Goal: Task Accomplishment & Management: Complete application form

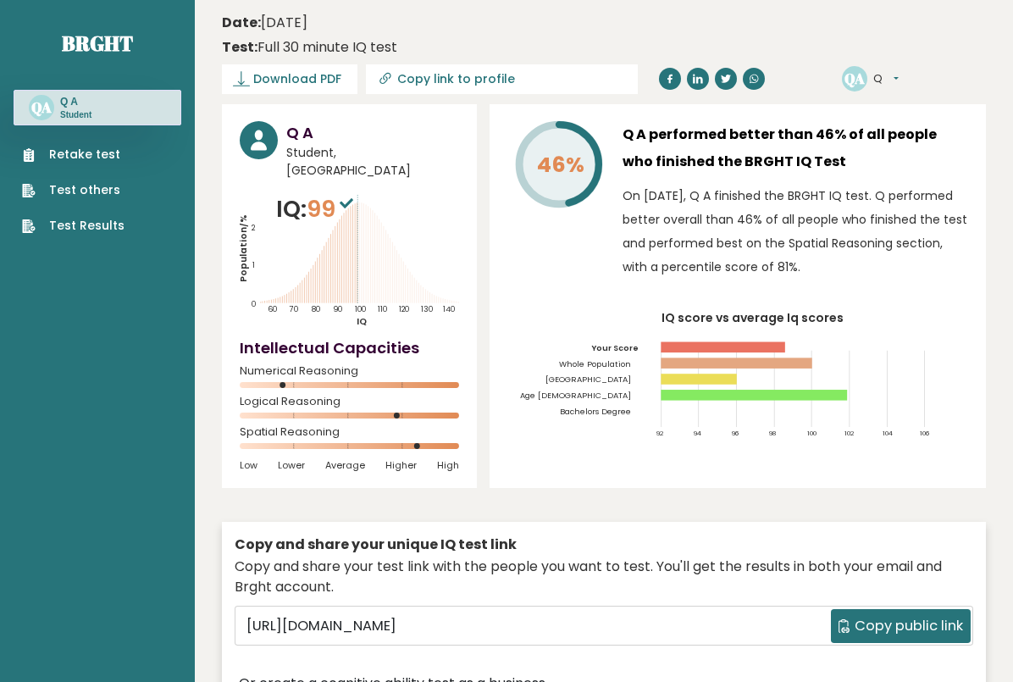
click at [56, 161] on link "Retake test" at bounding box center [73, 155] width 102 height 18
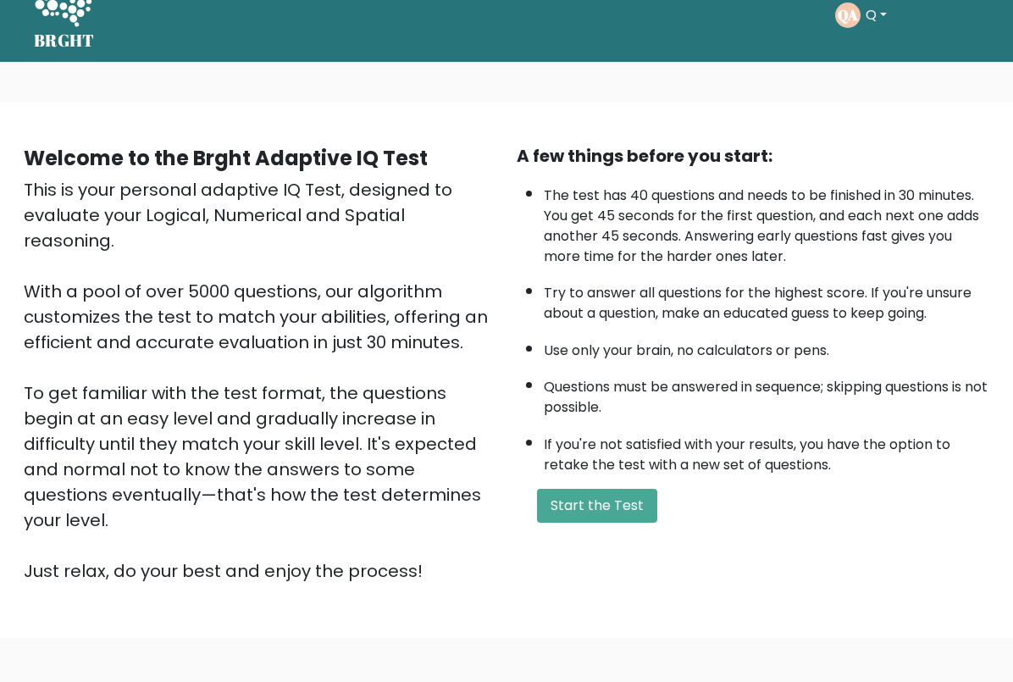
scroll to position [31, 0]
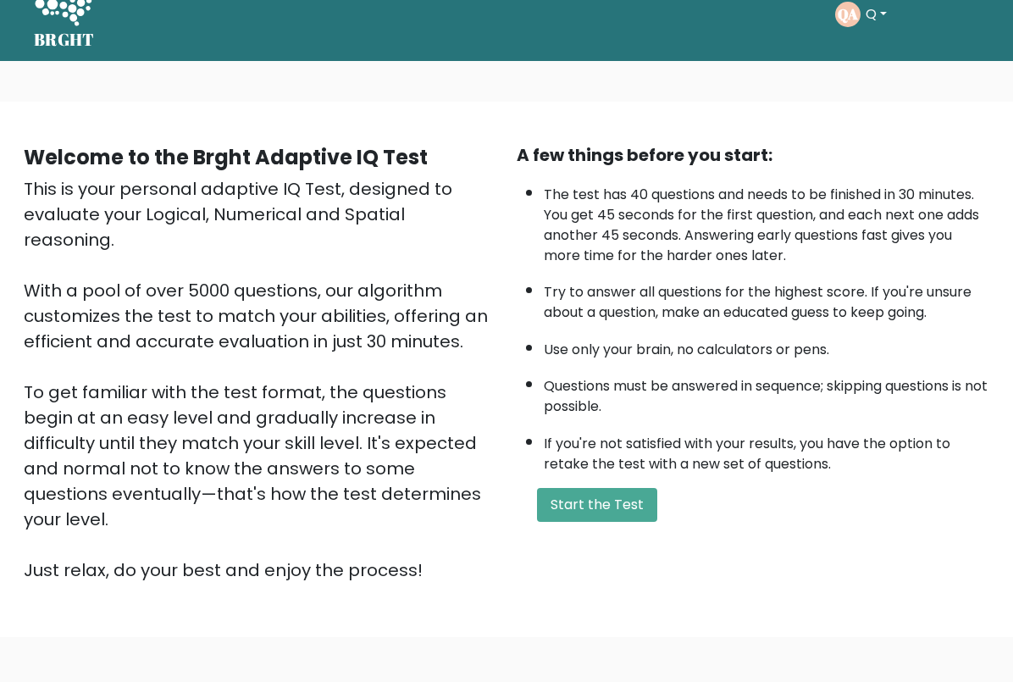
click at [598, 523] on button "Start the Test" at bounding box center [597, 506] width 120 height 34
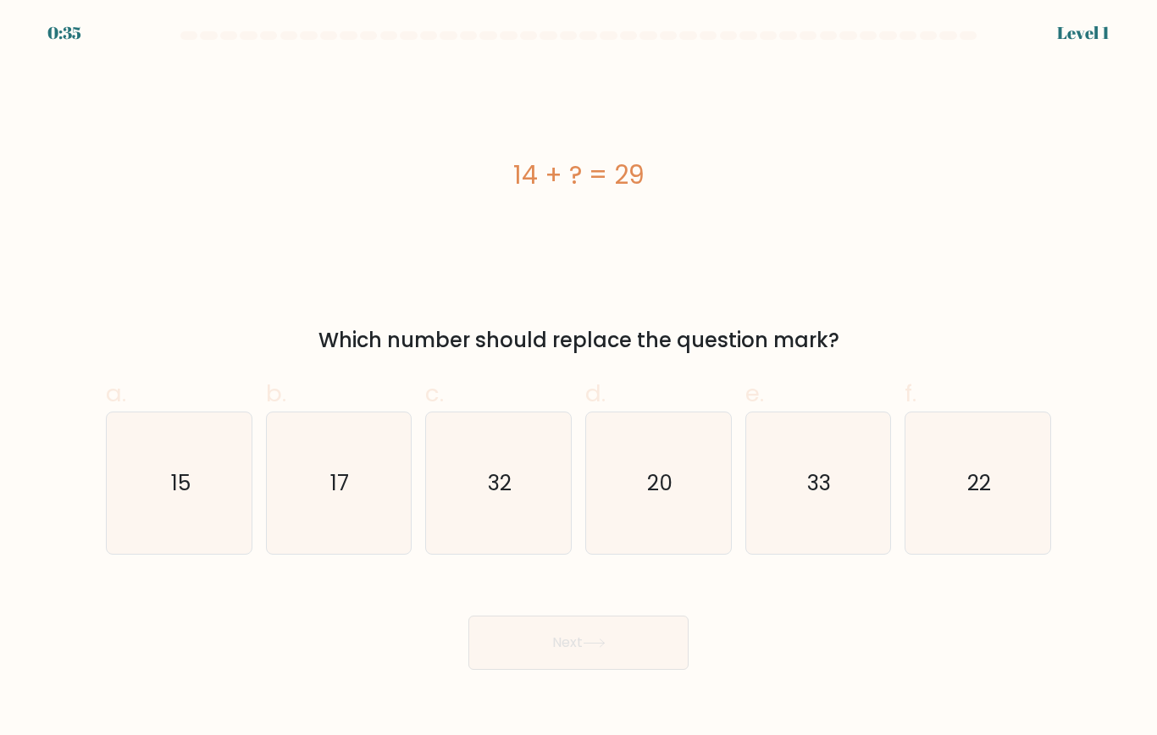
click at [181, 481] on text "15" at bounding box center [179, 483] width 19 height 30
click at [578, 379] on input "a. 15" at bounding box center [578, 373] width 1 height 11
radio input "true"
click at [616, 586] on button "Next" at bounding box center [578, 643] width 220 height 54
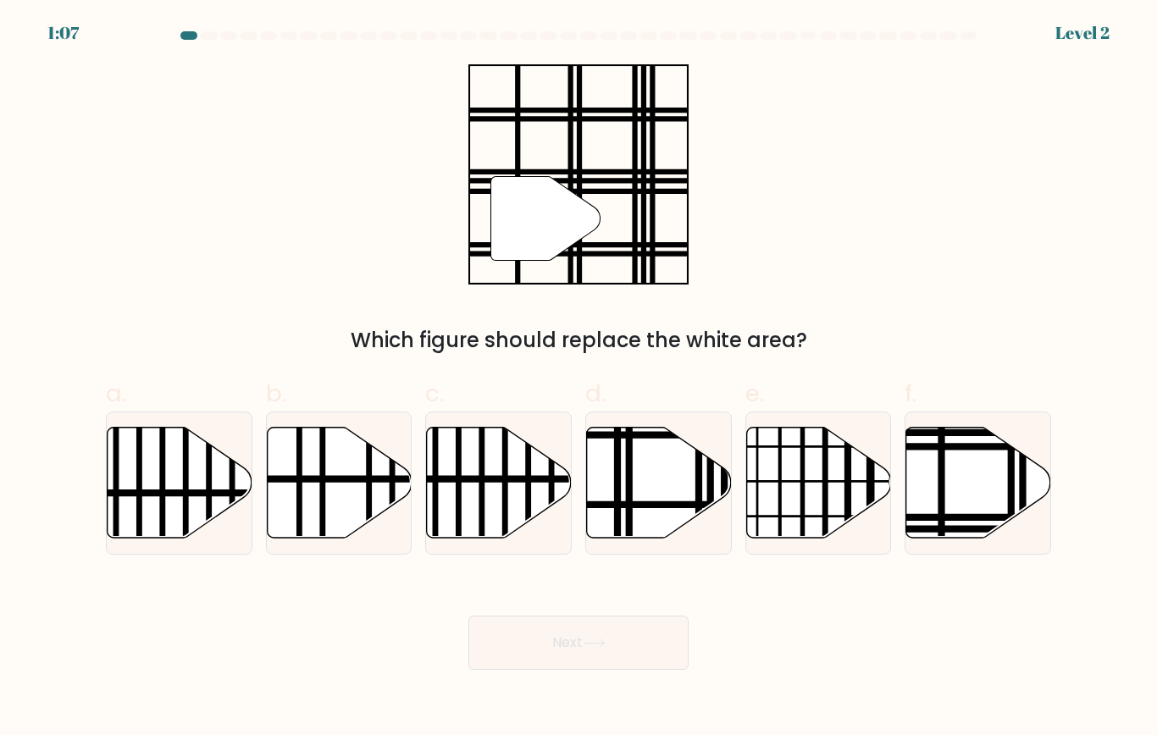
click at [964, 475] on icon at bounding box center [978, 482] width 145 height 111
click at [579, 379] on input "f." at bounding box center [578, 373] width 1 height 11
radio input "true"
click at [652, 586] on button "Next" at bounding box center [578, 643] width 220 height 54
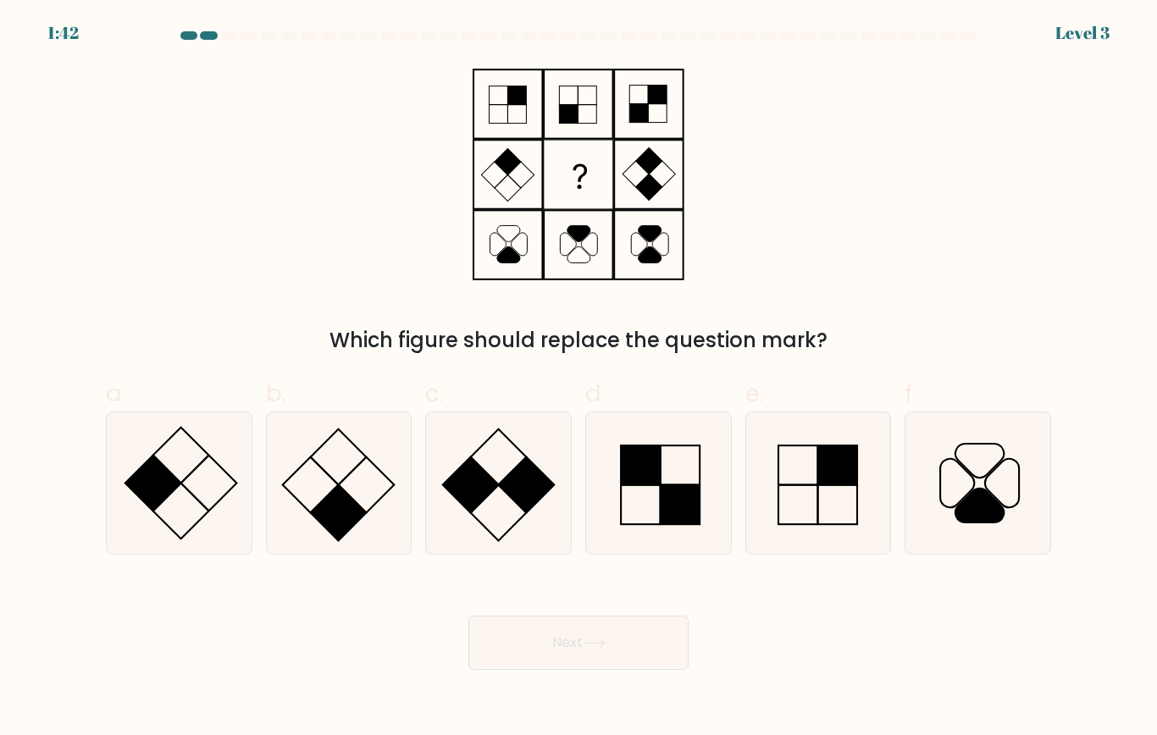
click at [354, 514] on rect at bounding box center [339, 513] width 56 height 56
click at [578, 379] on input "b." at bounding box center [578, 373] width 1 height 11
radio input "true"
click at [575, 586] on button "Next" at bounding box center [578, 643] width 220 height 54
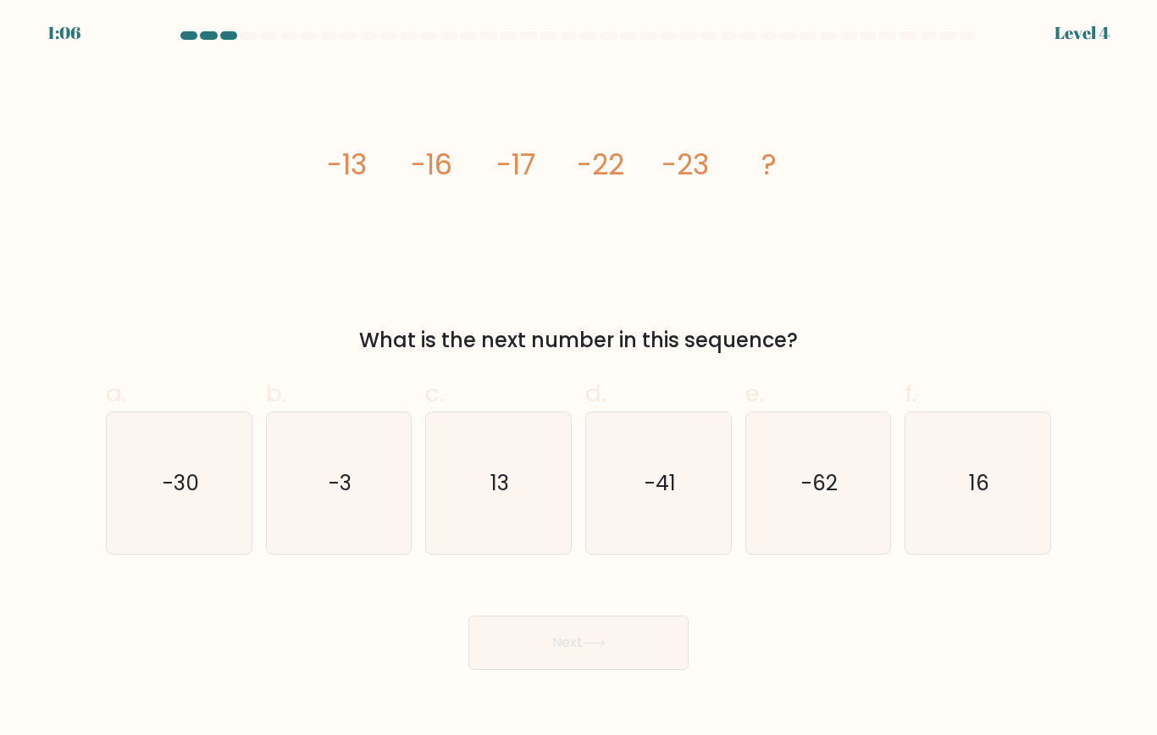
click at [150, 454] on icon "-30" at bounding box center [178, 482] width 141 height 141
click at [578, 379] on input "a. -30" at bounding box center [578, 373] width 1 height 11
radio input "true"
click at [614, 586] on button "Next" at bounding box center [578, 643] width 220 height 54
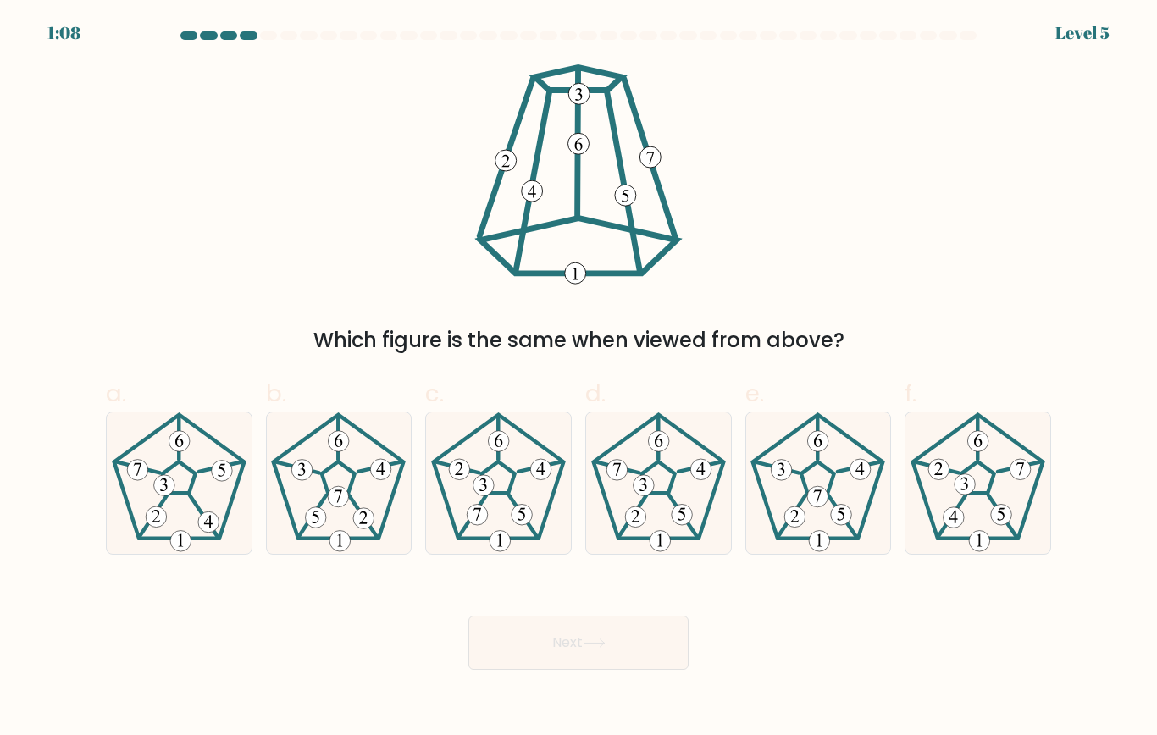
click at [972, 486] on 779 at bounding box center [965, 484] width 21 height 21
click at [579, 379] on input "f." at bounding box center [578, 373] width 1 height 11
radio input "true"
click at [600, 586] on button "Next" at bounding box center [578, 643] width 220 height 54
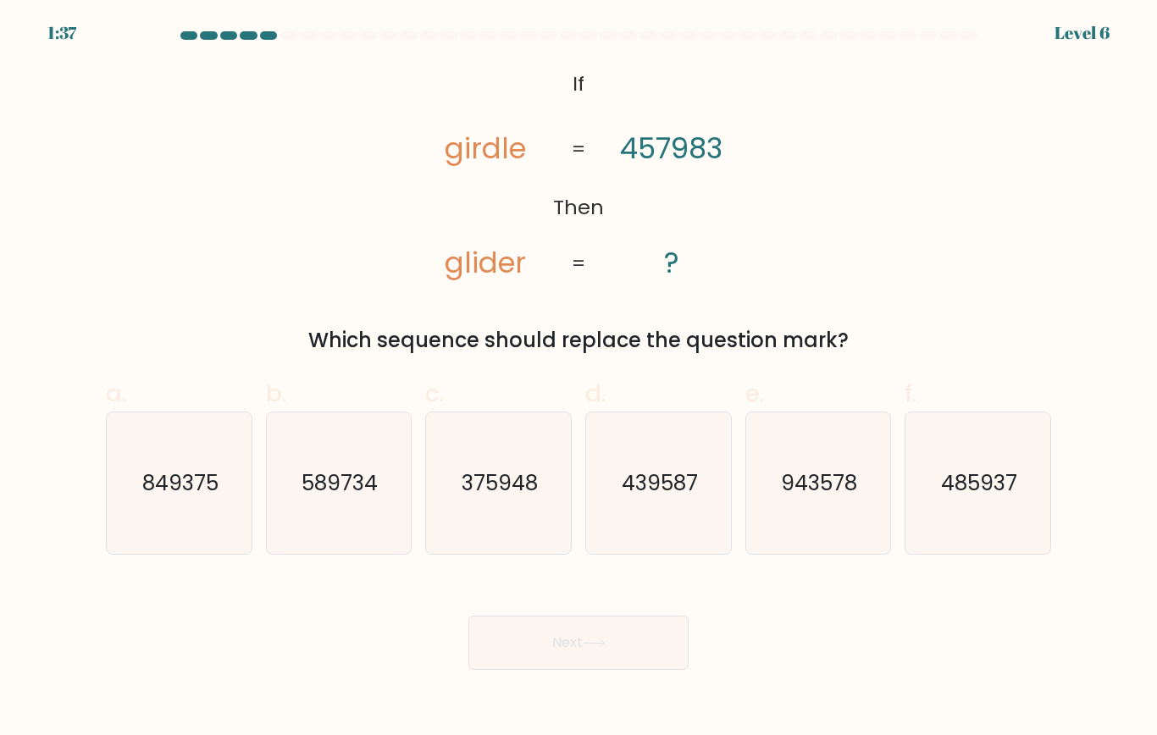
click at [1012, 482] on icon "485937" at bounding box center [977, 482] width 141 height 141
click at [579, 379] on input "f. 485937" at bounding box center [578, 373] width 1 height 11
radio input "true"
click at [650, 586] on button "Next" at bounding box center [578, 643] width 220 height 54
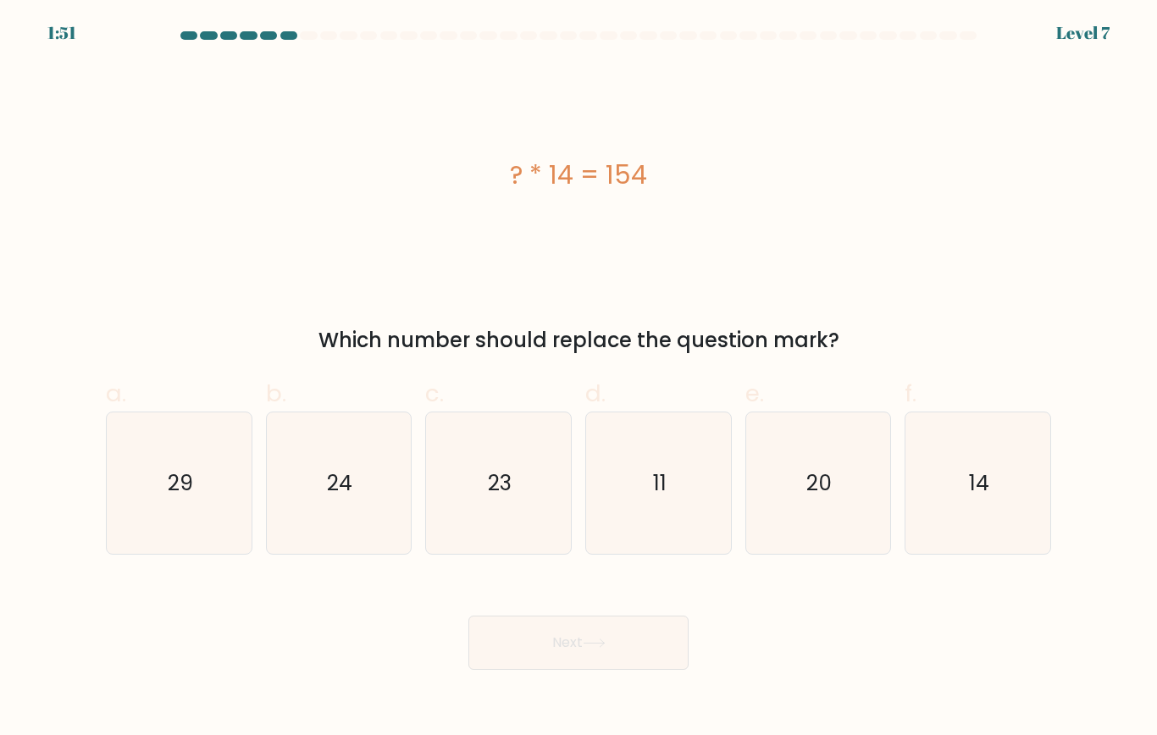
click at [644, 497] on icon "11" at bounding box center [658, 482] width 141 height 141
click at [579, 379] on input "d. 11" at bounding box center [578, 373] width 1 height 11
radio input "true"
click at [646, 586] on button "Next" at bounding box center [578, 643] width 220 height 54
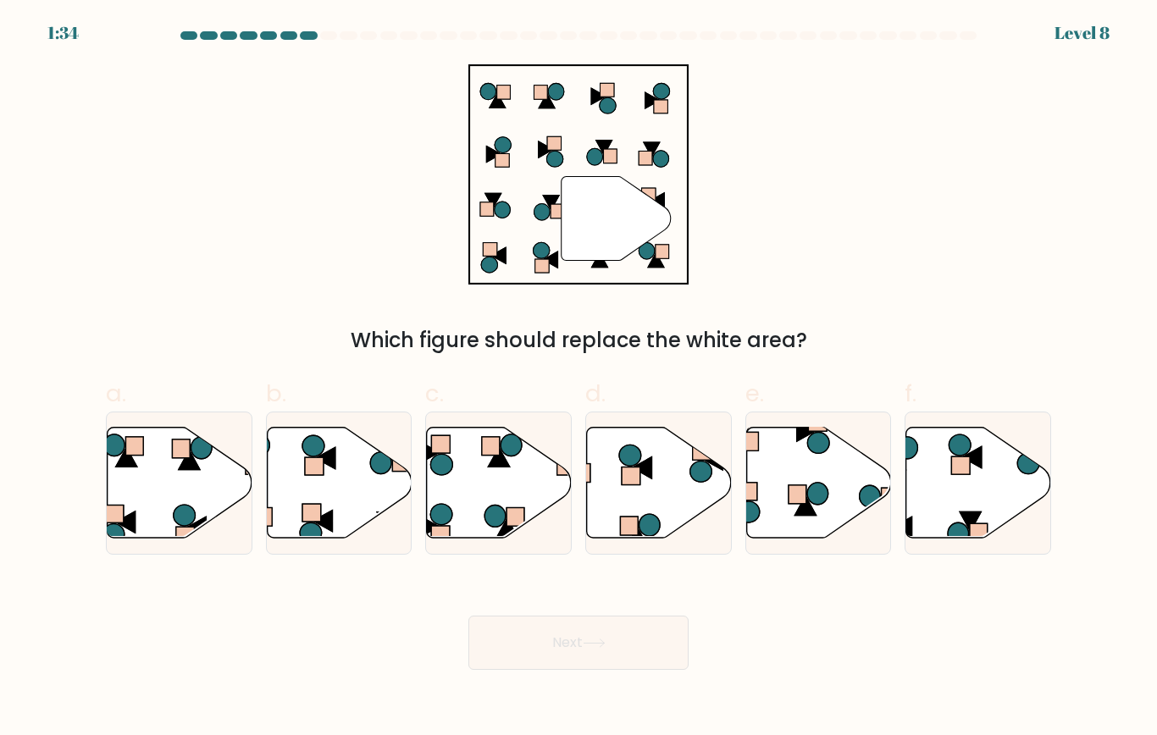
click at [677, 501] on icon at bounding box center [659, 482] width 145 height 111
click at [579, 379] on input "d." at bounding box center [578, 373] width 1 height 11
radio input "true"
click at [638, 586] on button "Next" at bounding box center [578, 643] width 220 height 54
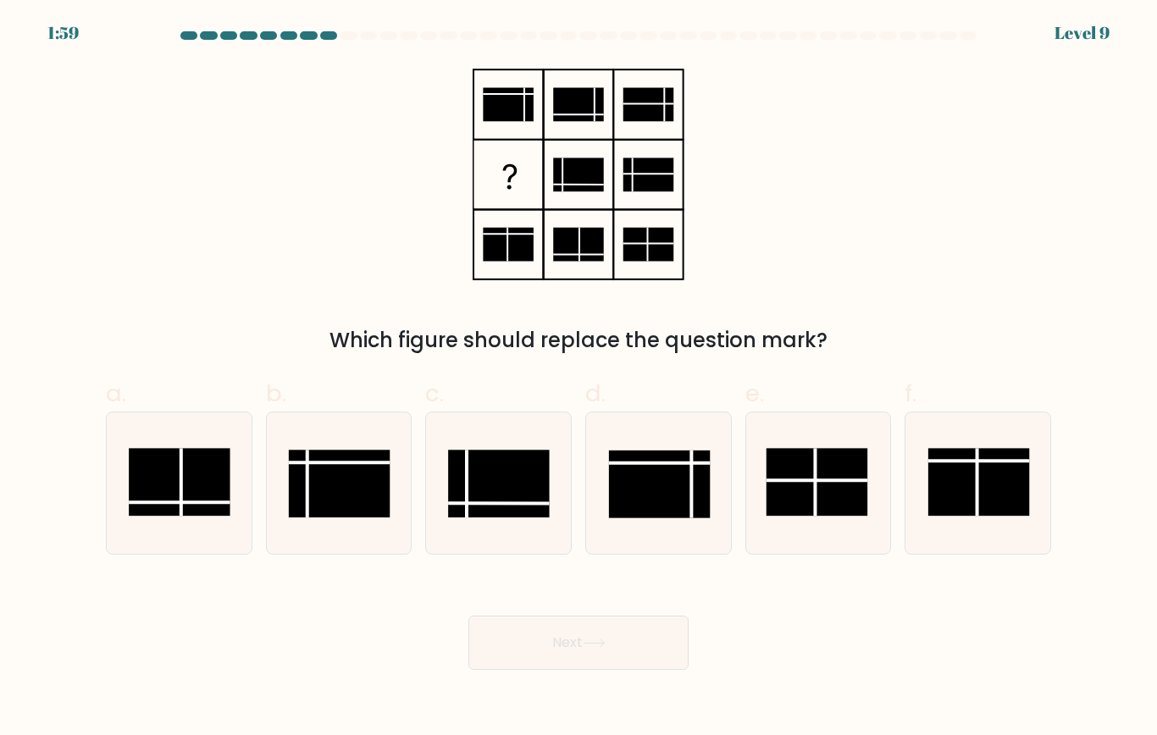
click at [365, 502] on rect at bounding box center [340, 484] width 102 height 68
click at [578, 379] on input "b." at bounding box center [578, 373] width 1 height 11
radio input "true"
click at [596, 586] on button "Next" at bounding box center [578, 643] width 220 height 54
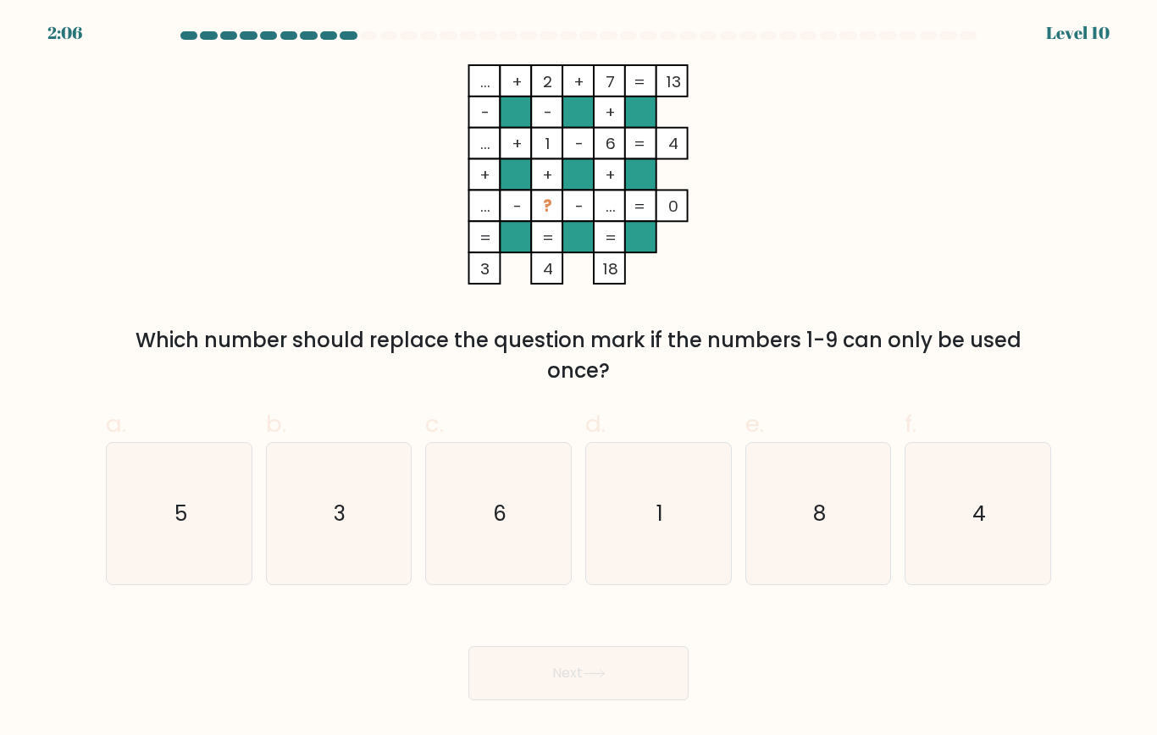
click at [812, 517] on icon "8" at bounding box center [817, 513] width 141 height 141
click at [579, 379] on input "e. 8" at bounding box center [578, 373] width 1 height 11
radio input "true"
click at [601, 586] on button "Next" at bounding box center [578, 673] width 220 height 54
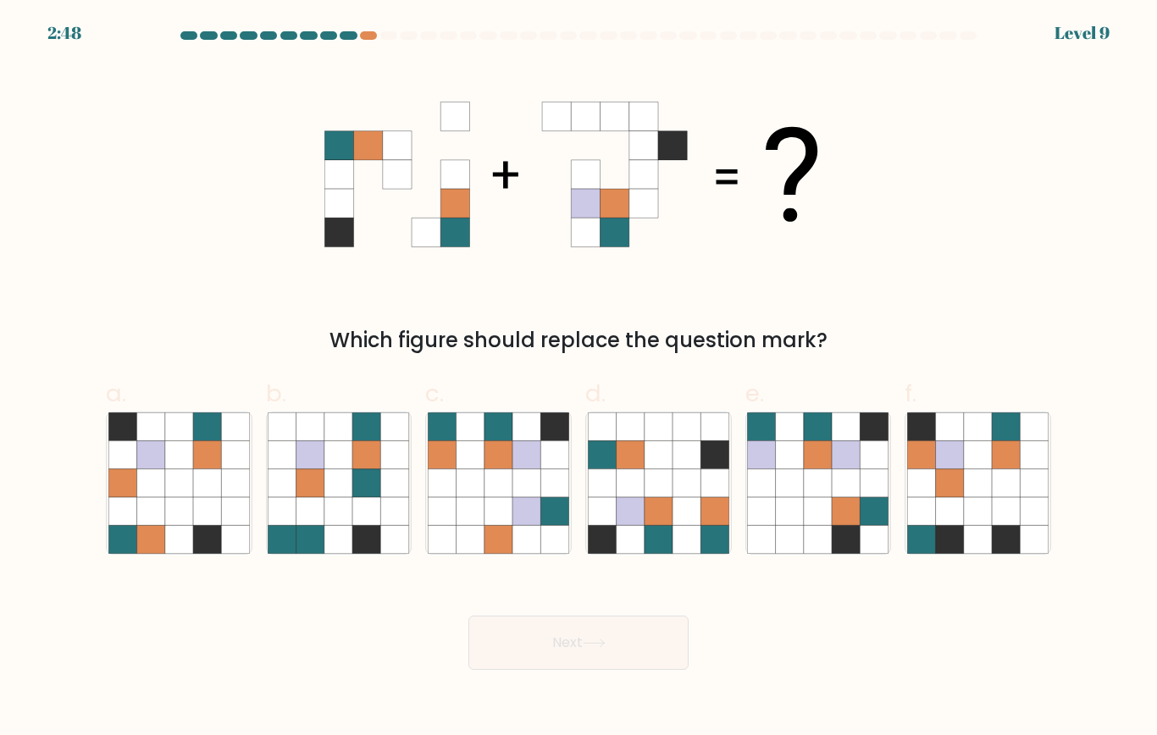
click at [362, 39] on div at bounding box center [368, 35] width 17 height 8
click at [638, 507] on icon at bounding box center [630, 511] width 28 height 28
click at [579, 379] on input "d." at bounding box center [578, 373] width 1 height 11
radio input "true"
click at [612, 586] on button "Next" at bounding box center [578, 643] width 220 height 54
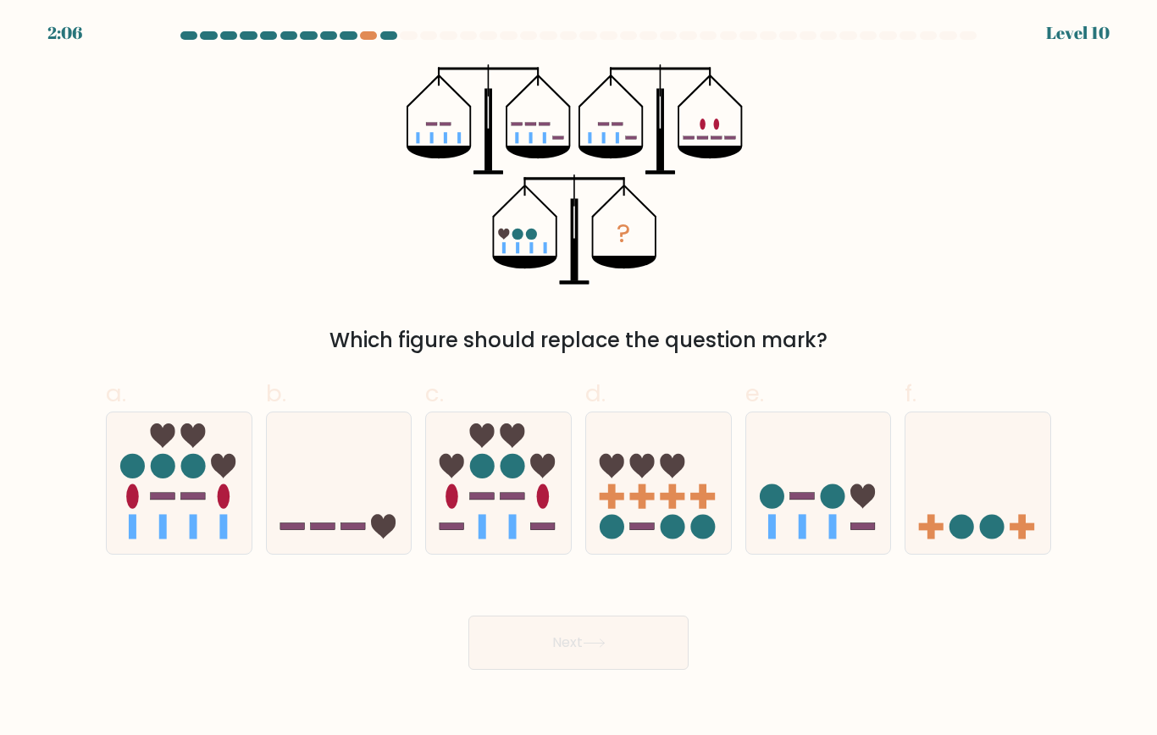
click at [809, 522] on icon at bounding box center [818, 482] width 145 height 119
click at [579, 379] on input "e." at bounding box center [578, 373] width 1 height 11
radio input "true"
click at [641, 586] on button "Next" at bounding box center [578, 643] width 220 height 54
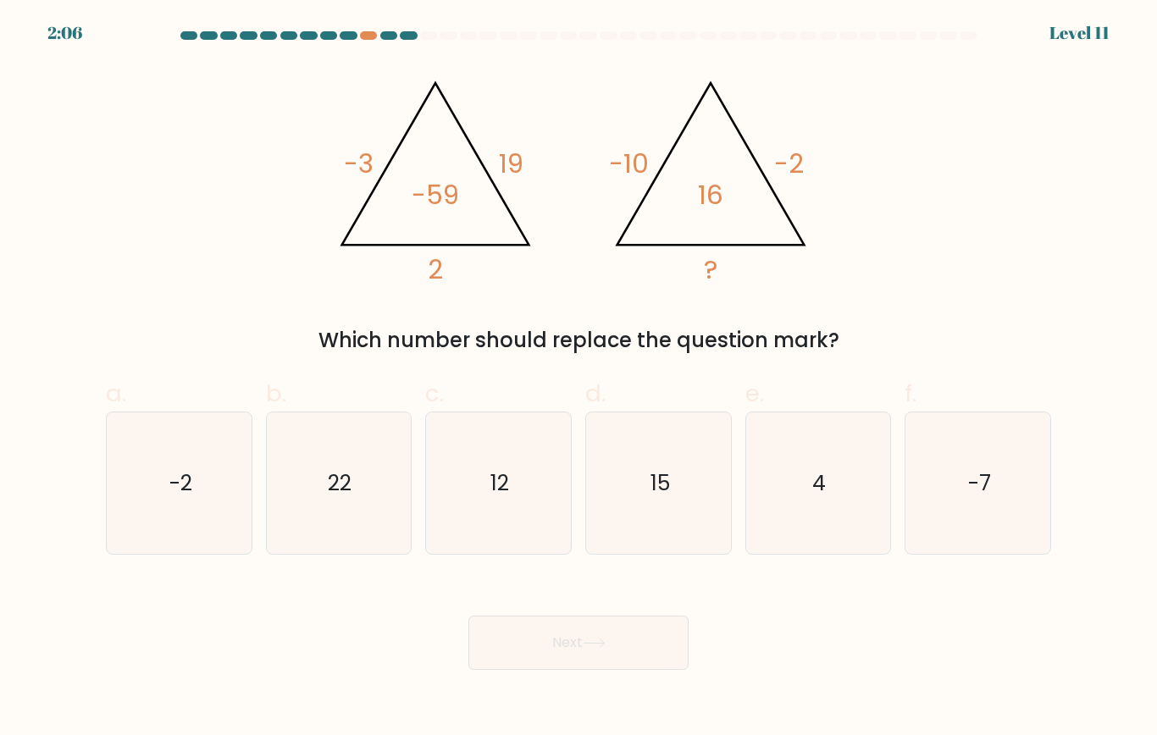
click at [810, 529] on icon "4" at bounding box center [817, 482] width 141 height 141
click at [579, 379] on input "e. 4" at bounding box center [578, 373] width 1 height 11
radio input "true"
click at [643, 586] on button "Next" at bounding box center [578, 643] width 220 height 54
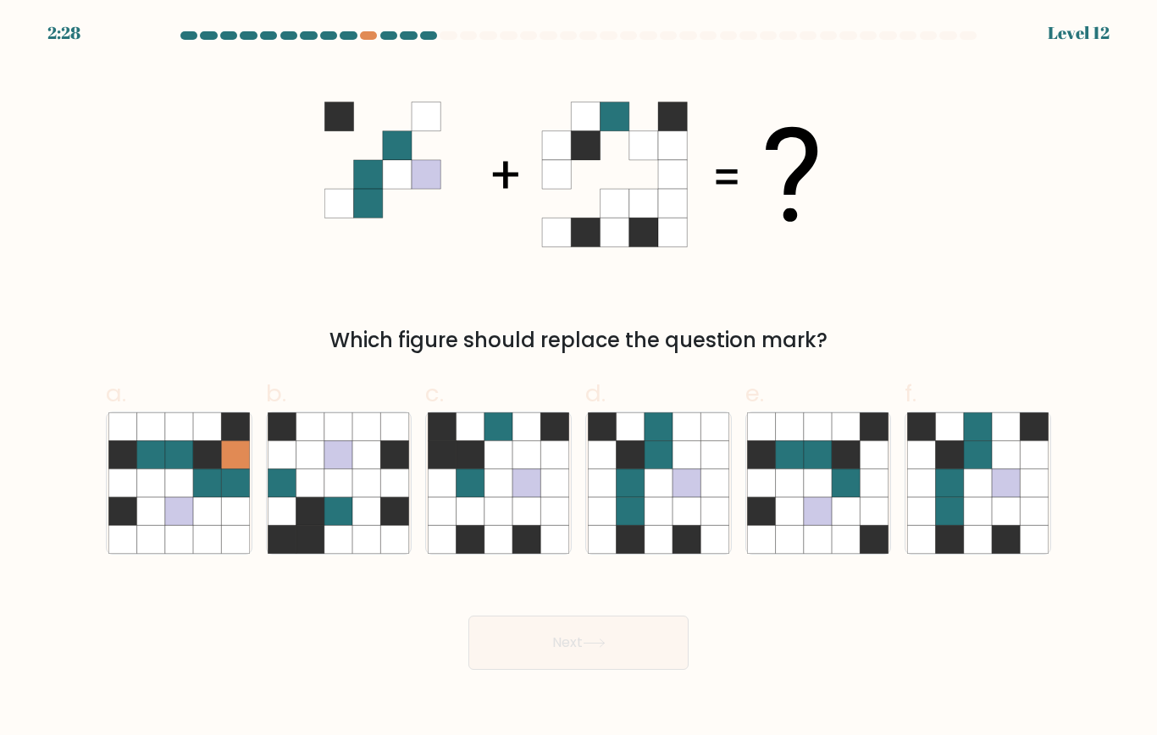
click at [944, 519] on icon at bounding box center [950, 511] width 28 height 28
click at [579, 379] on input "f." at bounding box center [578, 373] width 1 height 11
radio input "true"
click at [656, 586] on button "Next" at bounding box center [578, 643] width 220 height 54
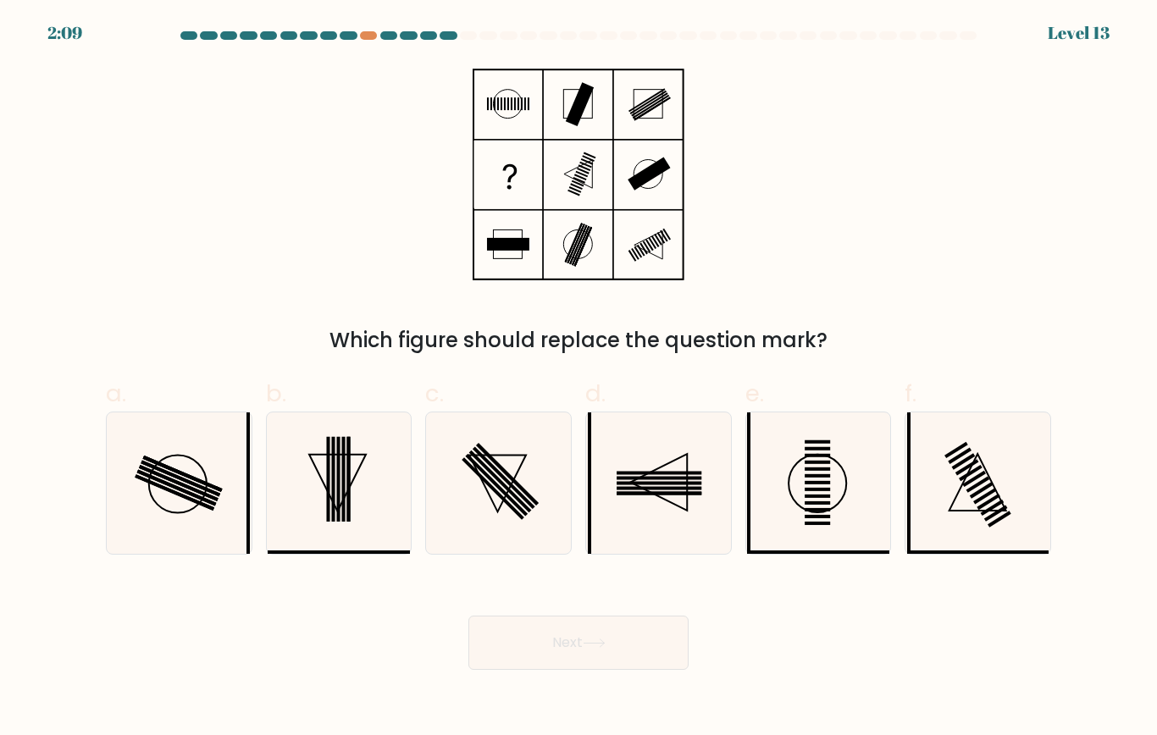
click at [645, 506] on icon at bounding box center [658, 482] width 141 height 141
click at [579, 379] on input "d." at bounding box center [578, 373] width 1 height 11
radio input "true"
click at [581, 586] on button "Next" at bounding box center [578, 643] width 220 height 54
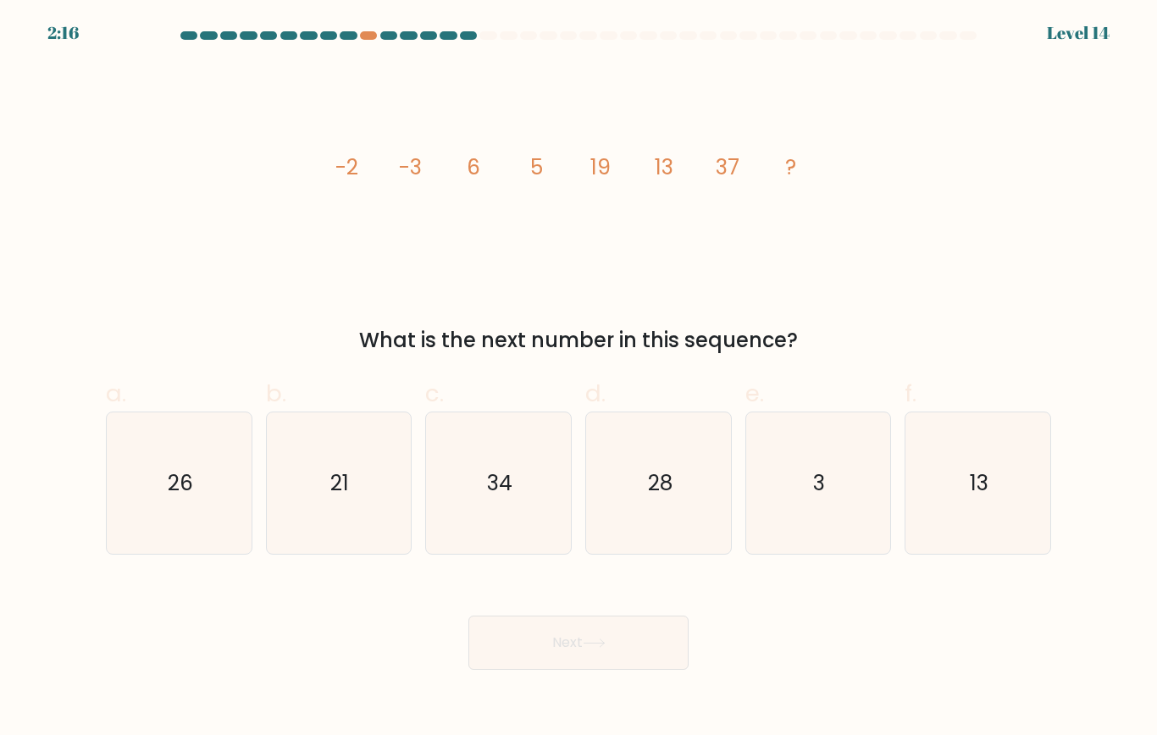
click at [557, 231] on icon "image/svg+xml -2 -3 6 5 19 13 37 ?" at bounding box center [578, 174] width 508 height 220
click at [517, 482] on icon "34" at bounding box center [498, 482] width 141 height 141
click at [578, 379] on input "c. 34" at bounding box center [578, 373] width 1 height 11
radio input "true"
click at [571, 586] on button "Next" at bounding box center [578, 643] width 220 height 54
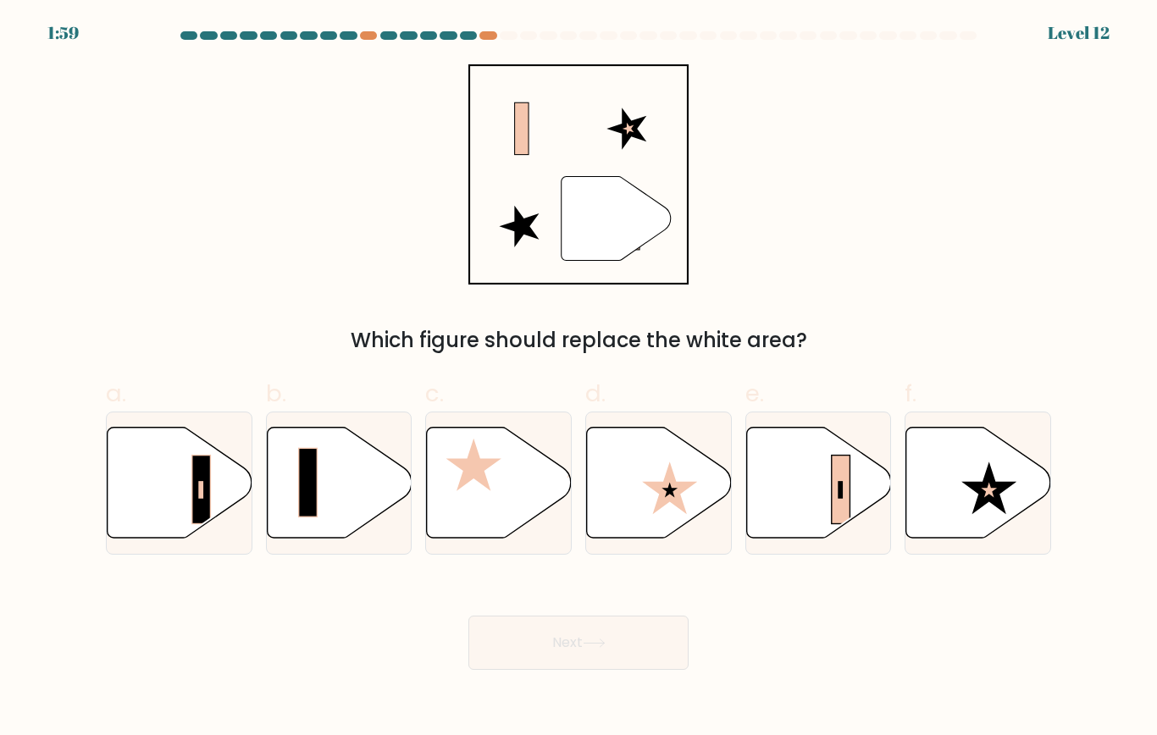
click at [785, 483] on icon at bounding box center [818, 482] width 145 height 111
click at [579, 379] on input "e." at bounding box center [578, 373] width 1 height 11
radio input "true"
click at [596, 586] on icon at bounding box center [594, 643] width 23 height 9
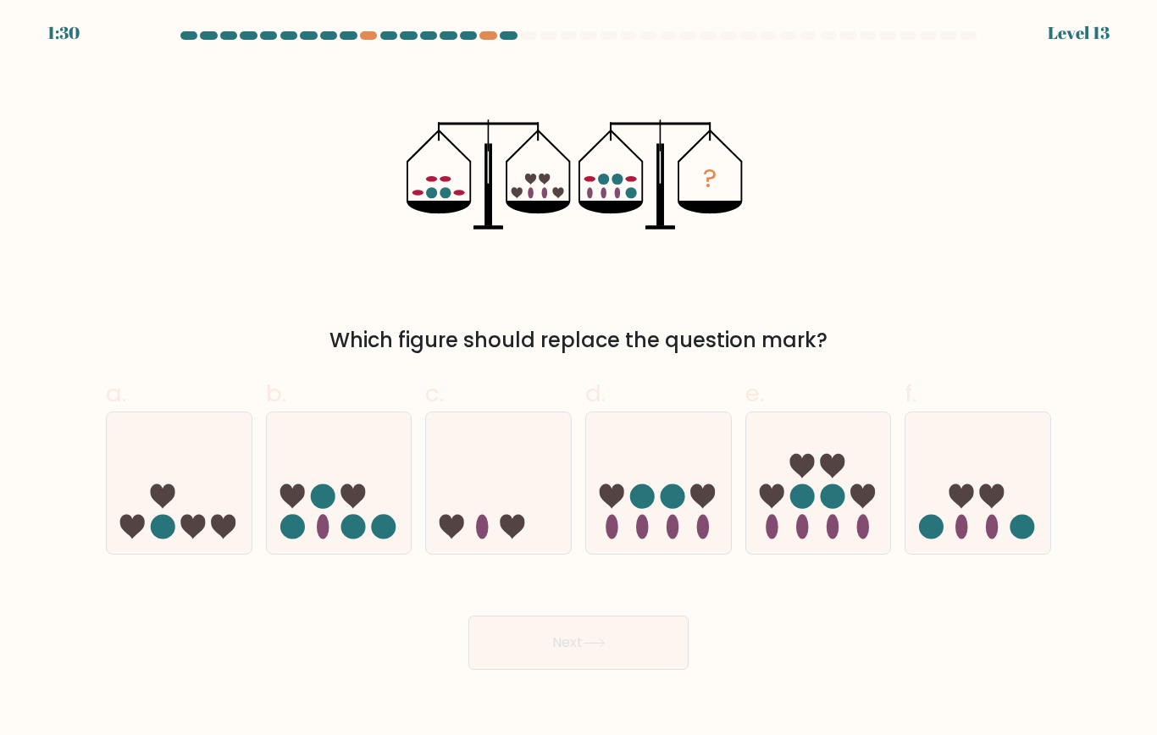
click at [844, 515] on icon at bounding box center [818, 482] width 145 height 119
click at [579, 379] on input "e." at bounding box center [578, 373] width 1 height 11
radio input "true"
click at [607, 517] on icon at bounding box center [658, 482] width 145 height 119
click at [579, 379] on input "d." at bounding box center [578, 373] width 1 height 11
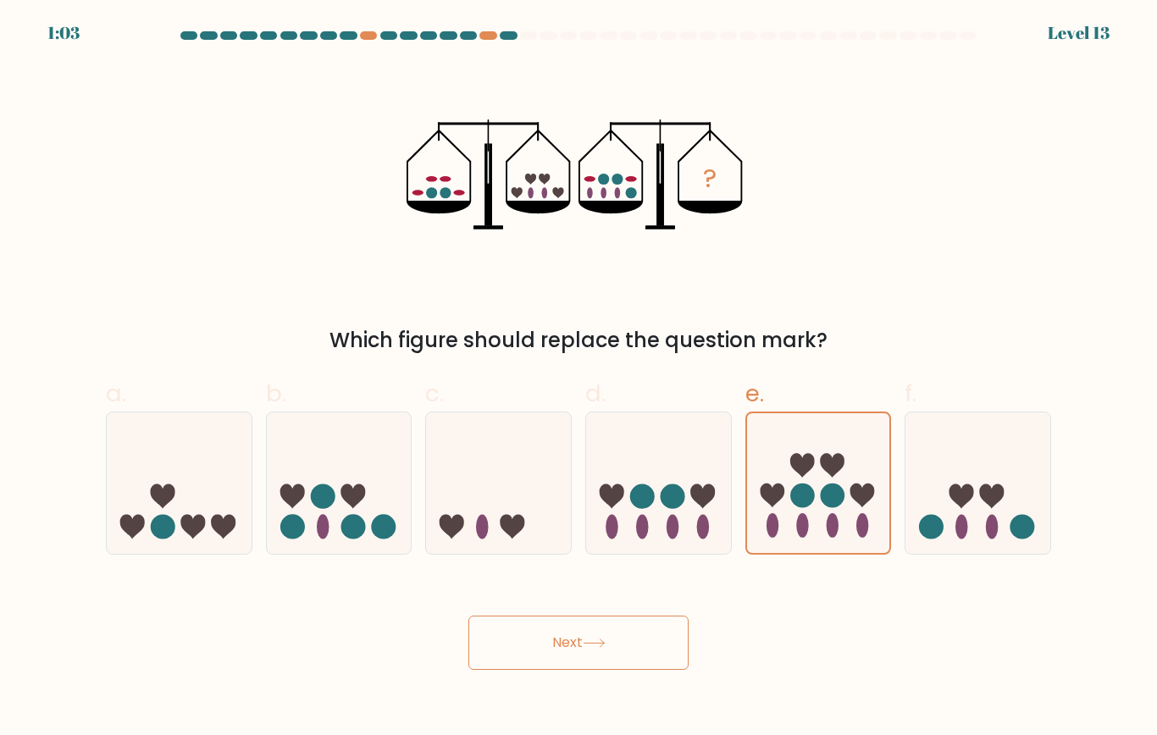
radio input "true"
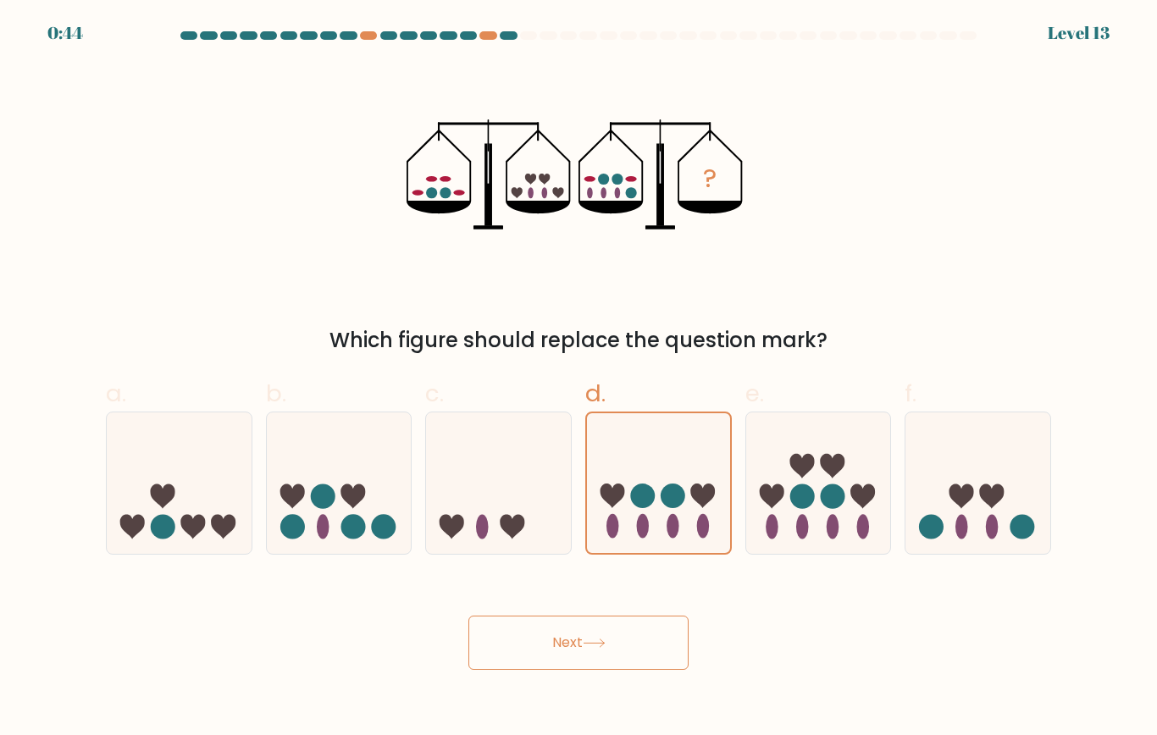
click at [682, 586] on button "Next" at bounding box center [578, 643] width 220 height 54
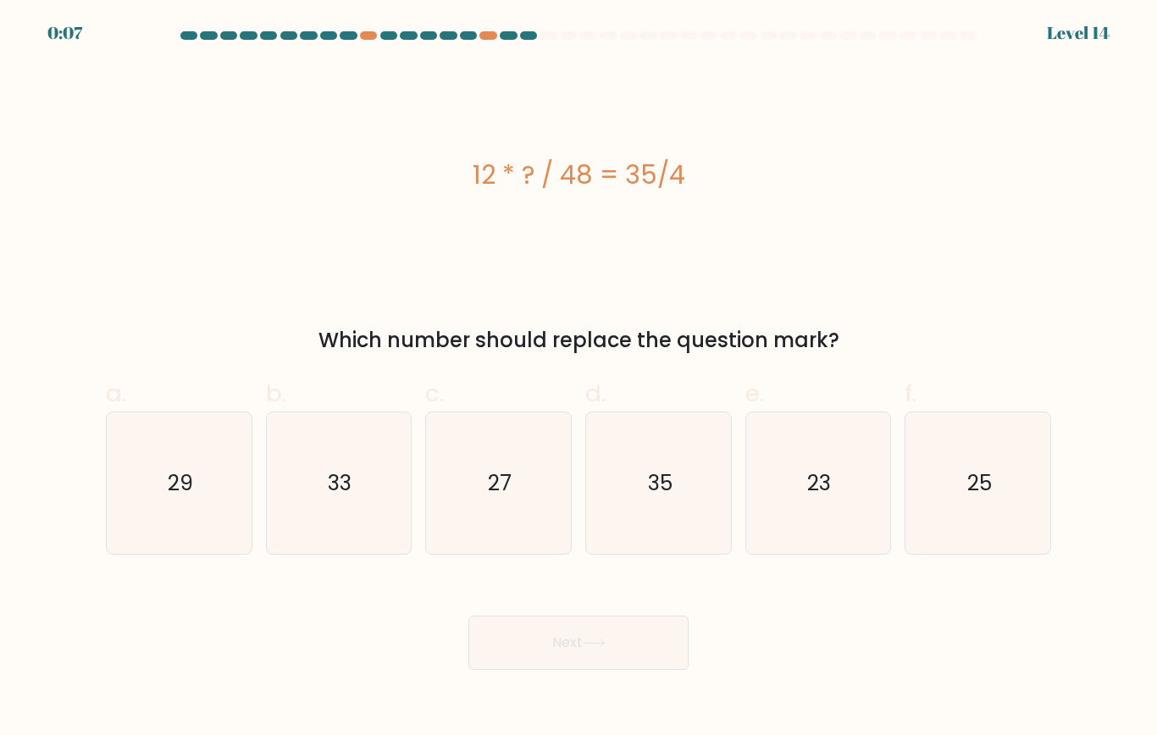
click at [973, 473] on text "25" at bounding box center [979, 483] width 25 height 30
click at [579, 379] on input "f. 25" at bounding box center [578, 373] width 1 height 11
radio input "true"
click at [686, 586] on button "Next" at bounding box center [578, 643] width 220 height 54
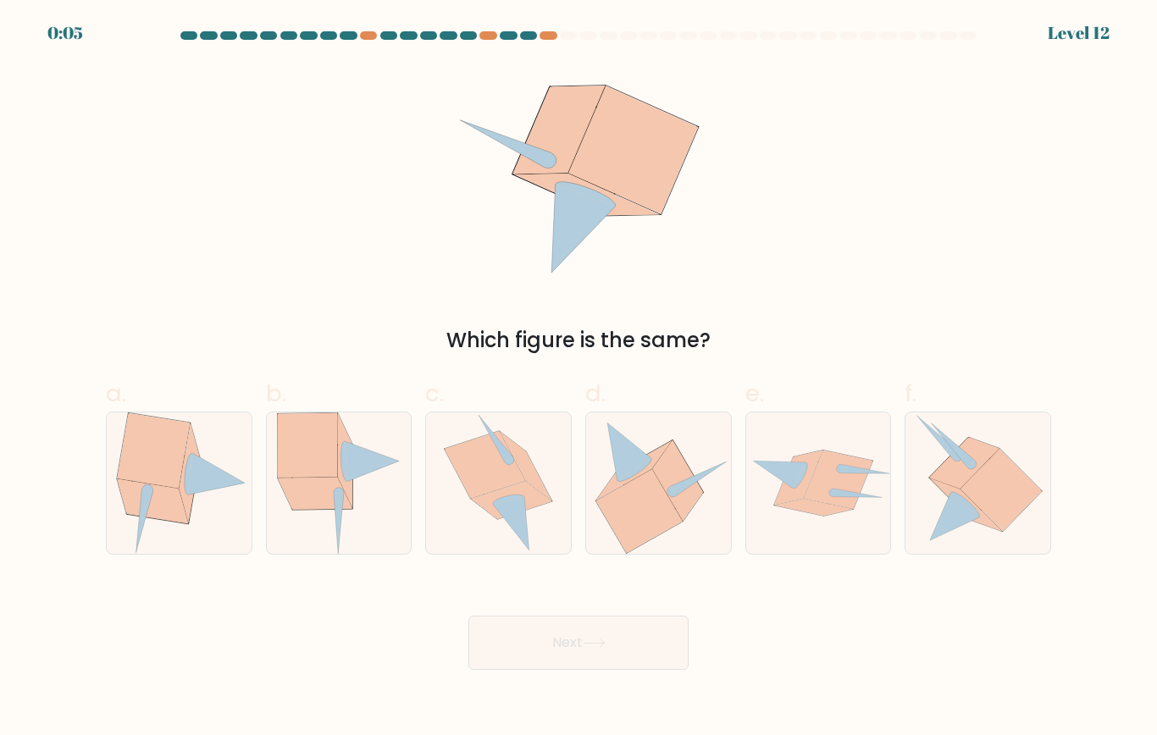
click at [318, 455] on icon at bounding box center [308, 445] width 60 height 64
click at [578, 379] on input "b." at bounding box center [578, 373] width 1 height 11
radio input "true"
click at [642, 586] on button "Next" at bounding box center [578, 643] width 220 height 54
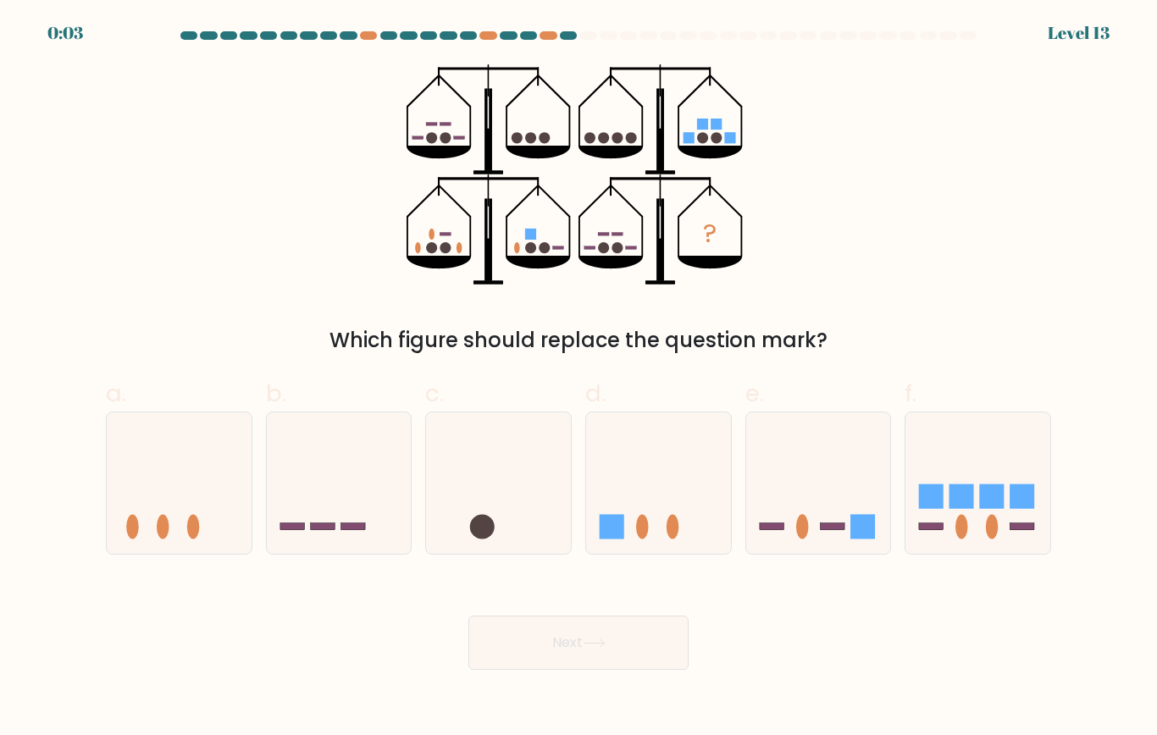
click at [809, 493] on icon at bounding box center [818, 482] width 145 height 119
click at [579, 379] on input "e." at bounding box center [578, 373] width 1 height 11
radio input "true"
click at [672, 586] on button "Next" at bounding box center [578, 643] width 220 height 54
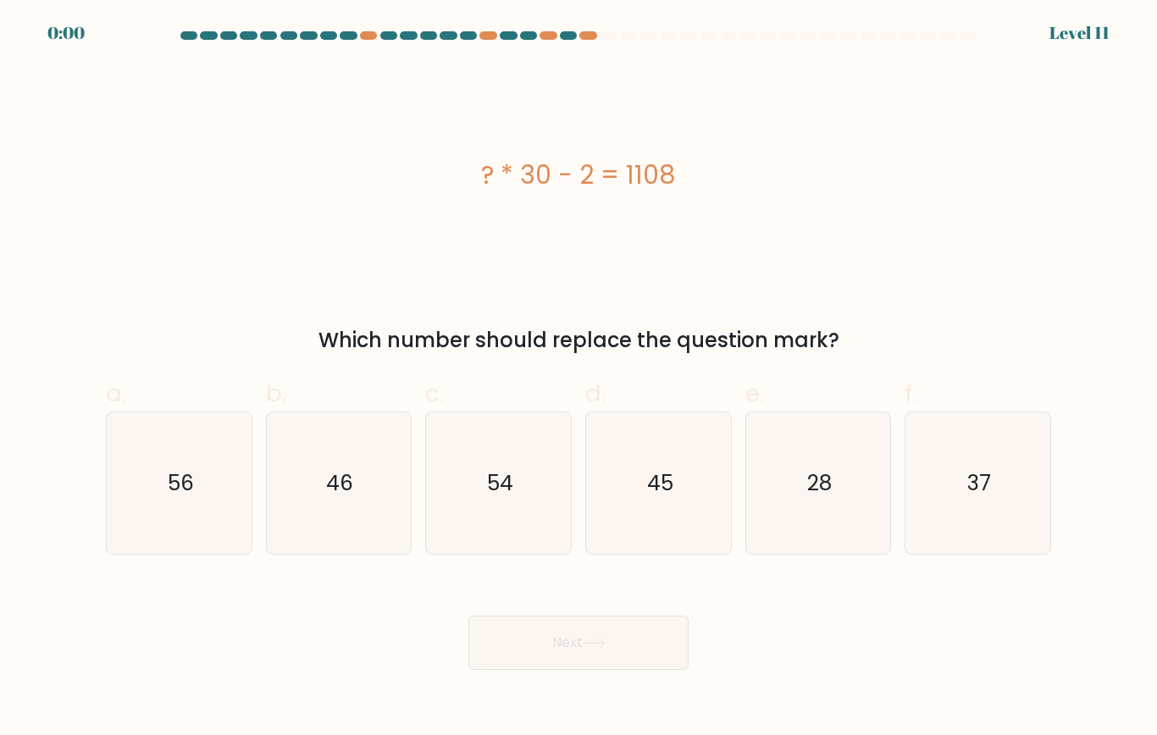
click at [982, 469] on text "37" at bounding box center [979, 483] width 24 height 30
click at [579, 379] on input "f. 37" at bounding box center [578, 373] width 1 height 11
radio input "true"
click at [648, 586] on button "Next" at bounding box center [578, 643] width 220 height 54
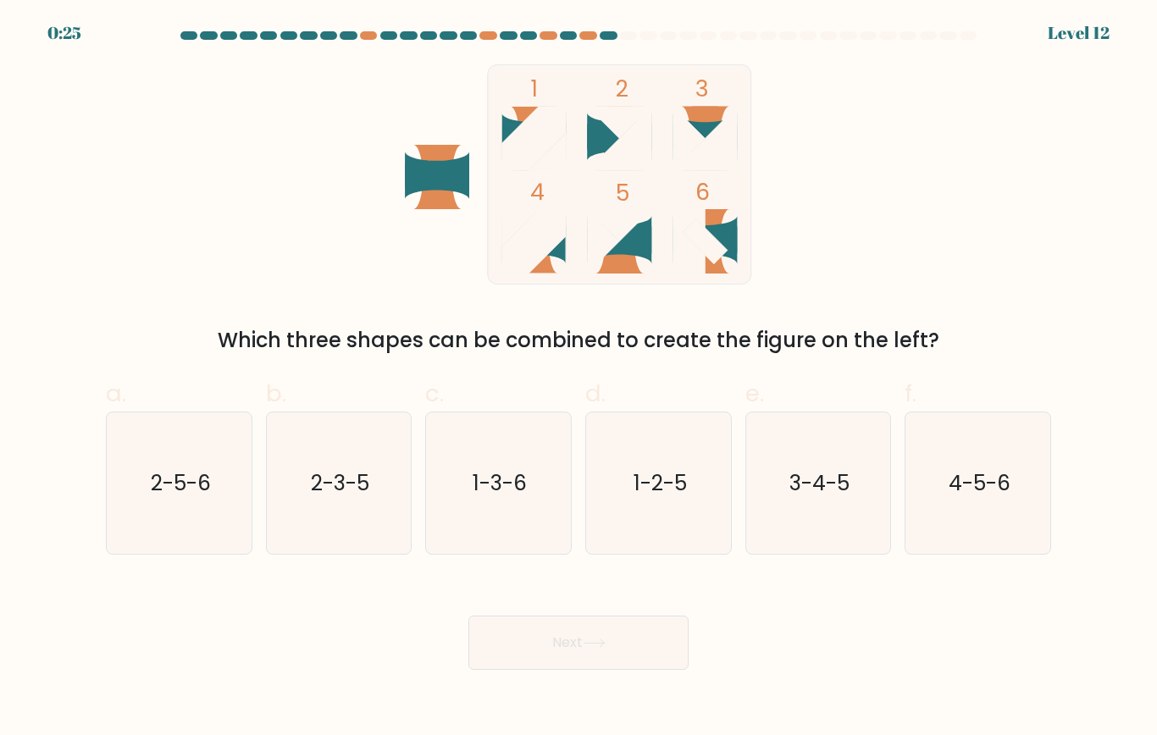
click at [358, 502] on icon "2-3-5" at bounding box center [338, 482] width 141 height 141
click at [578, 379] on input "b. 2-3-5" at bounding box center [578, 373] width 1 height 11
radio input "true"
click at [609, 586] on button "Next" at bounding box center [578, 643] width 220 height 54
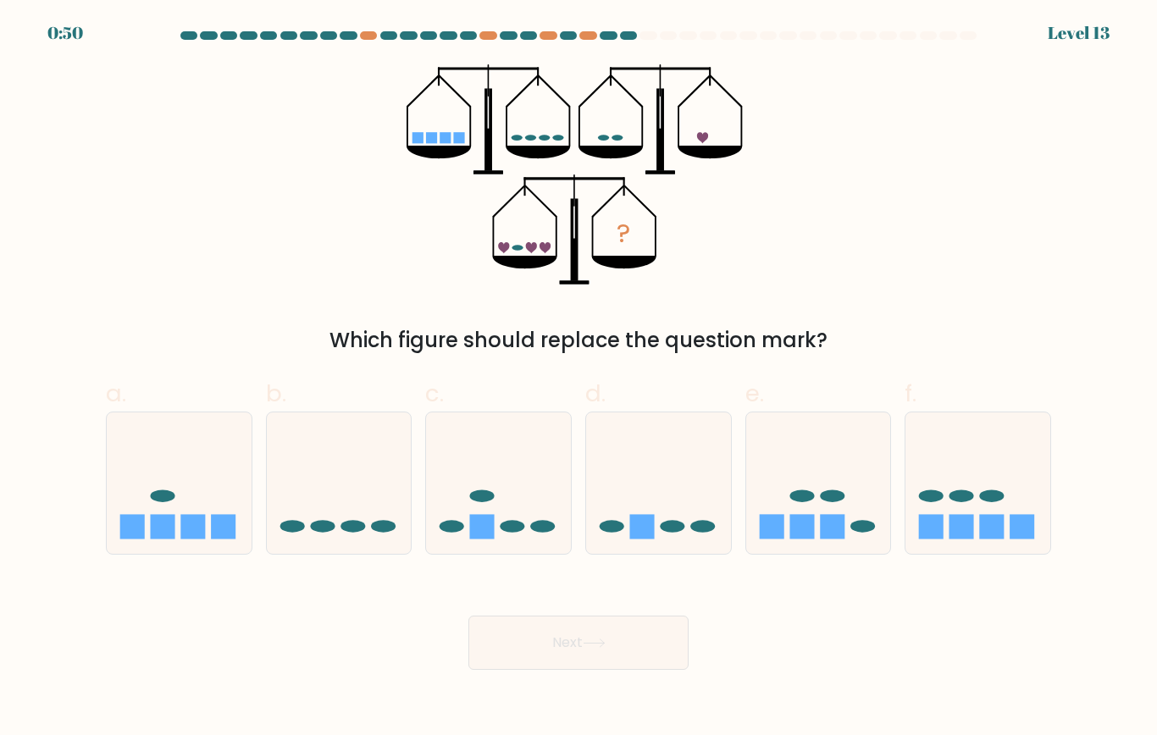
click at [518, 490] on icon at bounding box center [498, 482] width 145 height 119
click at [578, 379] on input "c." at bounding box center [578, 373] width 1 height 11
radio input "true"
click at [620, 586] on button "Next" at bounding box center [578, 643] width 220 height 54
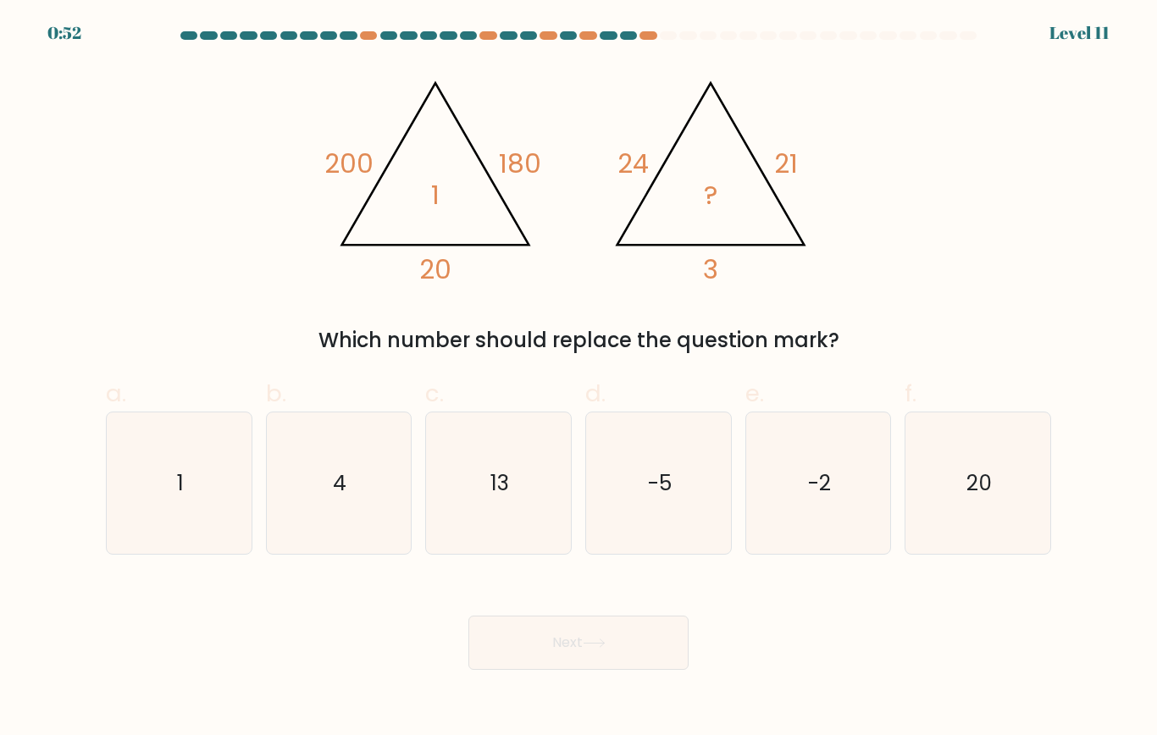
click at [966, 479] on icon "20" at bounding box center [977, 482] width 141 height 141
click at [579, 379] on input "f. 20" at bounding box center [578, 373] width 1 height 11
radio input "true"
click at [365, 495] on icon "4" at bounding box center [338, 482] width 141 height 141
click at [578, 379] on input "b. 4" at bounding box center [578, 373] width 1 height 11
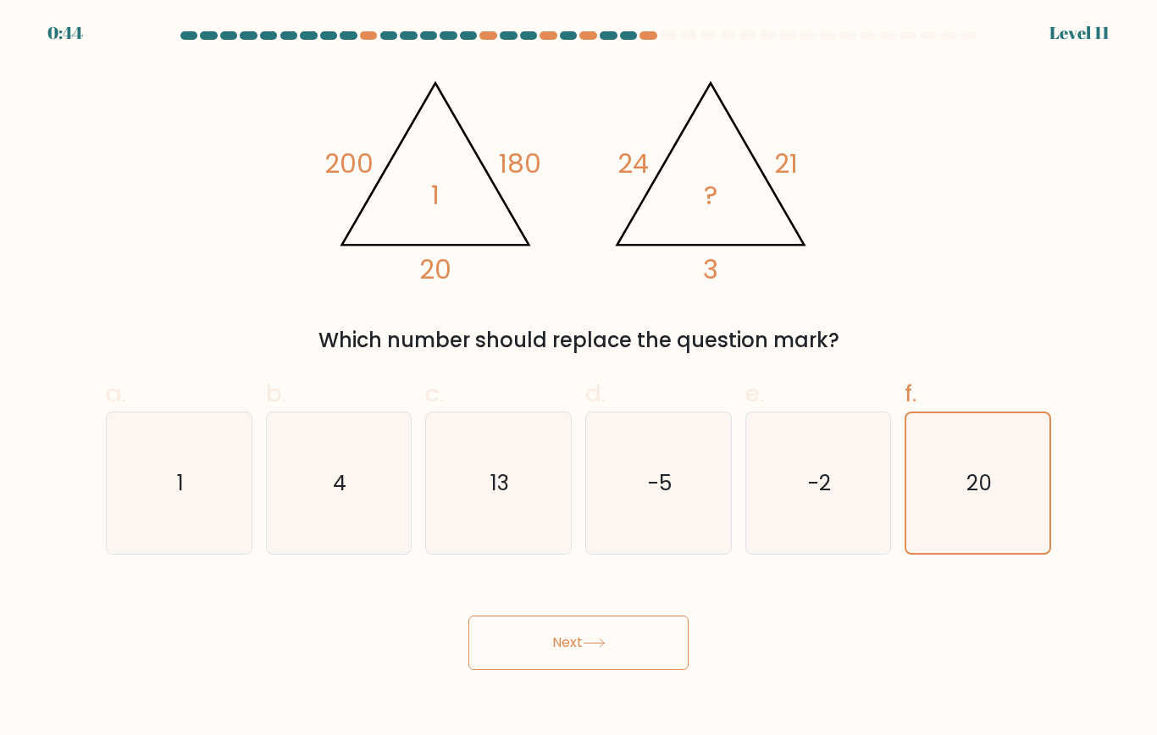
radio input "true"
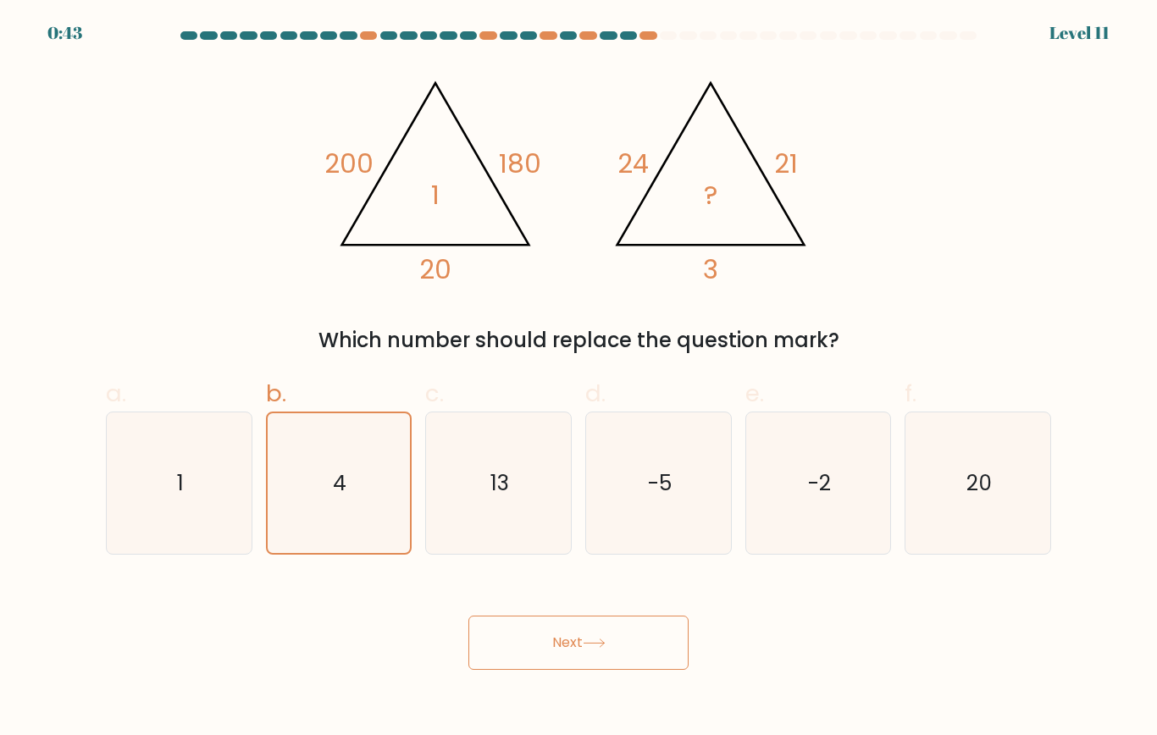
click at [645, 586] on button "Next" at bounding box center [578, 643] width 220 height 54
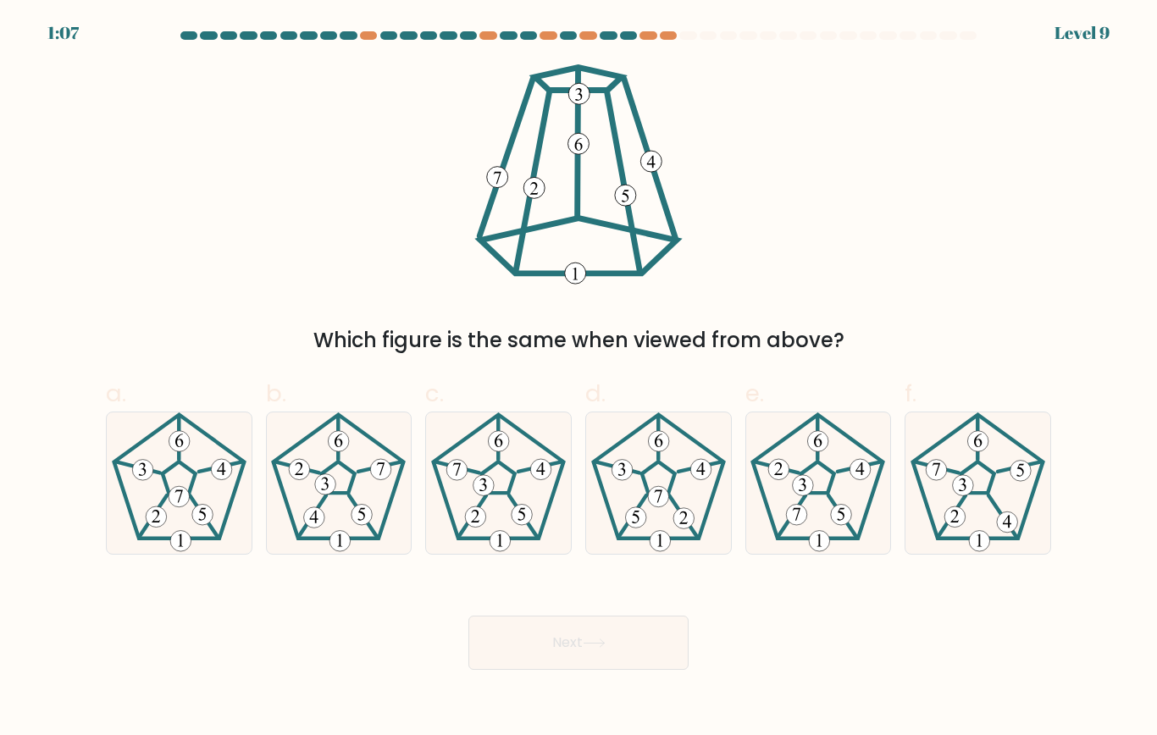
click at [504, 469] on icon at bounding box center [498, 482] width 141 height 141
click at [578, 379] on input "c." at bounding box center [578, 373] width 1 height 11
radio input "true"
click at [577, 586] on button "Next" at bounding box center [578, 643] width 220 height 54
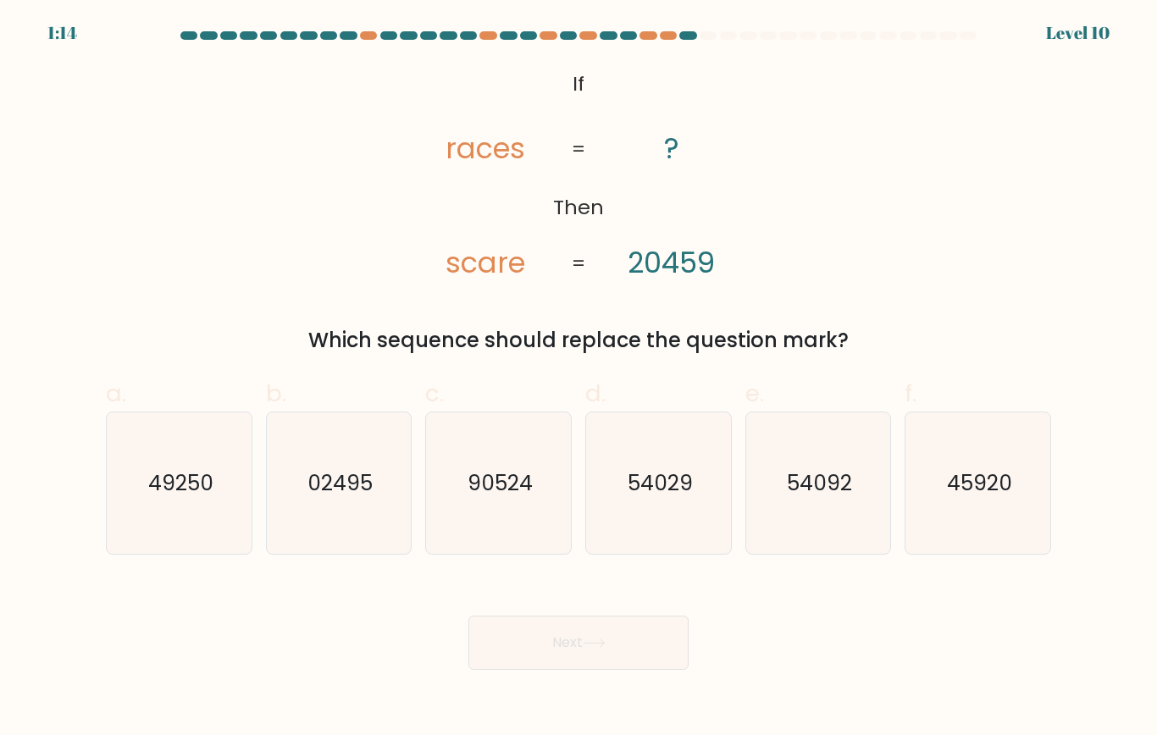
click at [803, 517] on icon "54092" at bounding box center [817, 482] width 141 height 141
click at [579, 379] on input "e. 54092" at bounding box center [578, 373] width 1 height 11
radio input "true"
click at [622, 586] on button "Next" at bounding box center [578, 643] width 220 height 54
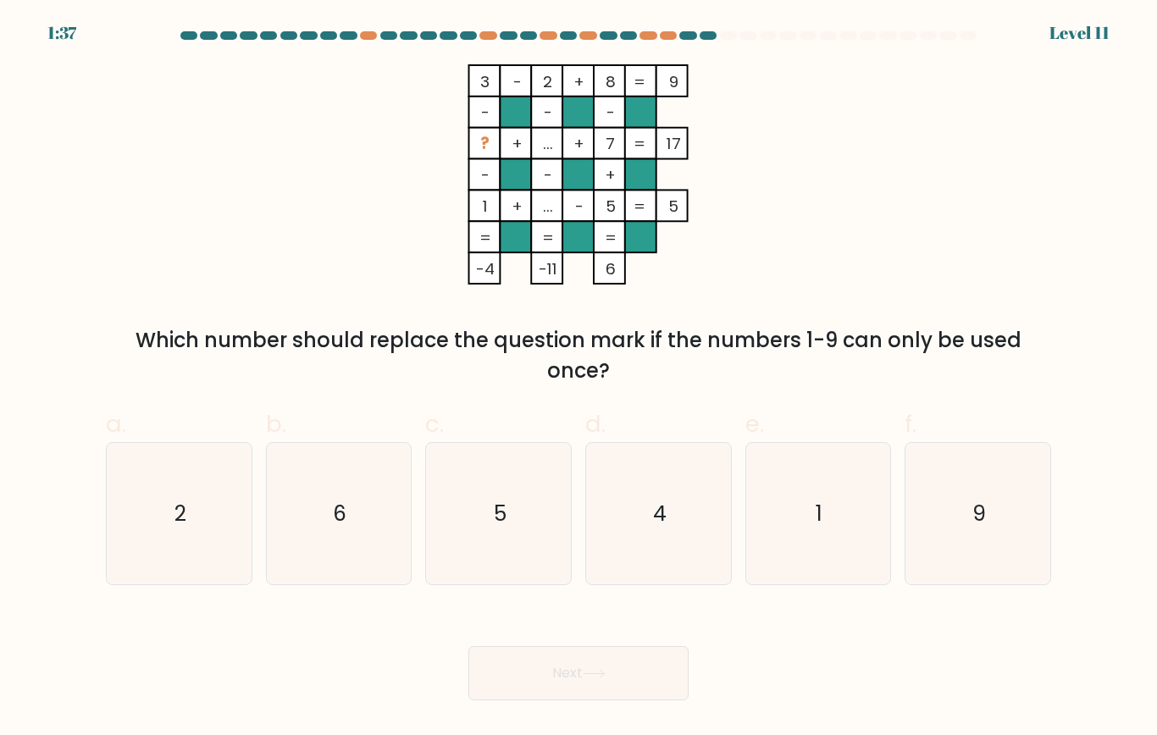
click at [813, 549] on icon "1" at bounding box center [817, 513] width 141 height 141
click at [579, 379] on input "e. 1" at bounding box center [578, 373] width 1 height 11
radio input "true"
click at [629, 586] on button "Next" at bounding box center [578, 673] width 220 height 54
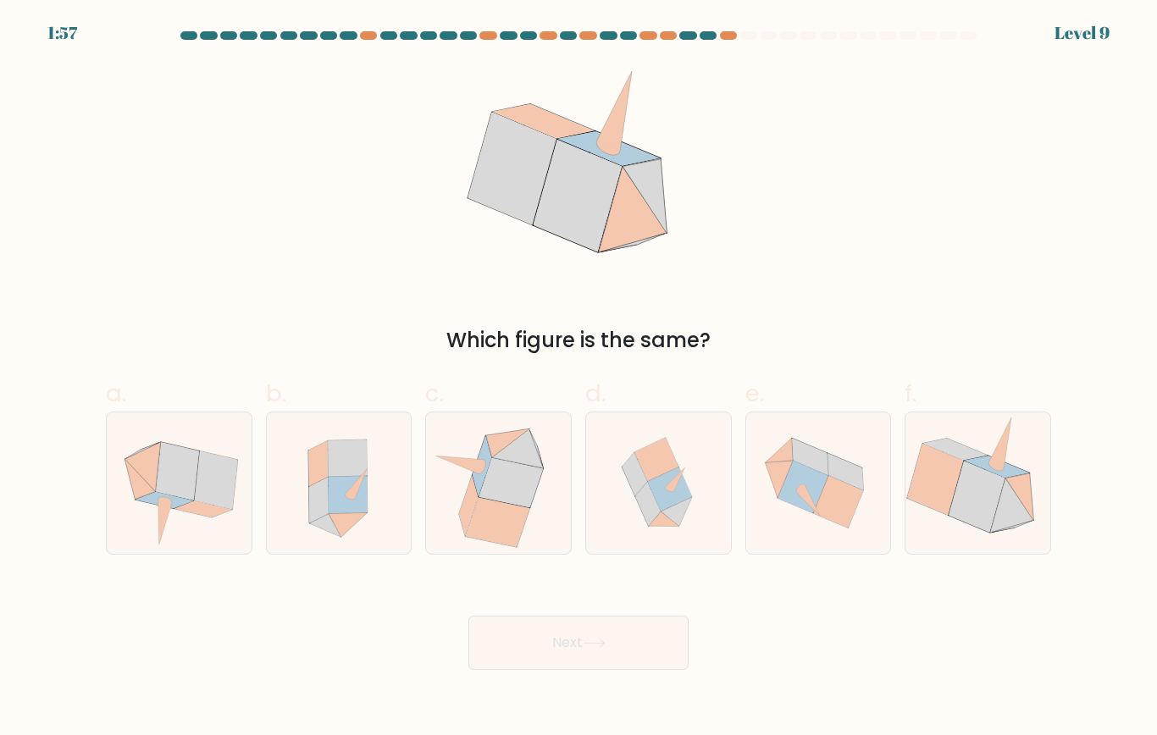
click at [653, 534] on icon at bounding box center [658, 482] width 139 height 141
click at [579, 379] on input "d." at bounding box center [578, 373] width 1 height 11
radio input "true"
click at [623, 586] on button "Next" at bounding box center [578, 643] width 220 height 54
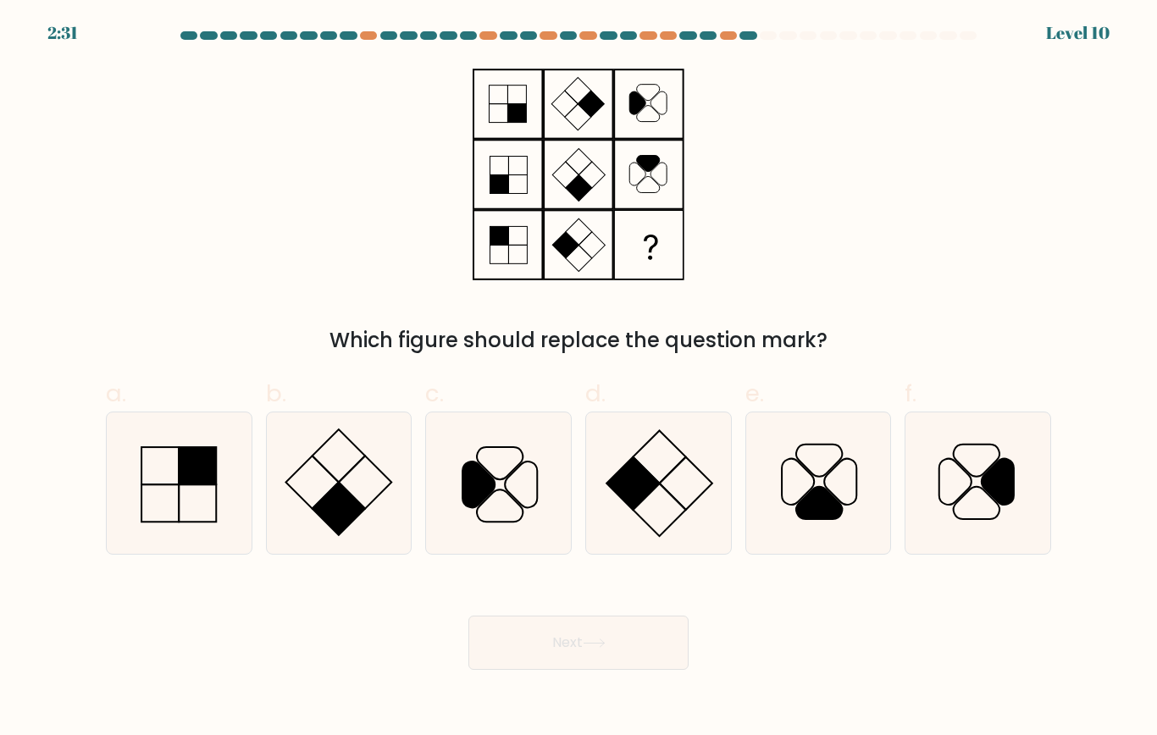
click at [920, 523] on icon at bounding box center [977, 482] width 141 height 141
click at [579, 379] on input "f." at bounding box center [578, 373] width 1 height 11
radio input "true"
click at [638, 586] on button "Next" at bounding box center [578, 643] width 220 height 54
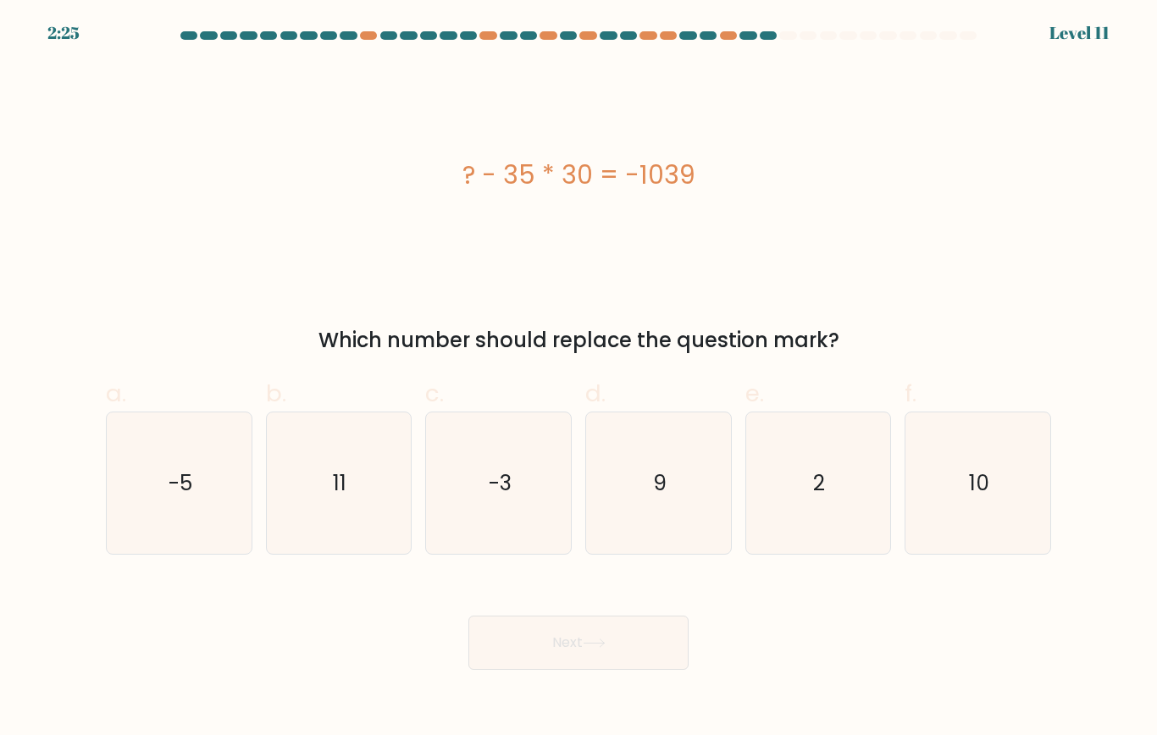
click at [956, 491] on icon "10" at bounding box center [977, 482] width 141 height 141
click at [579, 379] on input "f. 10" at bounding box center [578, 373] width 1 height 11
radio input "true"
click at [620, 586] on button "Next" at bounding box center [578, 643] width 220 height 54
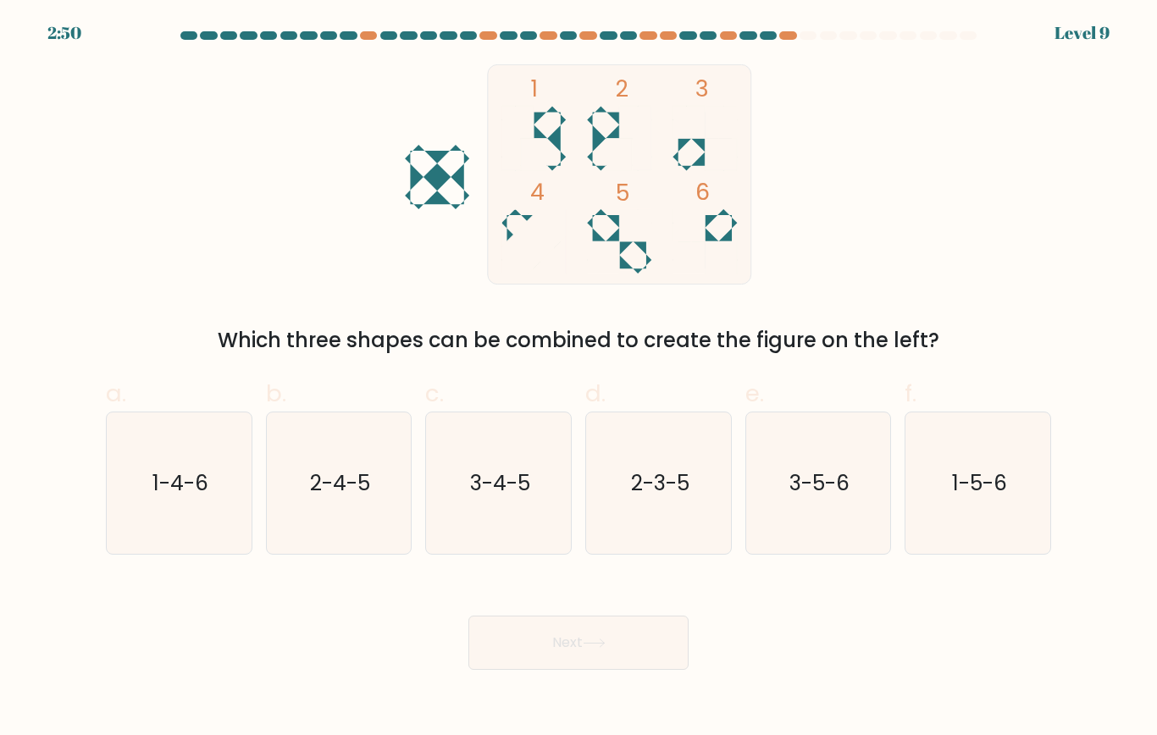
click at [832, 483] on text "3-5-6" at bounding box center [819, 483] width 60 height 30
click at [579, 379] on input "e. 3-5-6" at bounding box center [578, 373] width 1 height 11
radio input "true"
click at [657, 586] on button "Next" at bounding box center [578, 643] width 220 height 54
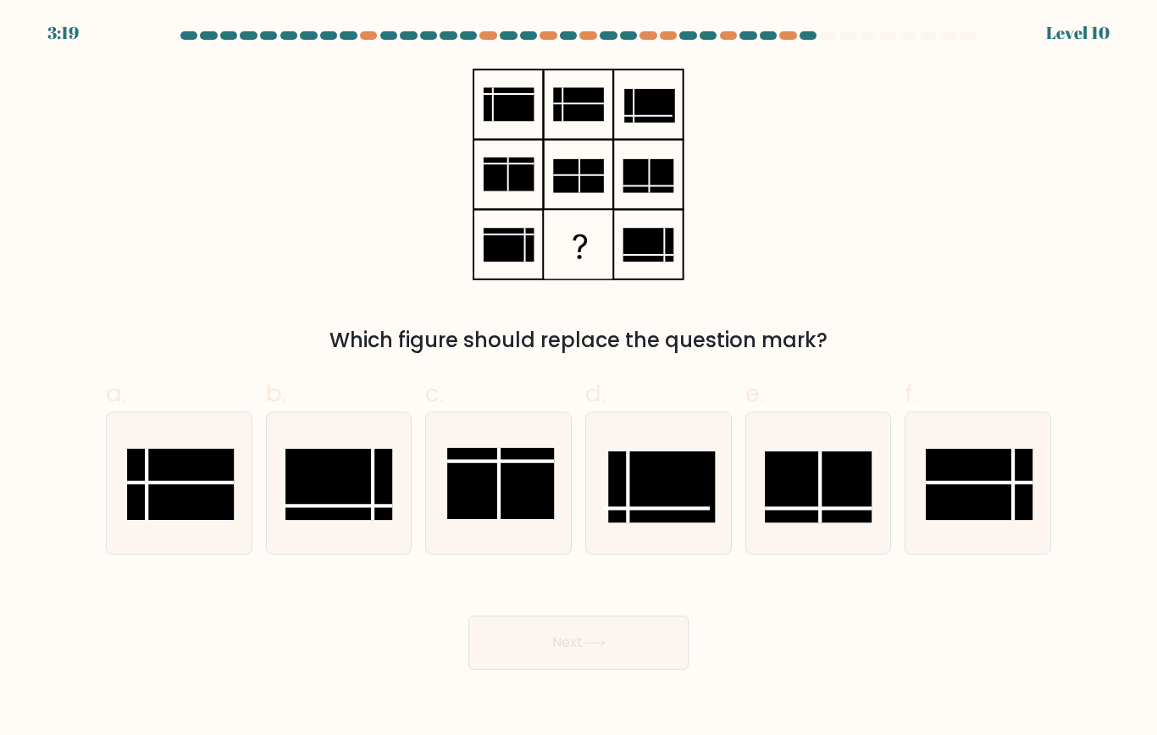
click at [989, 479] on rect at bounding box center [979, 484] width 107 height 71
click at [579, 379] on input "f." at bounding box center [578, 373] width 1 height 11
radio input "true"
click at [641, 586] on button "Next" at bounding box center [578, 643] width 220 height 54
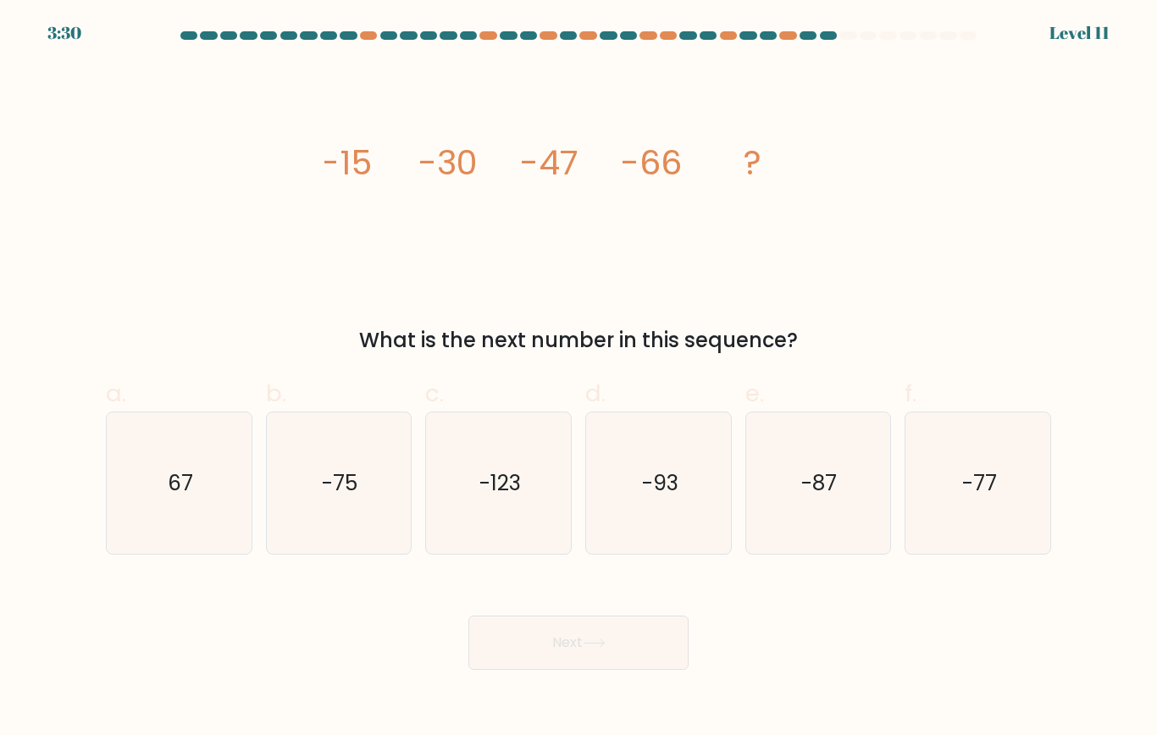
click at [636, 240] on icon "image/svg+xml -15 -30 -47 -66 ?" at bounding box center [578, 174] width 508 height 220
click at [330, 477] on text "-75" at bounding box center [341, 483] width 36 height 30
click at [578, 379] on input "b. -75" at bounding box center [578, 373] width 1 height 11
radio input "true"
click at [585, 586] on button "Next" at bounding box center [578, 643] width 220 height 54
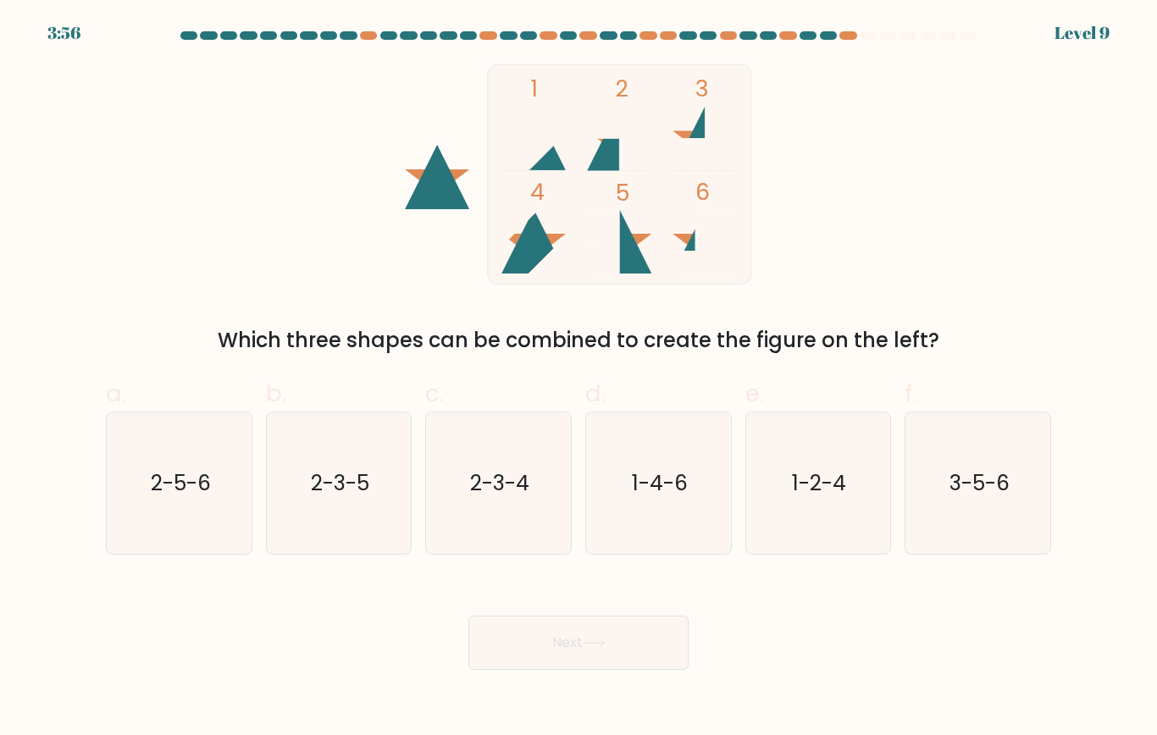
click at [357, 525] on icon "2-3-5" at bounding box center [338, 482] width 141 height 141
click at [578, 379] on input "b. 2-3-5" at bounding box center [578, 373] width 1 height 11
radio input "true"
click at [572, 586] on button "Next" at bounding box center [578, 643] width 220 height 54
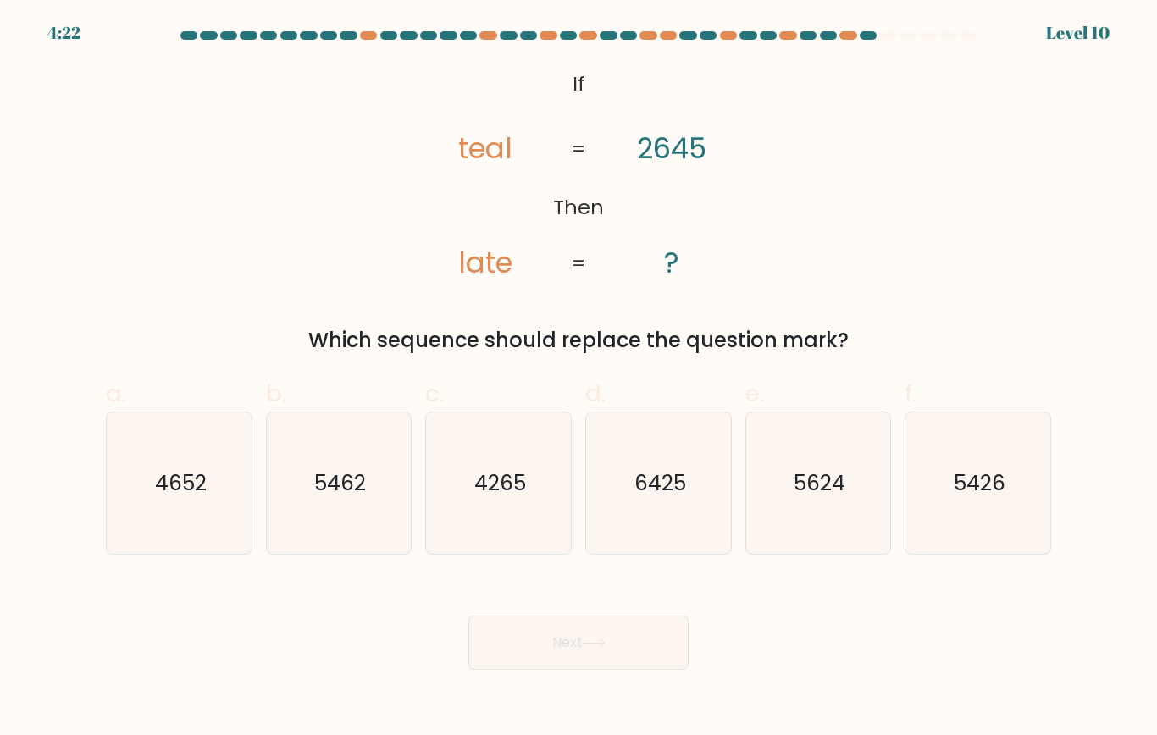
click at [821, 499] on icon "5624" at bounding box center [817, 482] width 141 height 141
click at [579, 379] on input "e. 5624" at bounding box center [578, 373] width 1 height 11
radio input "true"
click at [357, 517] on icon "5462" at bounding box center [338, 482] width 141 height 141
click at [578, 379] on input "b. 5462" at bounding box center [578, 373] width 1 height 11
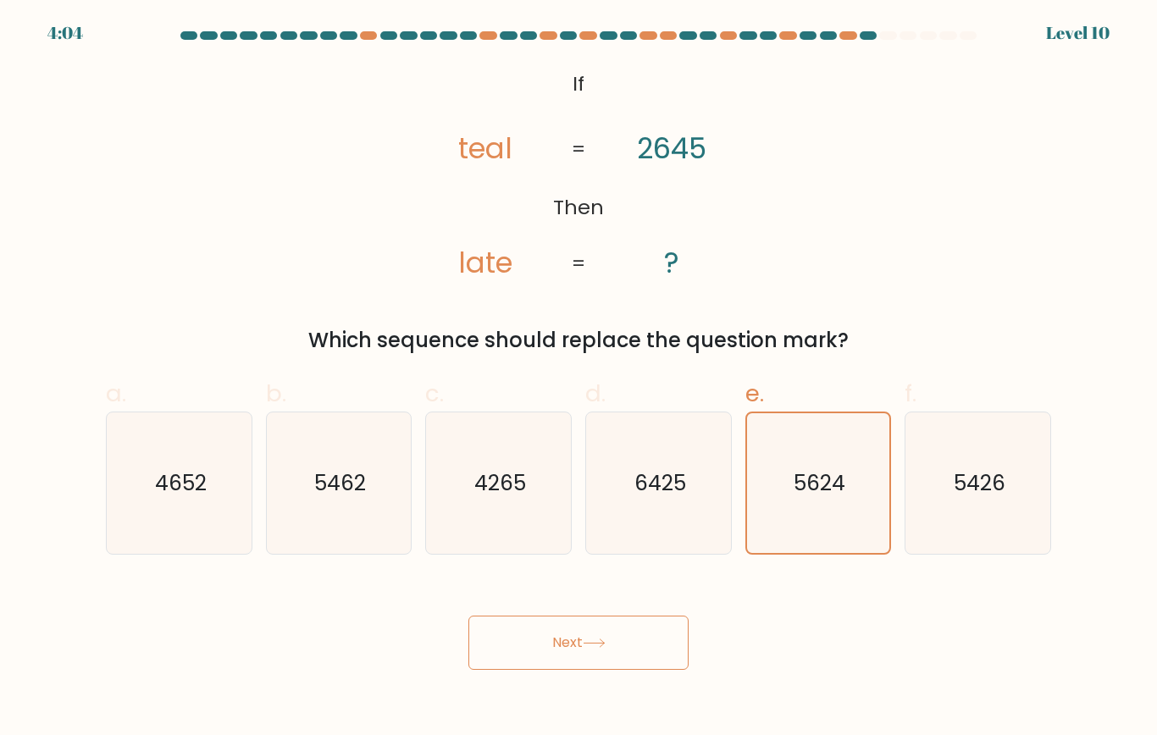
radio input "true"
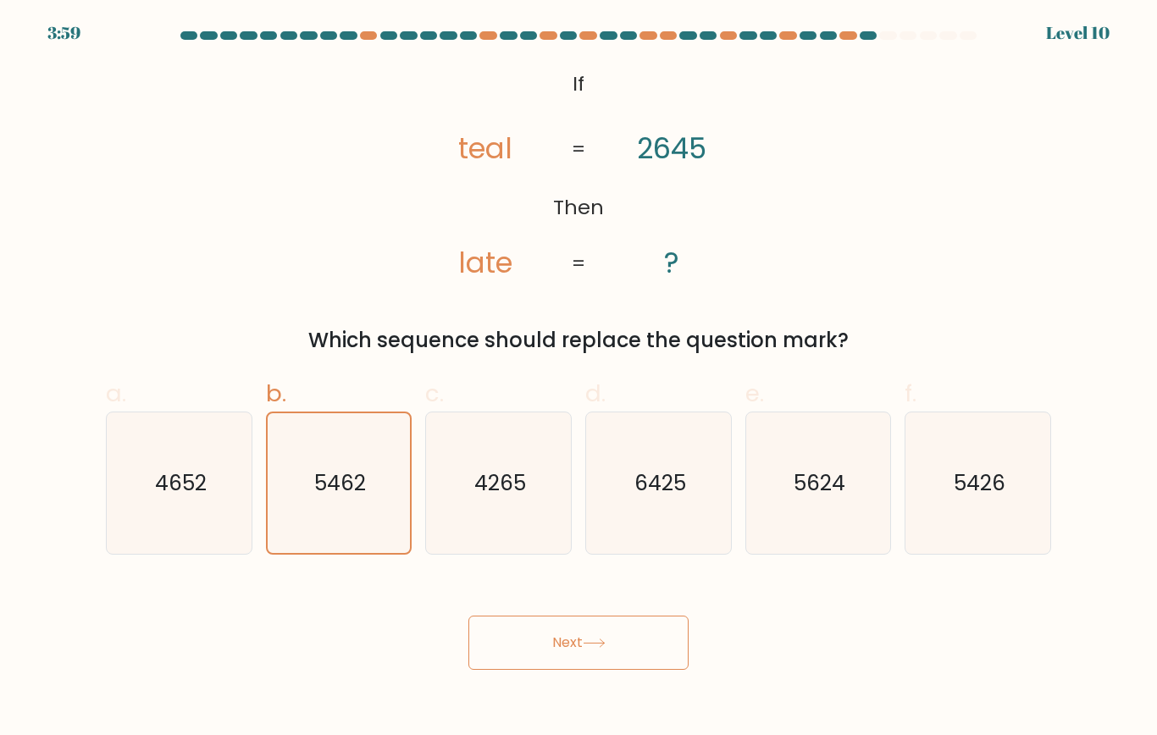
click at [1006, 474] on icon "5426" at bounding box center [977, 482] width 141 height 141
click at [579, 379] on input "f. 5426" at bounding box center [578, 373] width 1 height 11
radio input "true"
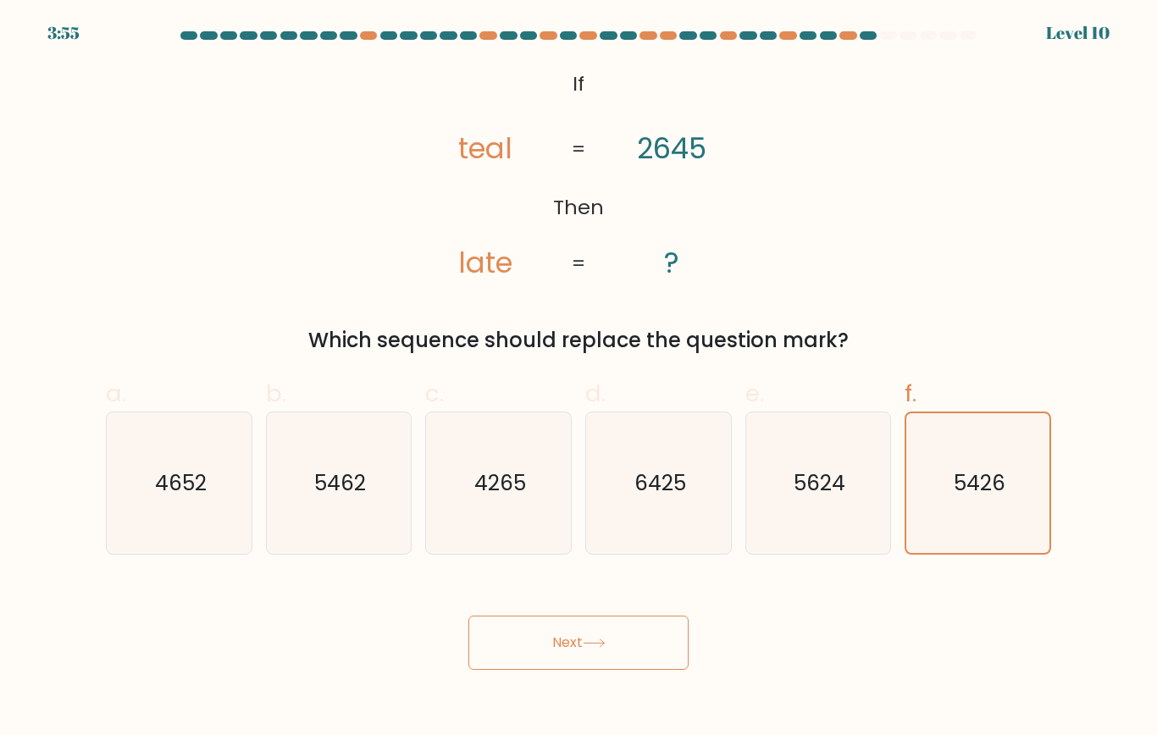
click at [634, 586] on button "Next" at bounding box center [578, 643] width 220 height 54
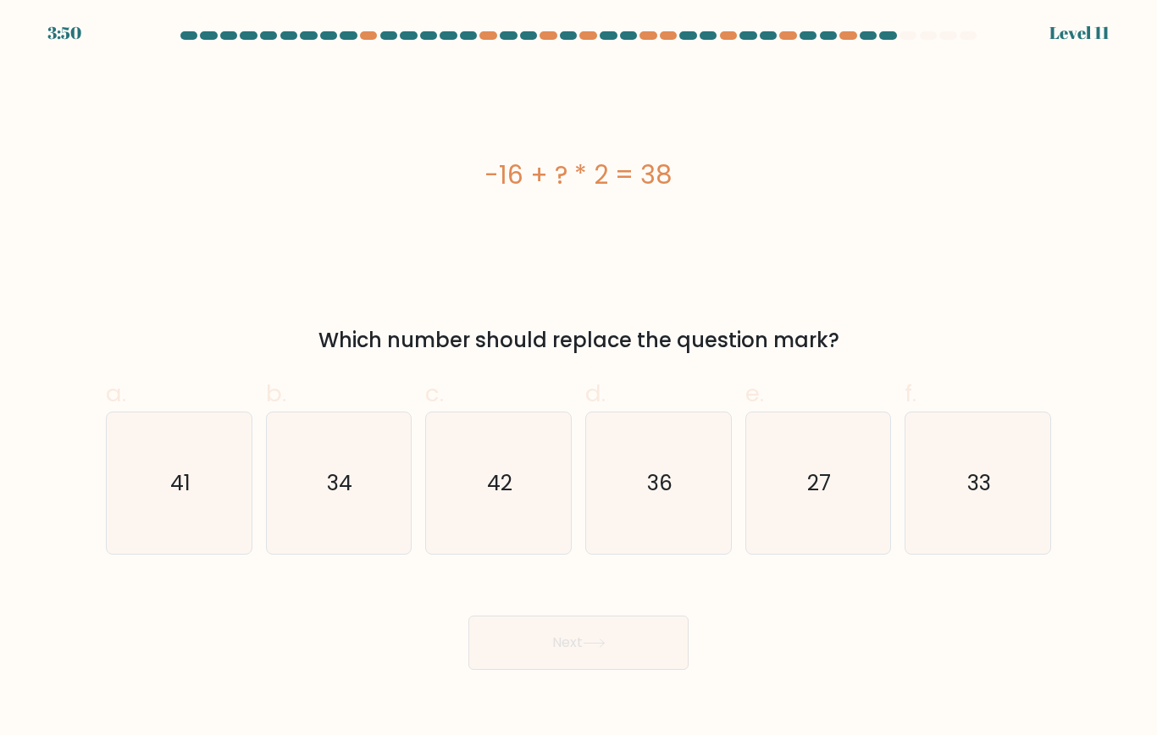
click at [514, 504] on icon "42" at bounding box center [498, 482] width 141 height 141
click at [578, 379] on input "c. 42" at bounding box center [578, 373] width 1 height 11
radio input "true"
click at [530, 586] on button "Next" at bounding box center [578, 643] width 220 height 54
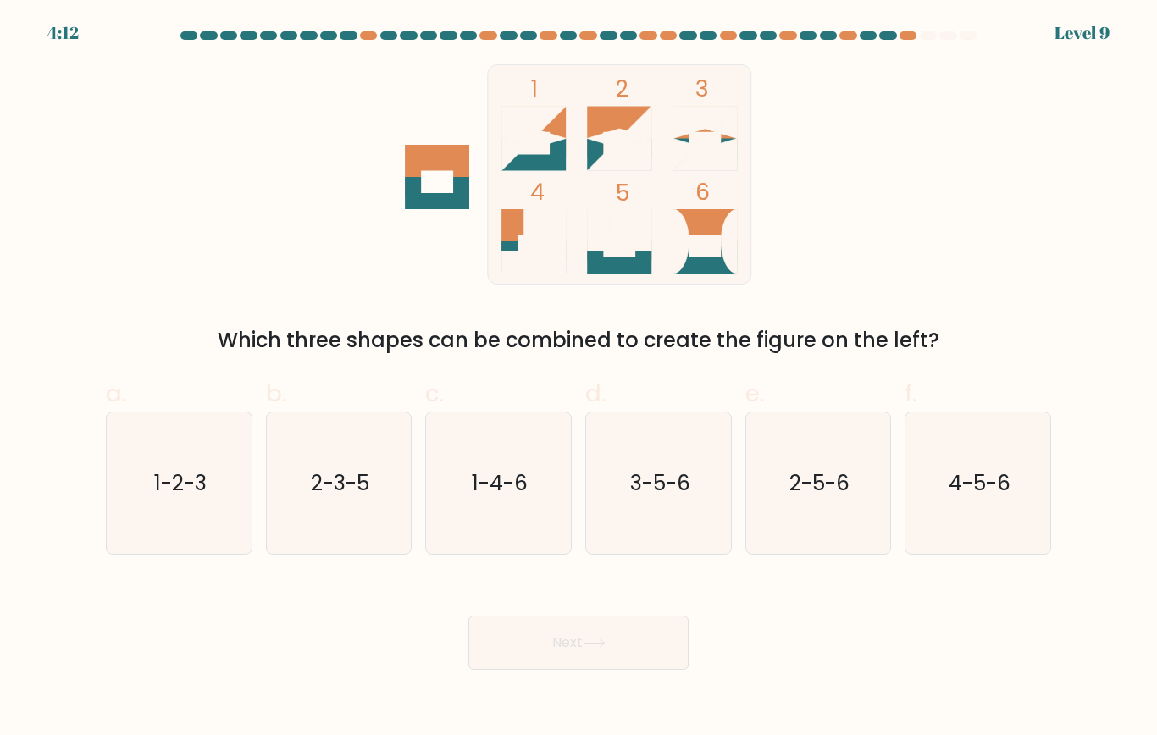
click at [186, 466] on icon "1-2-3" at bounding box center [178, 482] width 141 height 141
click at [578, 379] on input "a. 1-2-3" at bounding box center [578, 373] width 1 height 11
radio input "true"
click at [636, 586] on button "Next" at bounding box center [578, 643] width 220 height 54
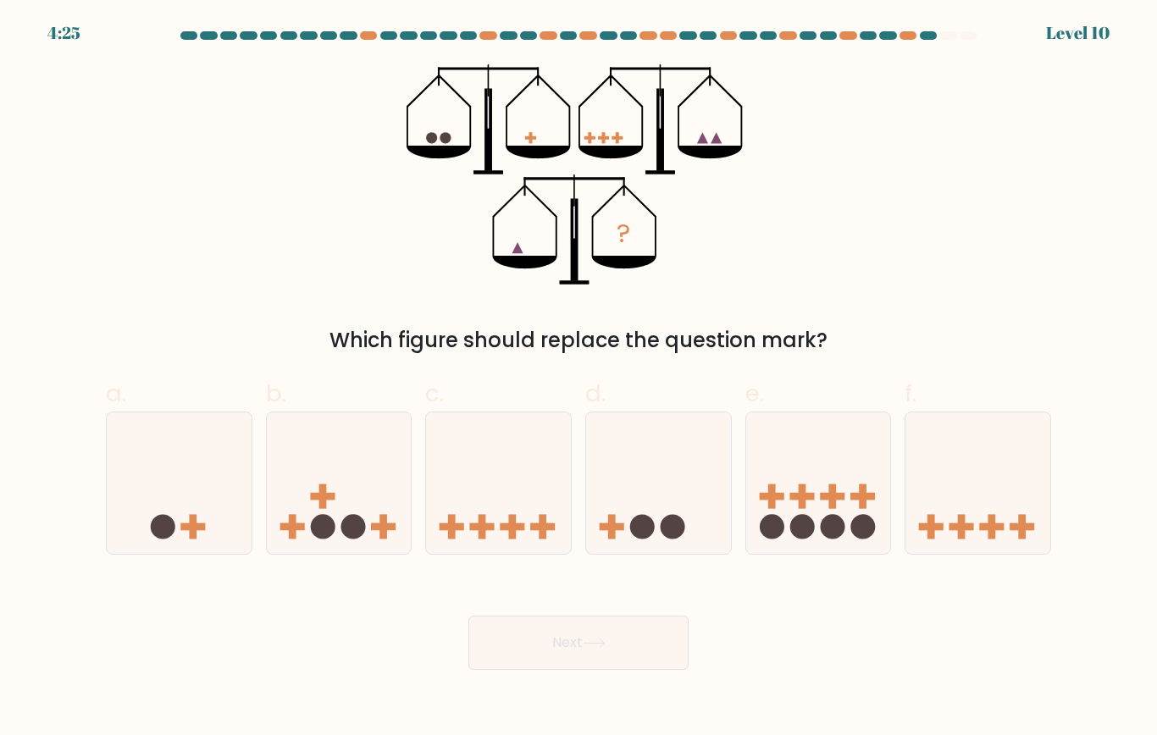
click at [185, 462] on icon at bounding box center [179, 482] width 145 height 119
click at [578, 379] on input "a." at bounding box center [578, 373] width 1 height 11
radio input "true"
click at [645, 586] on button "Next" at bounding box center [578, 643] width 220 height 54
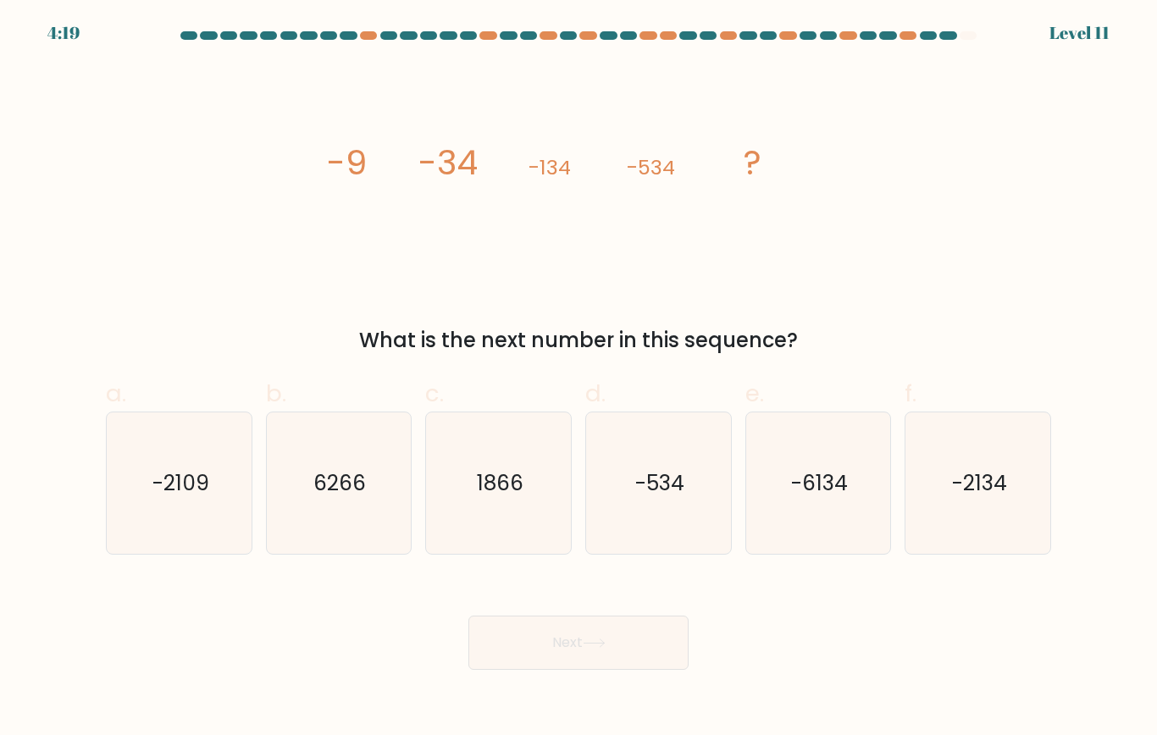
click at [832, 479] on text "-6134" at bounding box center [819, 483] width 57 height 30
click at [579, 379] on input "e. -6134" at bounding box center [578, 373] width 1 height 11
radio input "true"
click at [479, 586] on button "Next" at bounding box center [578, 643] width 220 height 54
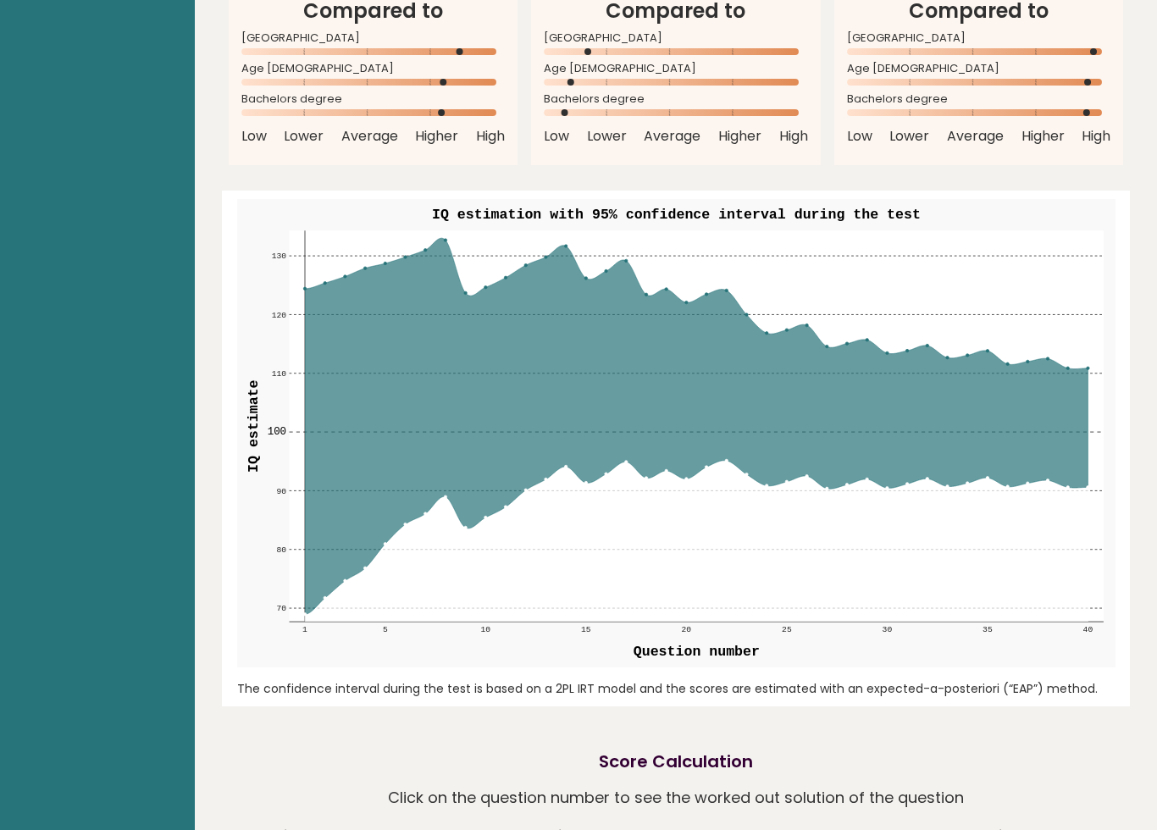
scroll to position [1802, 0]
click at [810, 336] on icon at bounding box center [696, 427] width 783 height 376
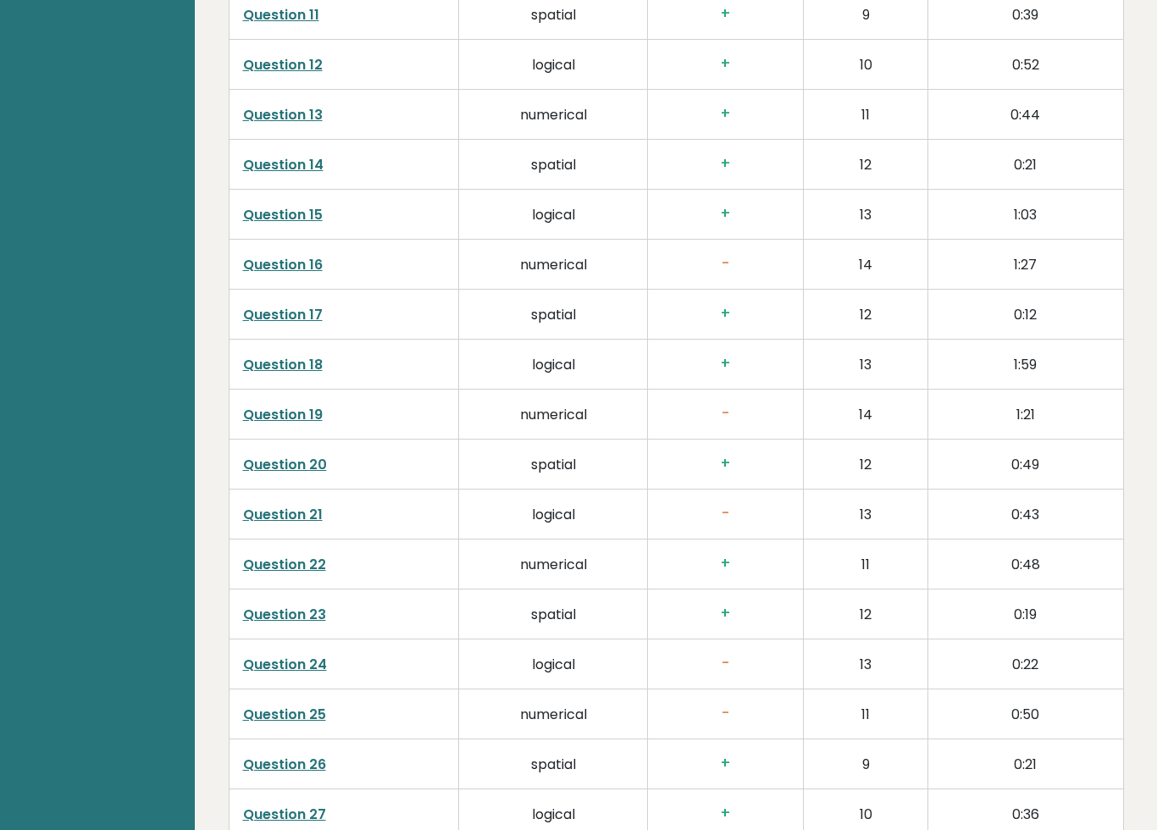
scroll to position [3168, 0]
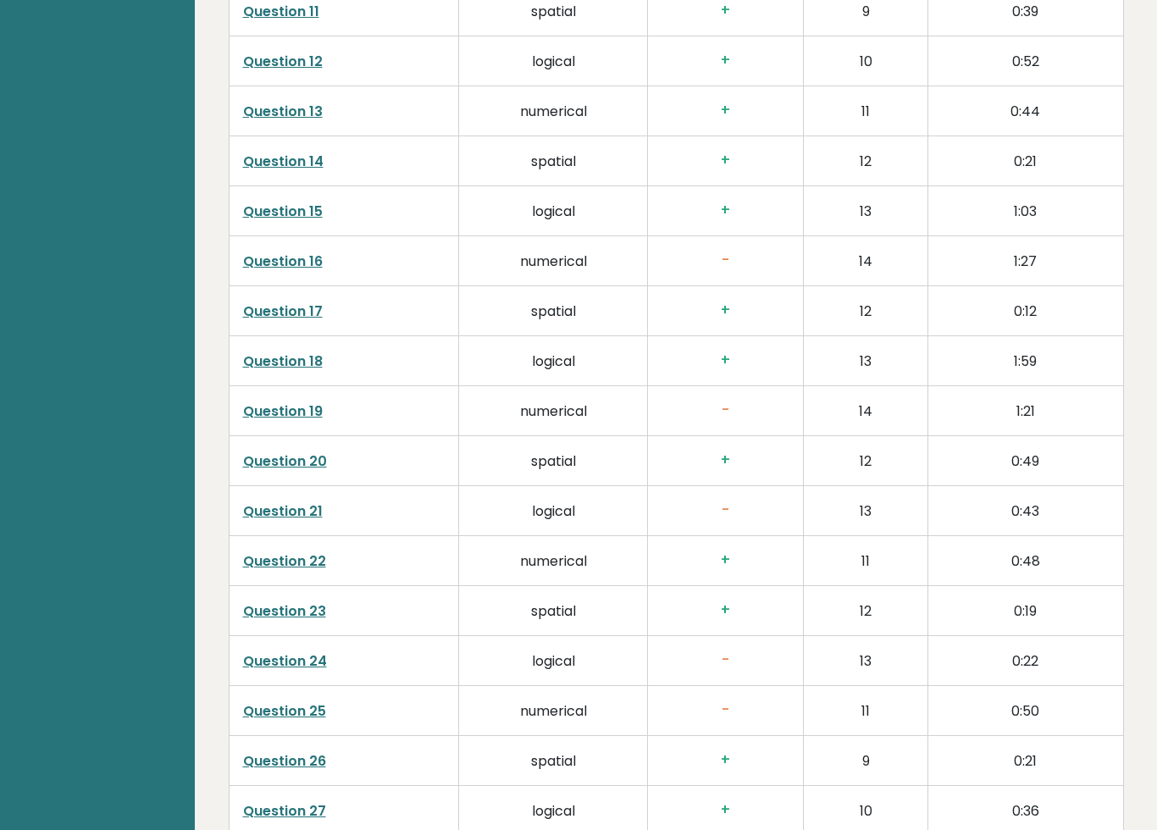
click at [300, 516] on link "Question 21" at bounding box center [283, 510] width 80 height 19
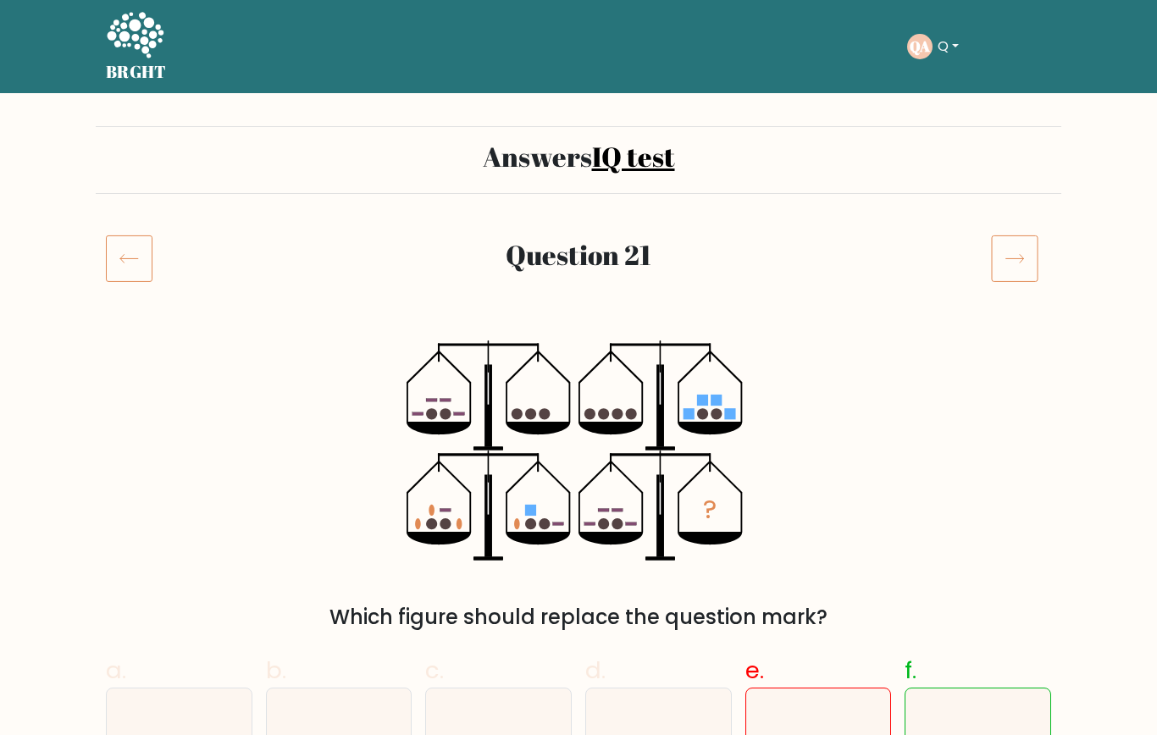
click at [123, 273] on icon at bounding box center [129, 258] width 47 height 47
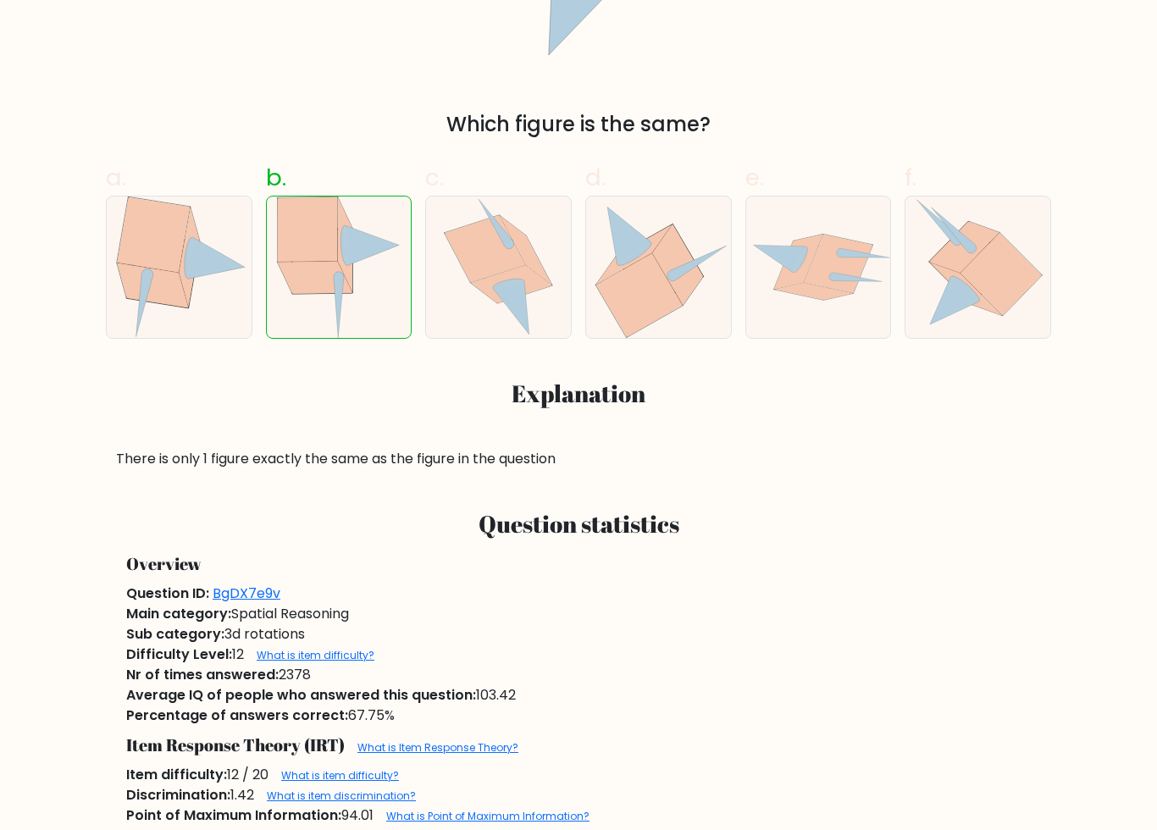
scroll to position [531, 0]
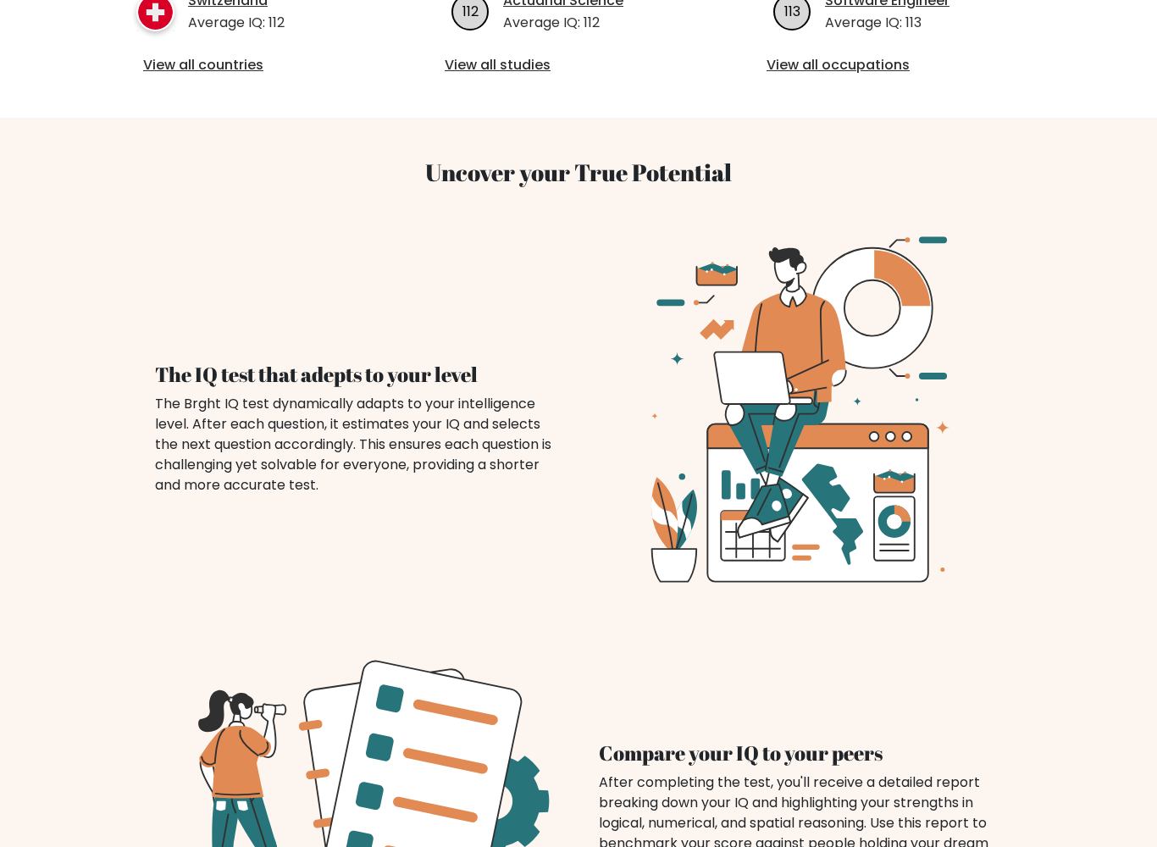
scroll to position [1029, 0]
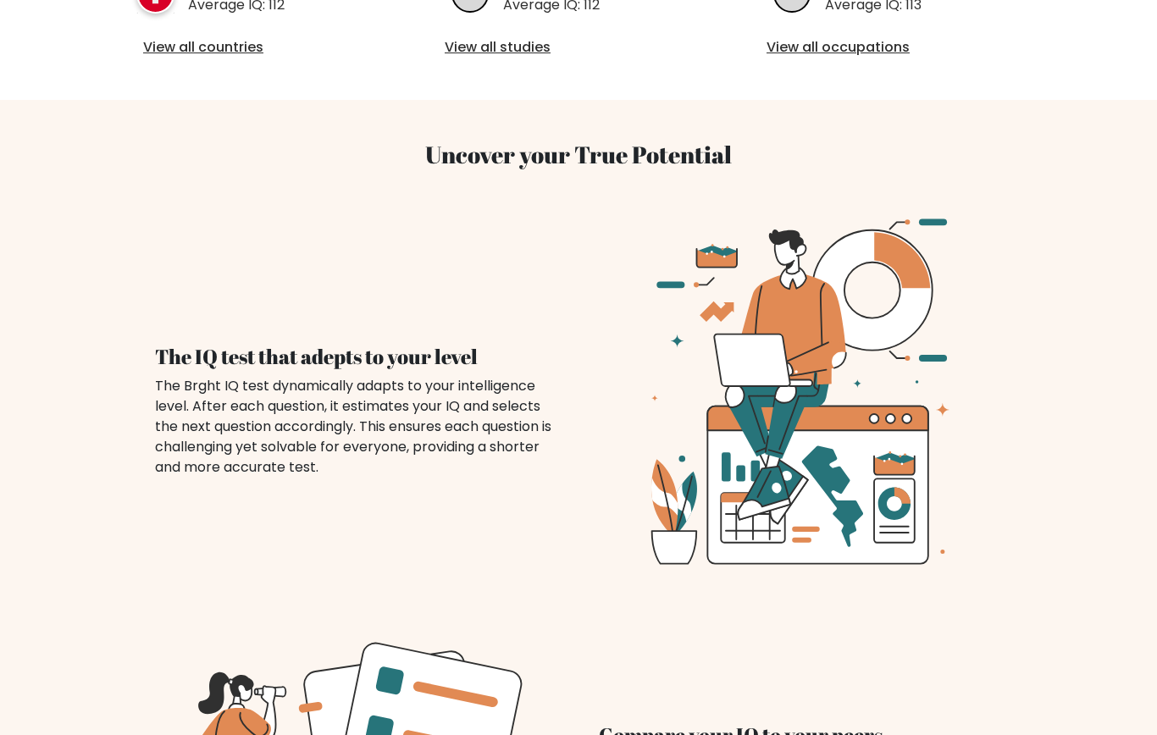
click at [205, 346] on h4 "The IQ test that adepts to your level" at bounding box center [356, 358] width 403 height 25
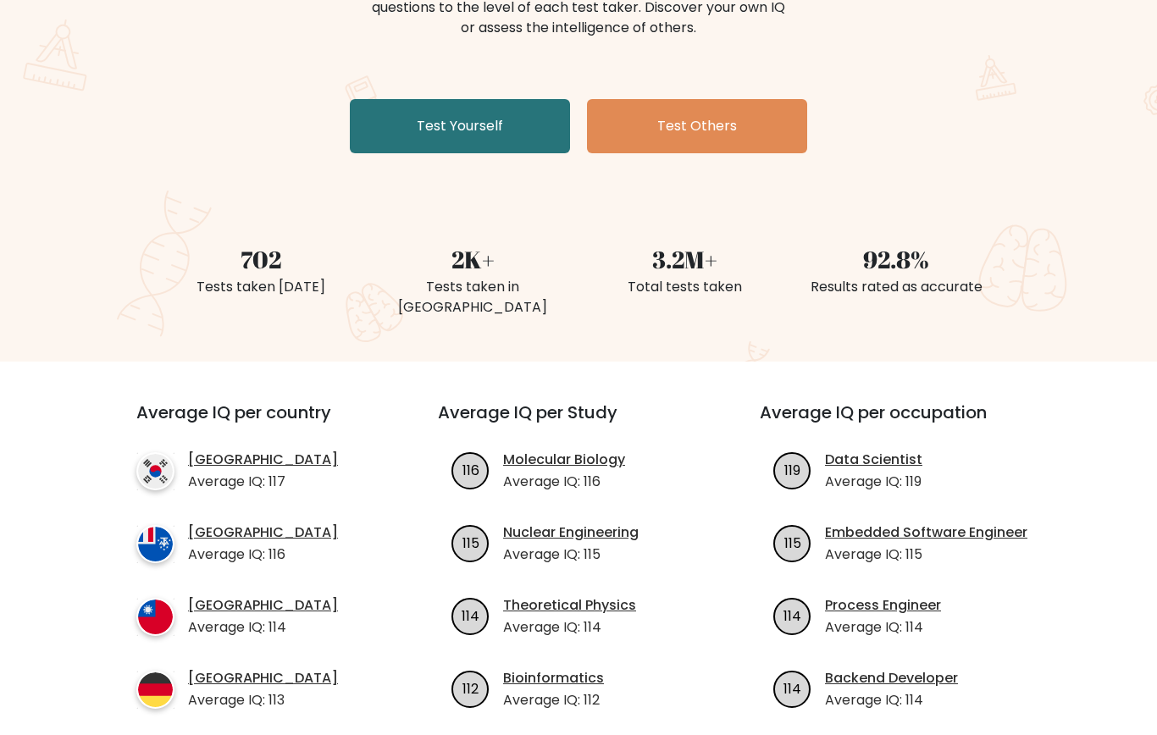
scroll to position [139, 0]
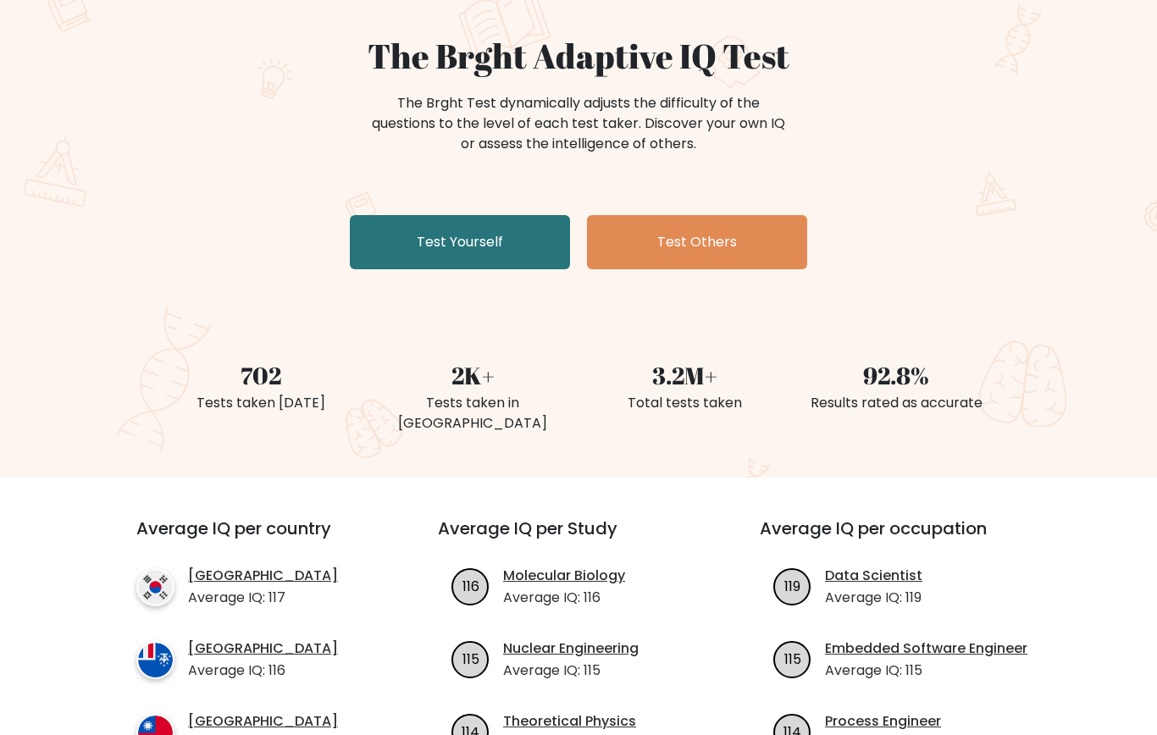
click at [416, 237] on link "Test Yourself" at bounding box center [460, 242] width 220 height 54
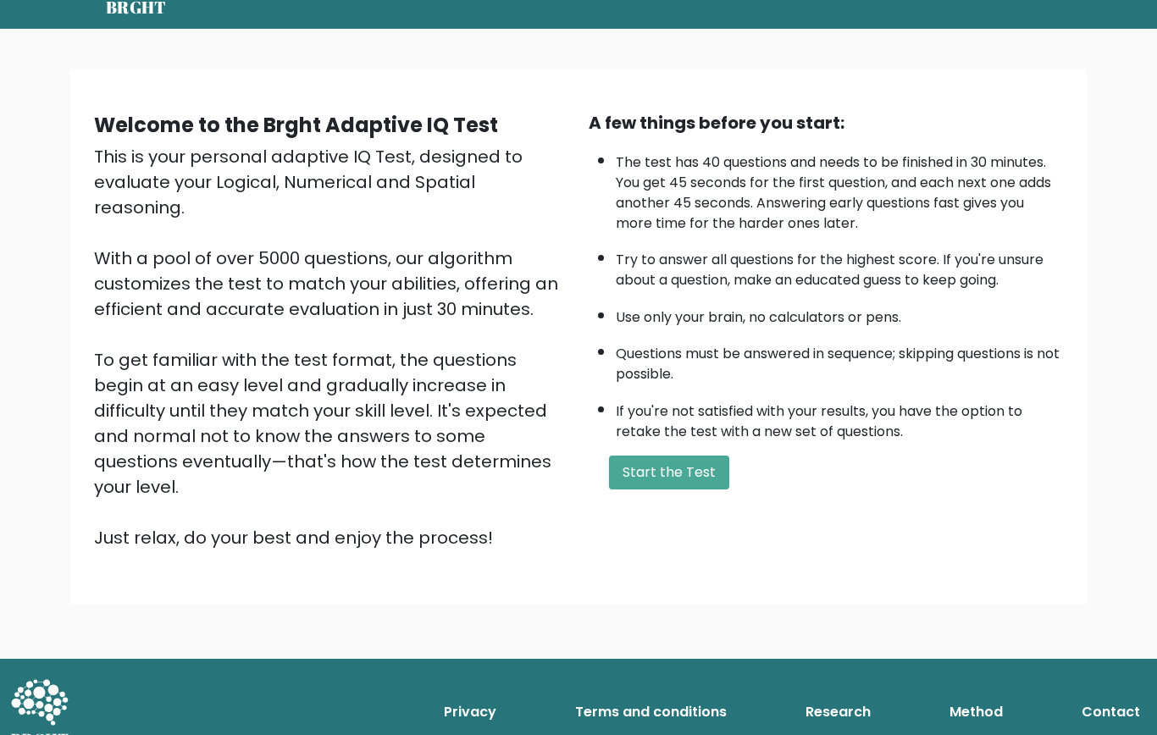
scroll to position [56, 0]
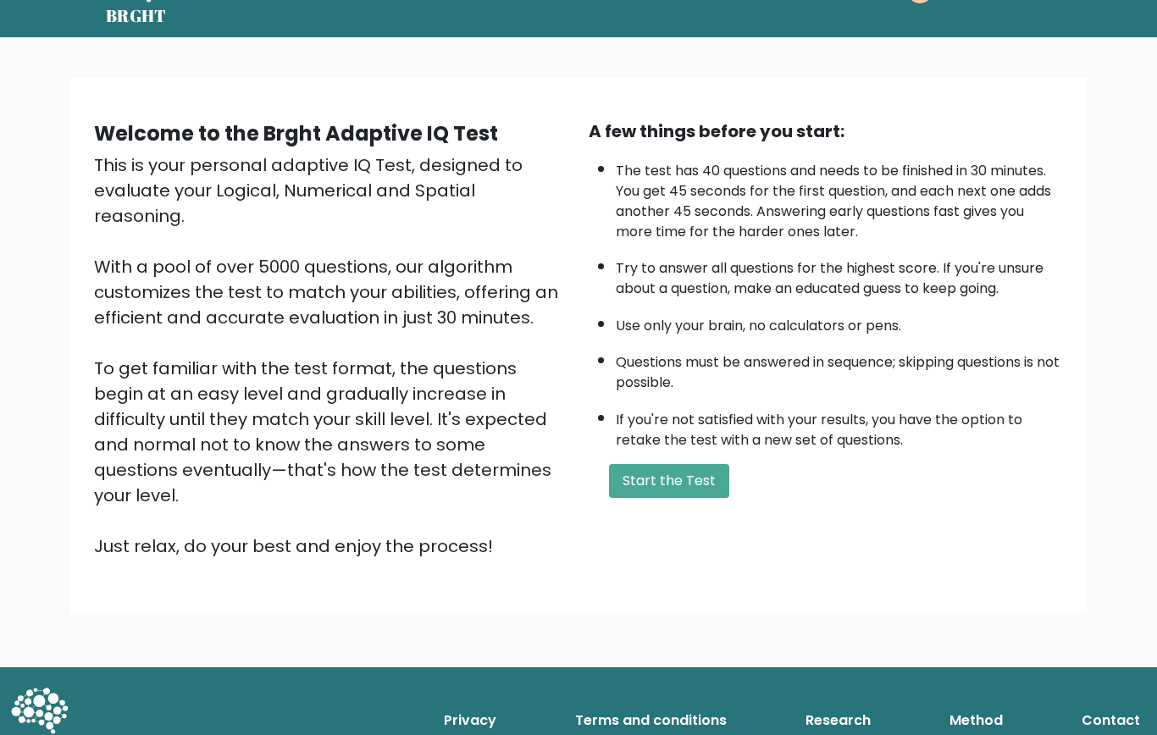
click at [665, 498] on button "Start the Test" at bounding box center [669, 481] width 120 height 34
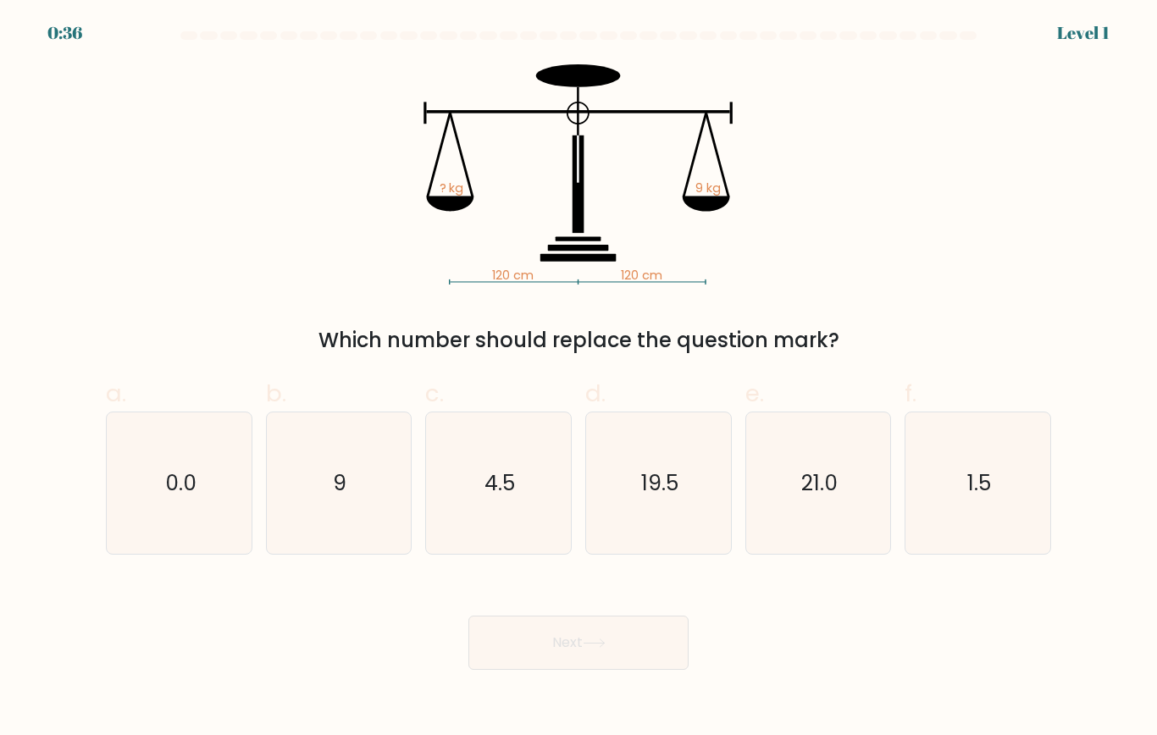
click at [336, 487] on text "9" at bounding box center [341, 483] width 14 height 30
click at [578, 379] on input "b. 9" at bounding box center [578, 373] width 1 height 11
radio input "true"
click at [646, 646] on button "Next" at bounding box center [578, 643] width 220 height 54
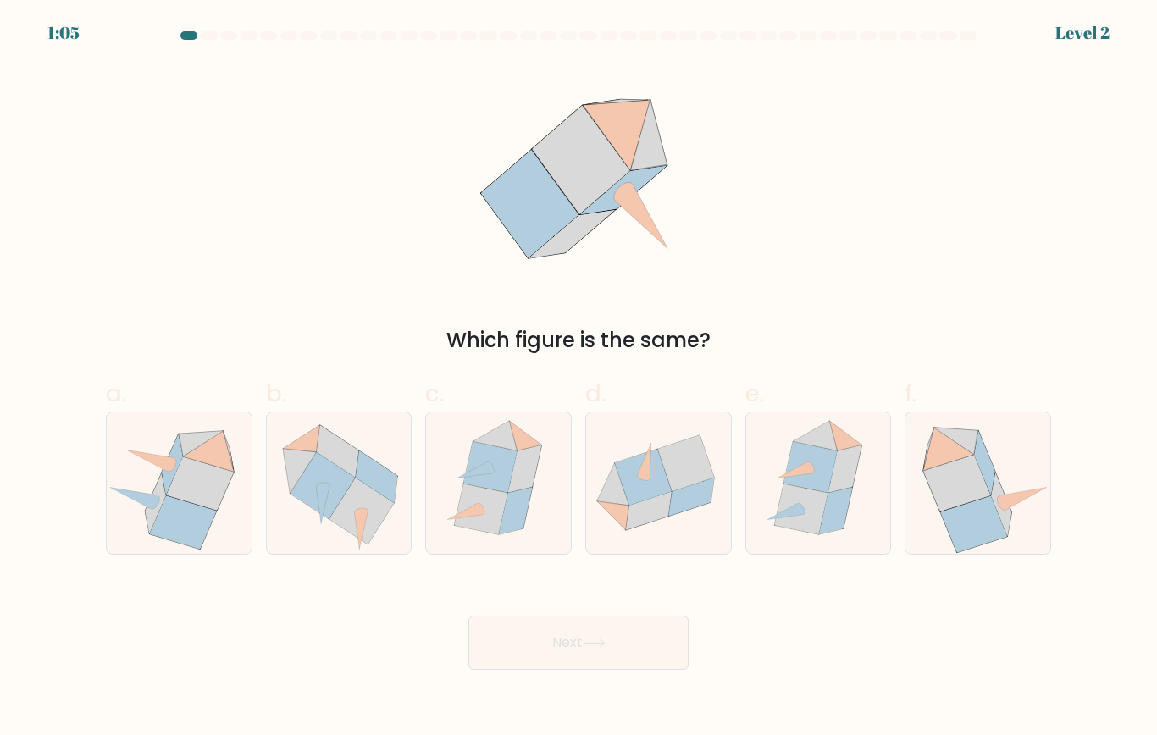
click at [676, 529] on icon at bounding box center [658, 482] width 145 height 119
click at [579, 379] on input "d." at bounding box center [578, 373] width 1 height 11
radio input "true"
click at [610, 664] on button "Next" at bounding box center [578, 643] width 220 height 54
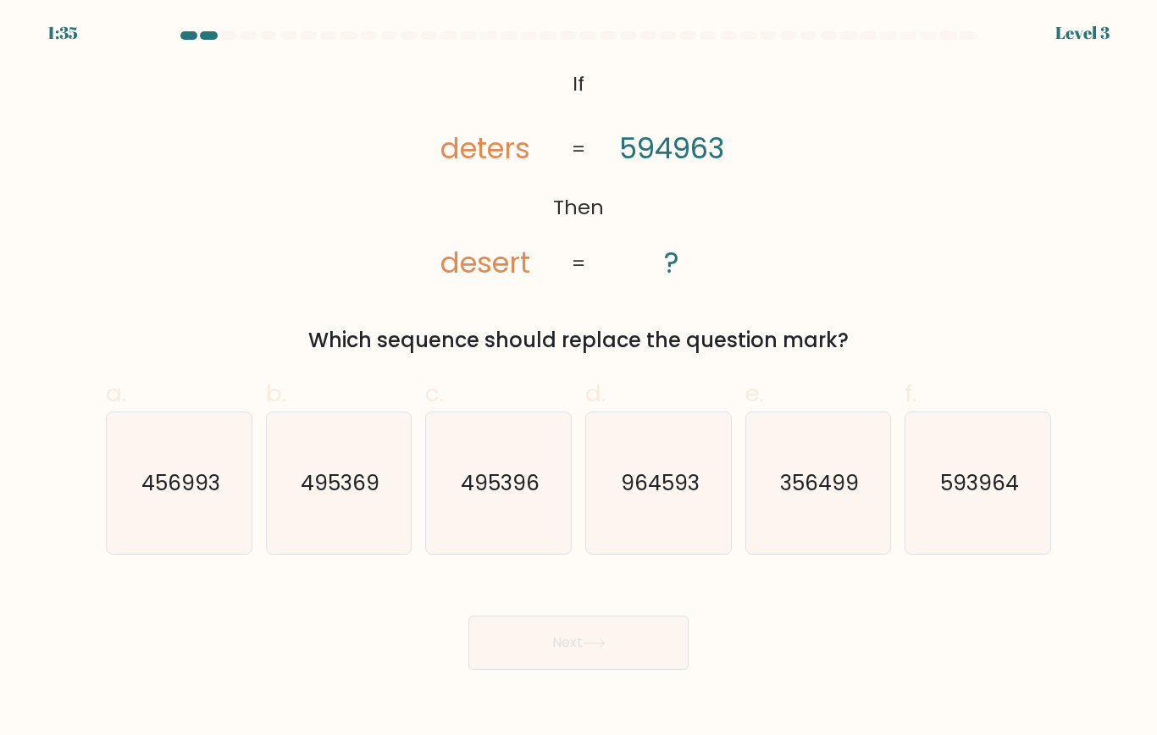
click at [961, 474] on text "593964" at bounding box center [979, 483] width 79 height 30
click at [579, 379] on input "f. 593964" at bounding box center [578, 373] width 1 height 11
radio input "true"
click at [634, 644] on button "Next" at bounding box center [578, 643] width 220 height 54
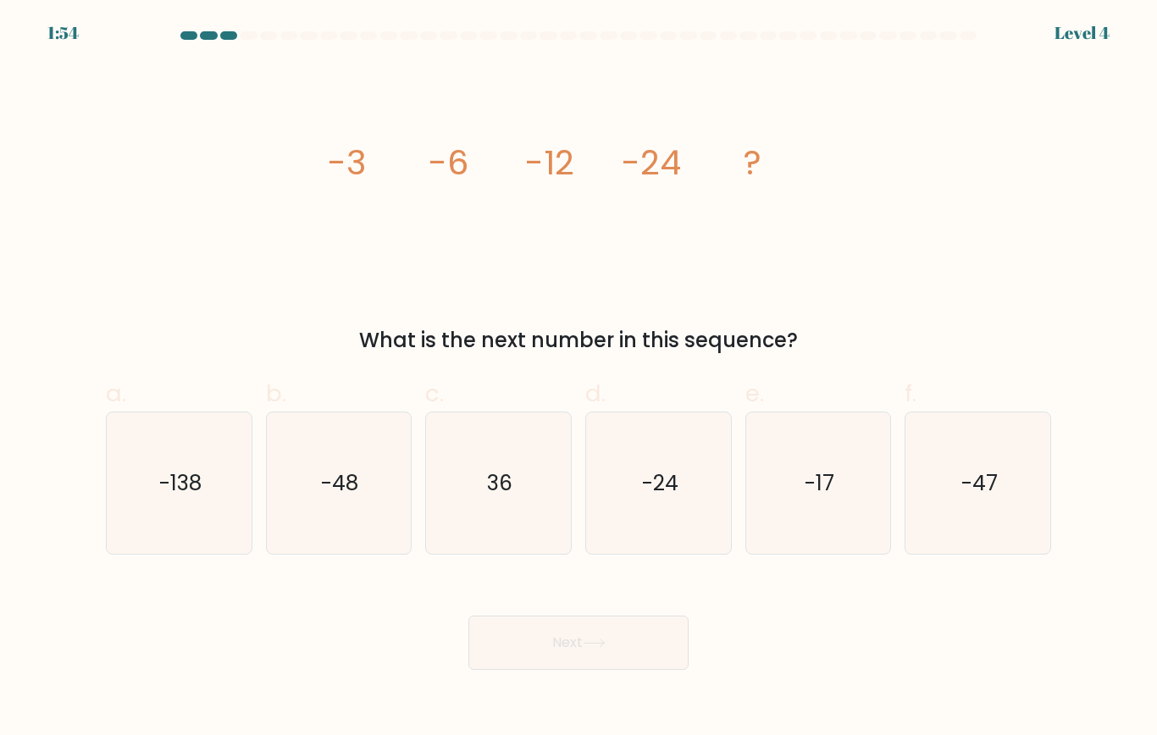
click at [343, 497] on text "-48" at bounding box center [340, 483] width 37 height 30
click at [578, 379] on input "b. -48" at bounding box center [578, 373] width 1 height 11
radio input "true"
click at [603, 650] on button "Next" at bounding box center [578, 643] width 220 height 54
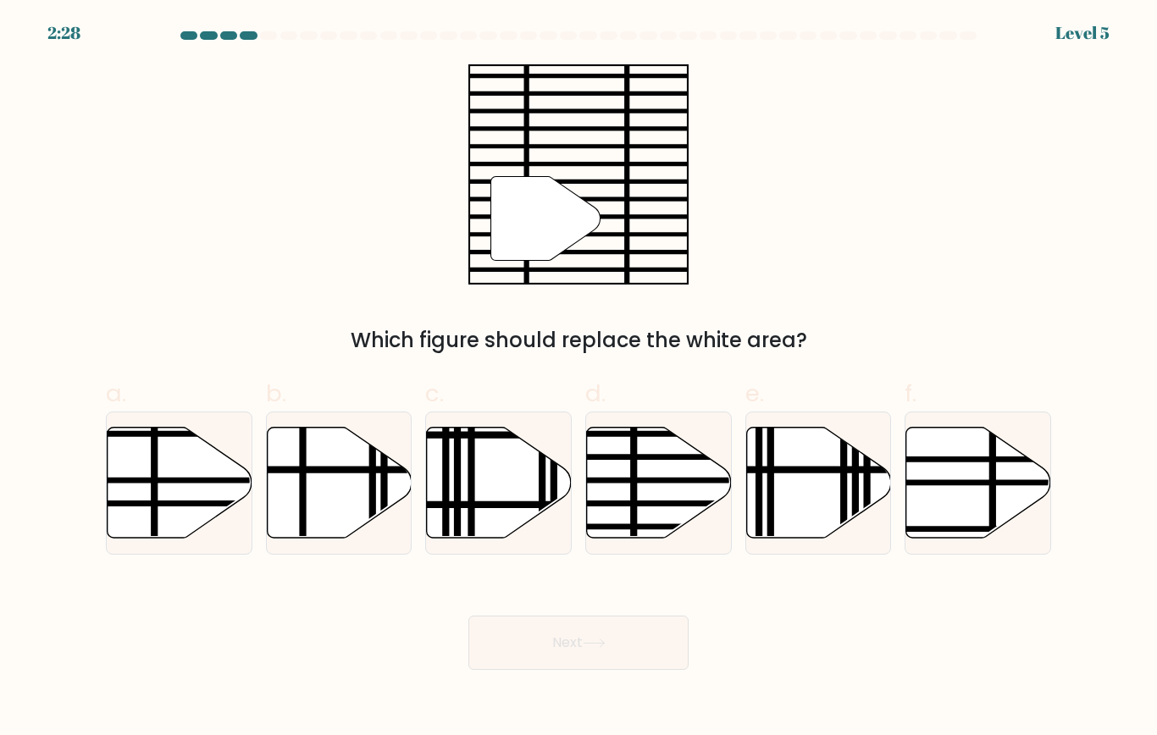
click at [658, 495] on icon at bounding box center [659, 482] width 145 height 111
click at [579, 379] on input "d." at bounding box center [578, 373] width 1 height 11
radio input "true"
click at [578, 639] on button "Next" at bounding box center [578, 643] width 220 height 54
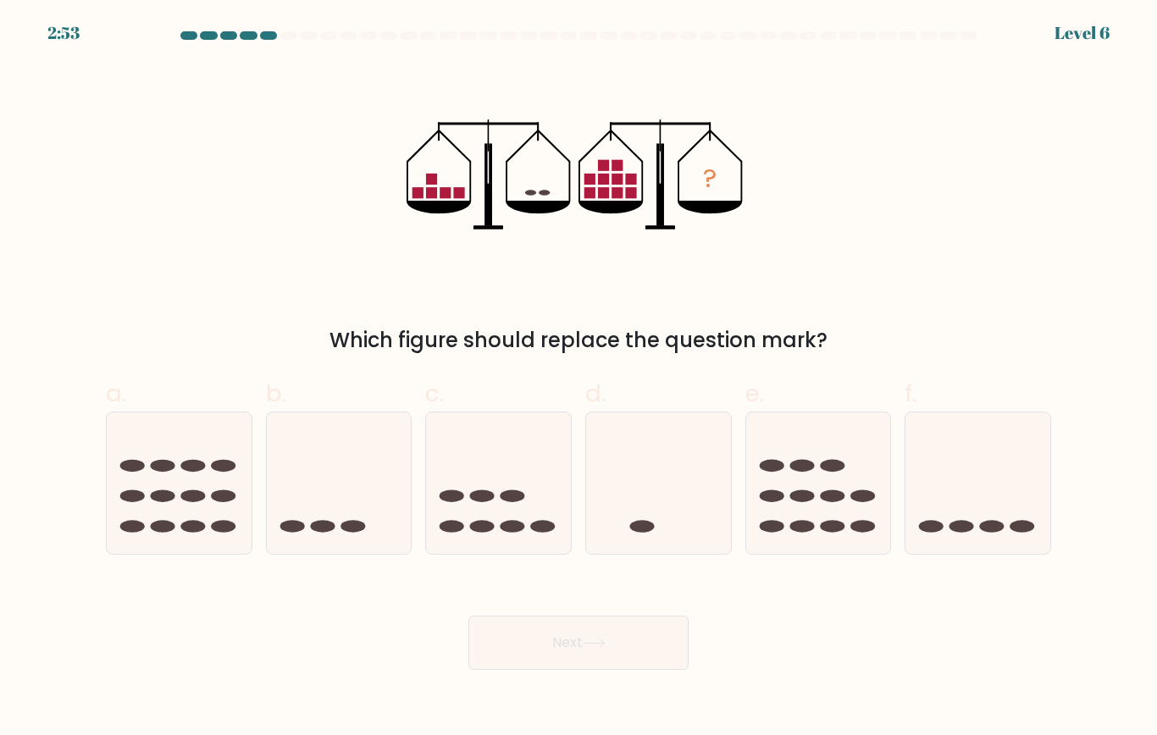
click at [1008, 467] on icon at bounding box center [977, 482] width 145 height 119
click at [579, 379] on input "f." at bounding box center [578, 373] width 1 height 11
radio input "true"
click at [632, 642] on button "Next" at bounding box center [578, 643] width 220 height 54
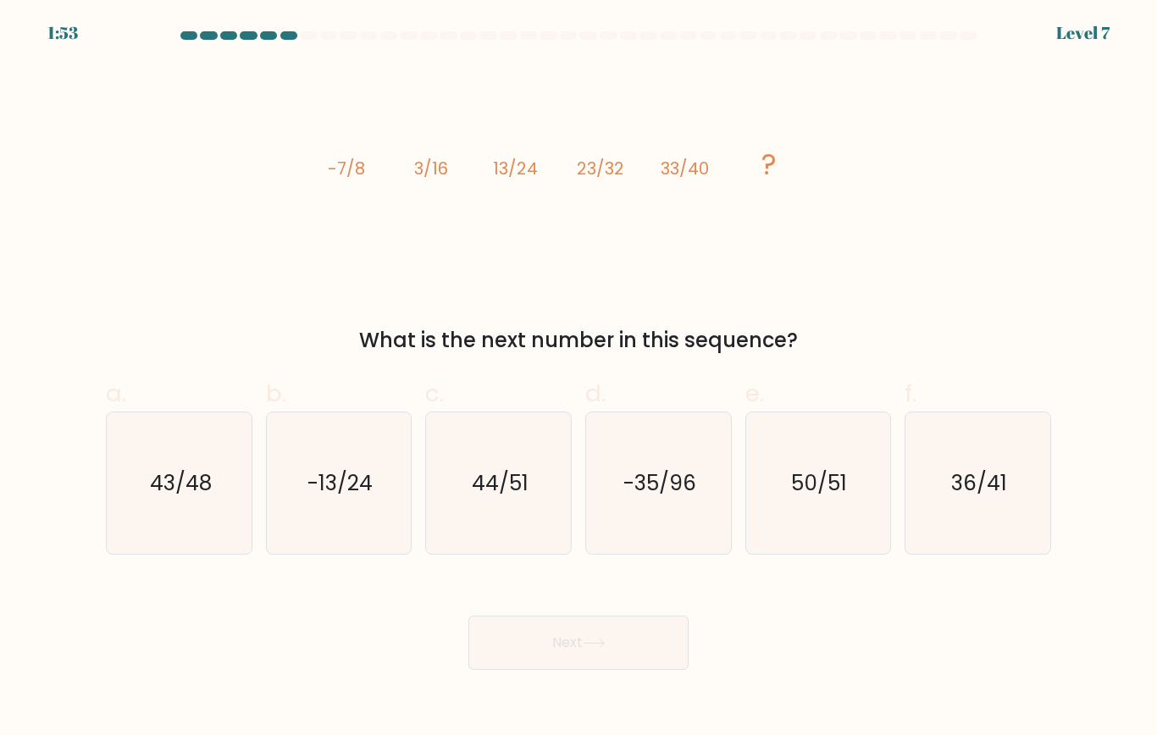
click at [205, 506] on icon "43/48" at bounding box center [178, 482] width 141 height 141
click at [578, 379] on input "a. 43/48" at bounding box center [578, 373] width 1 height 11
radio input "true"
click at [555, 629] on button "Next" at bounding box center [578, 643] width 220 height 54
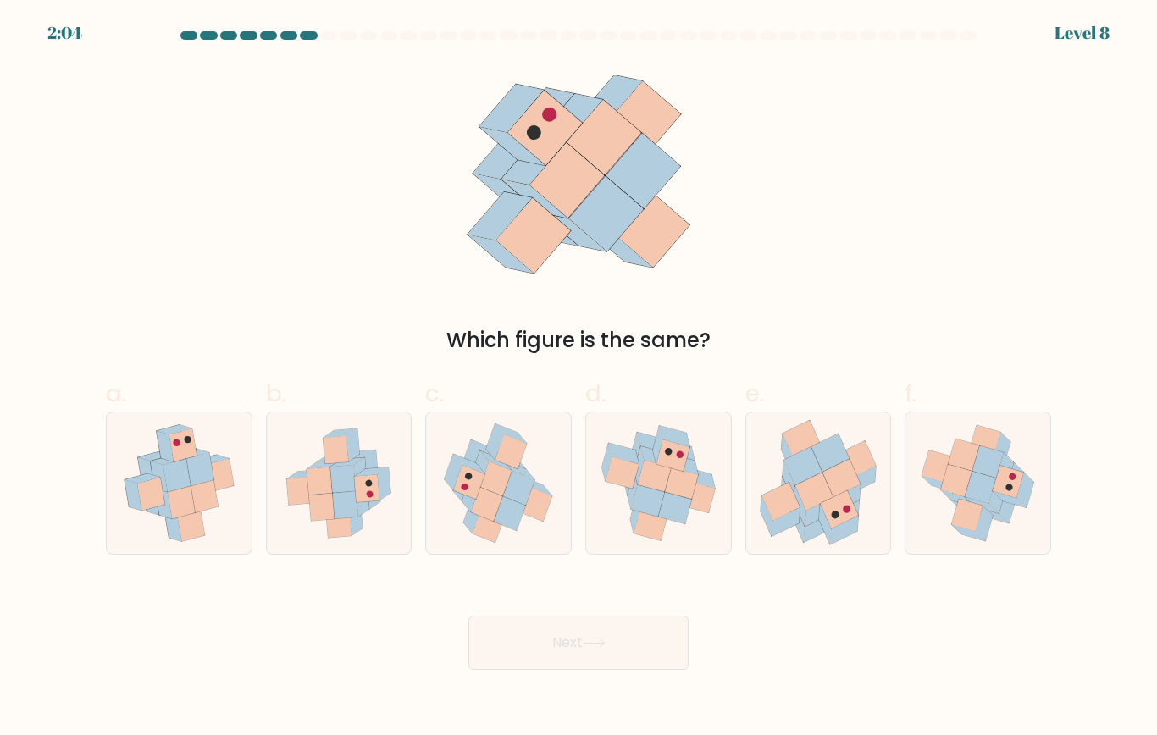
click at [675, 519] on icon at bounding box center [674, 507] width 33 height 31
click at [579, 379] on input "d." at bounding box center [578, 373] width 1 height 11
radio input "true"
click at [582, 649] on button "Next" at bounding box center [578, 643] width 220 height 54
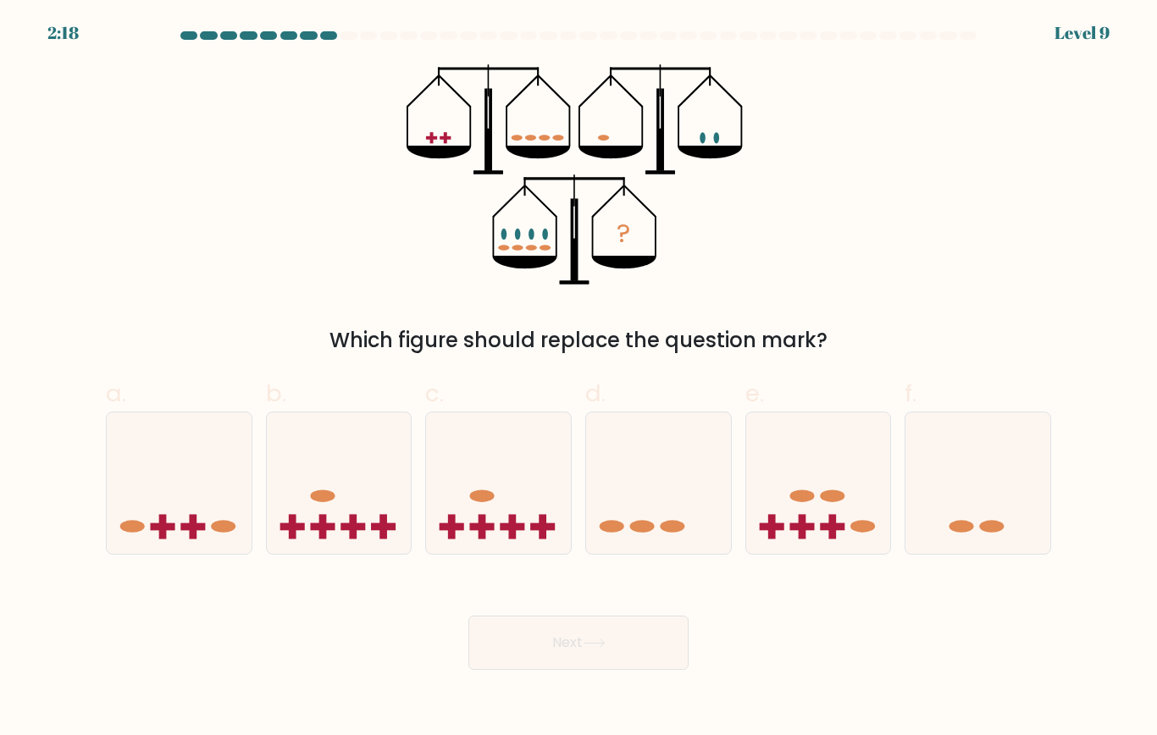
click at [170, 479] on icon at bounding box center [179, 482] width 145 height 119
click at [578, 379] on input "a." at bounding box center [578, 373] width 1 height 11
radio input "true"
click at [581, 668] on button "Next" at bounding box center [578, 643] width 220 height 54
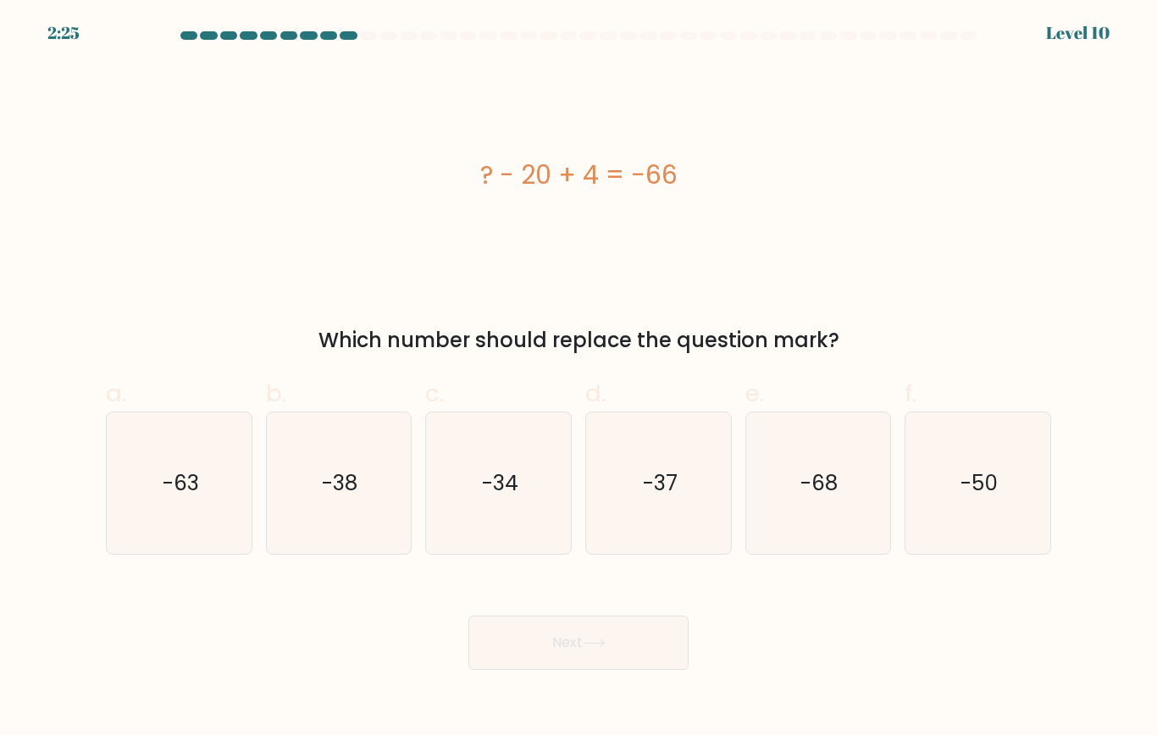
click at [978, 534] on icon "-50" at bounding box center [977, 482] width 141 height 141
click at [579, 379] on input "f. -50" at bounding box center [578, 373] width 1 height 11
radio input "true"
click at [603, 658] on button "Next" at bounding box center [578, 643] width 220 height 54
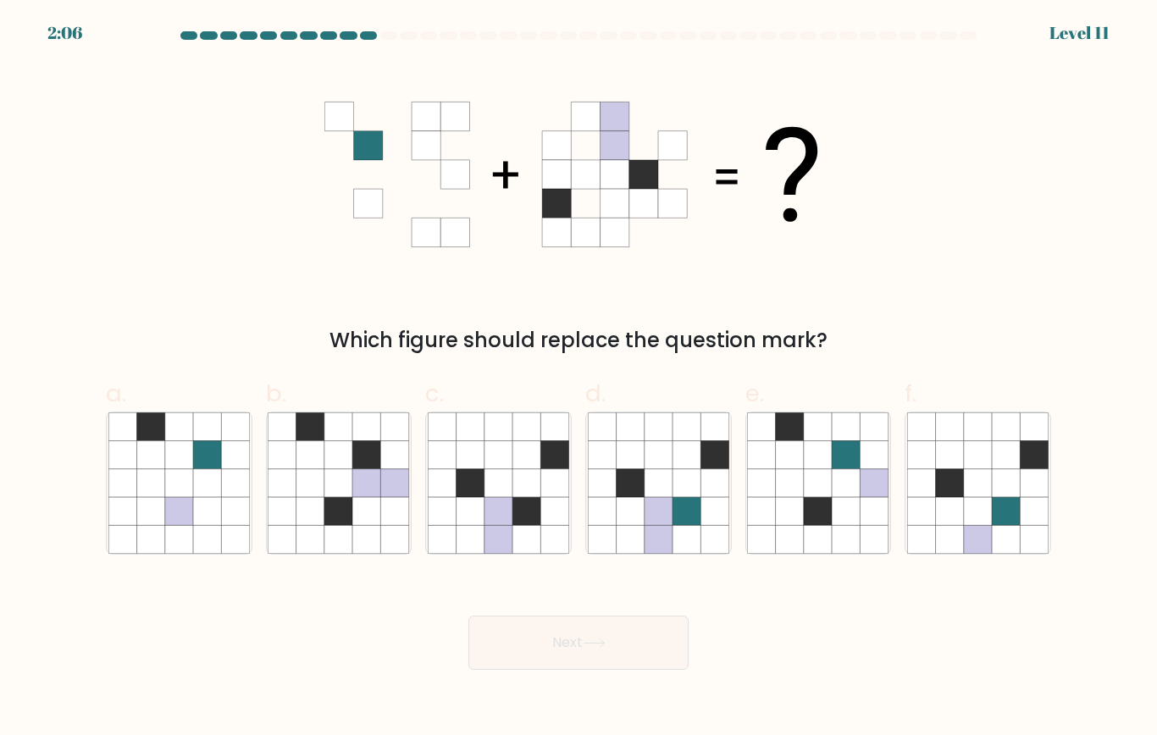
click at [628, 513] on icon at bounding box center [630, 511] width 28 height 28
click at [579, 379] on input "d." at bounding box center [578, 373] width 1 height 11
radio input "true"
click at [565, 643] on button "Next" at bounding box center [578, 643] width 220 height 54
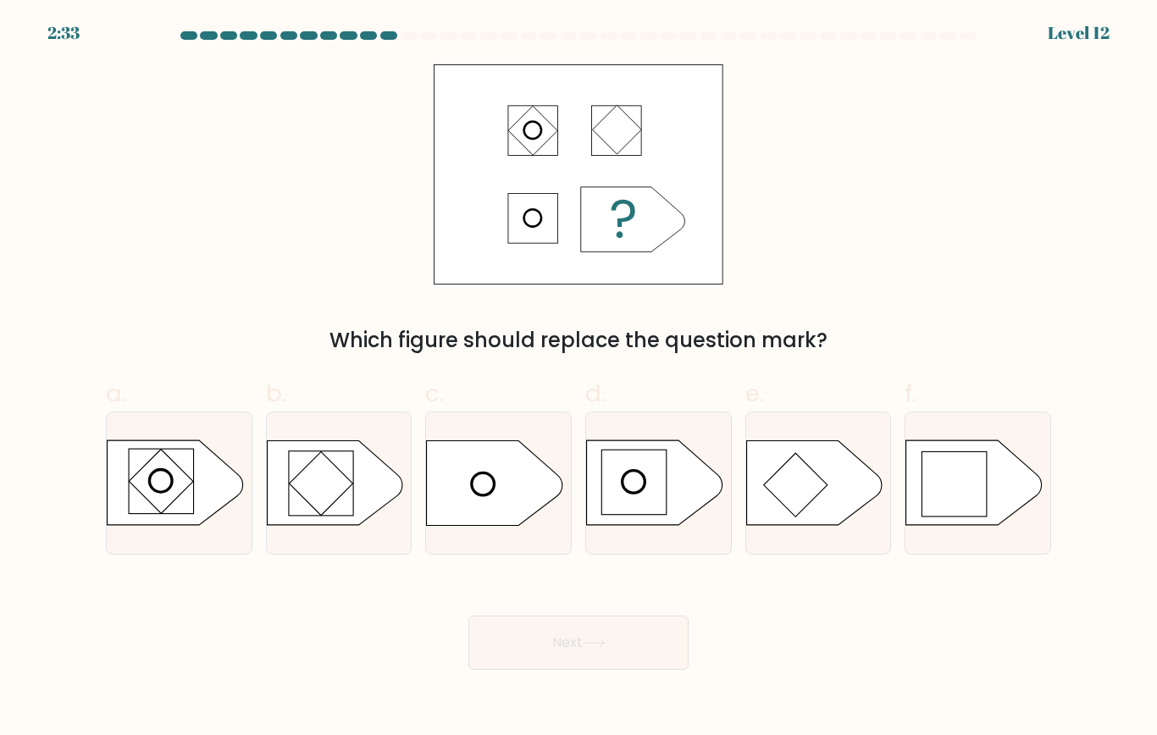
click at [967, 481] on rect at bounding box center [954, 484] width 64 height 64
click at [579, 379] on input "f." at bounding box center [578, 373] width 1 height 11
radio input "true"
click at [566, 660] on button "Next" at bounding box center [578, 643] width 220 height 54
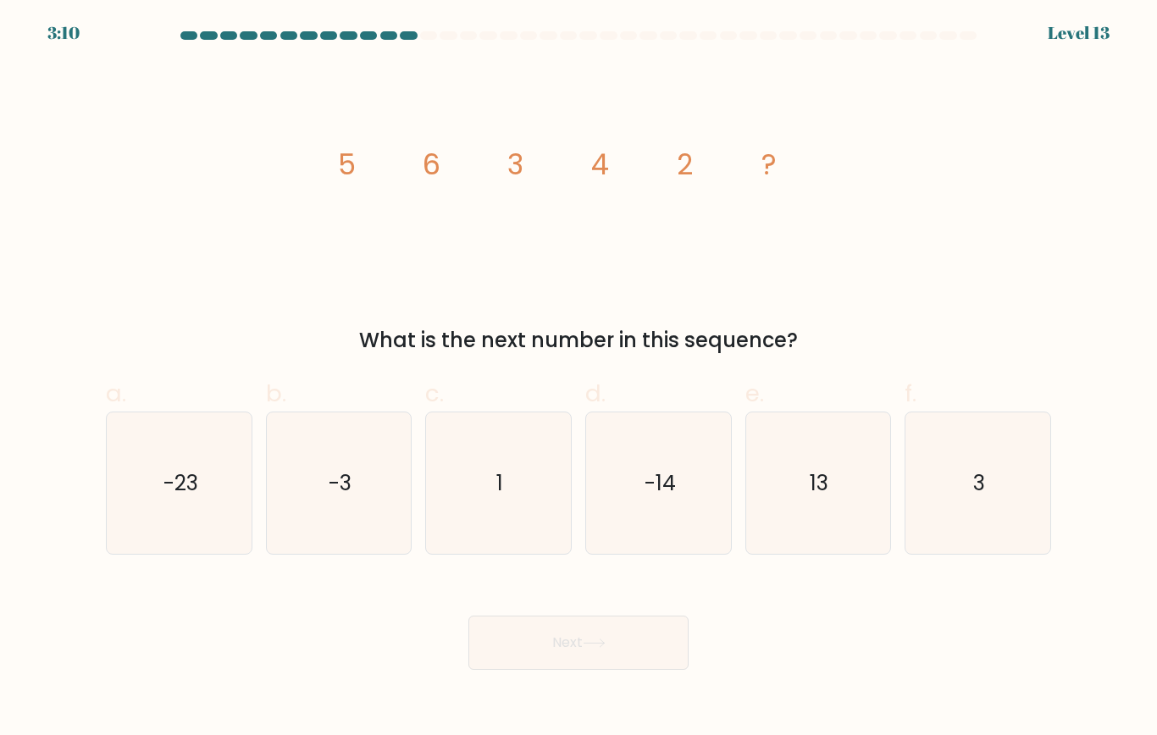
click at [965, 477] on icon "3" at bounding box center [977, 482] width 141 height 141
click at [579, 379] on input "f. 3" at bounding box center [578, 373] width 1 height 11
radio input "true"
click at [559, 669] on button "Next" at bounding box center [578, 643] width 220 height 54
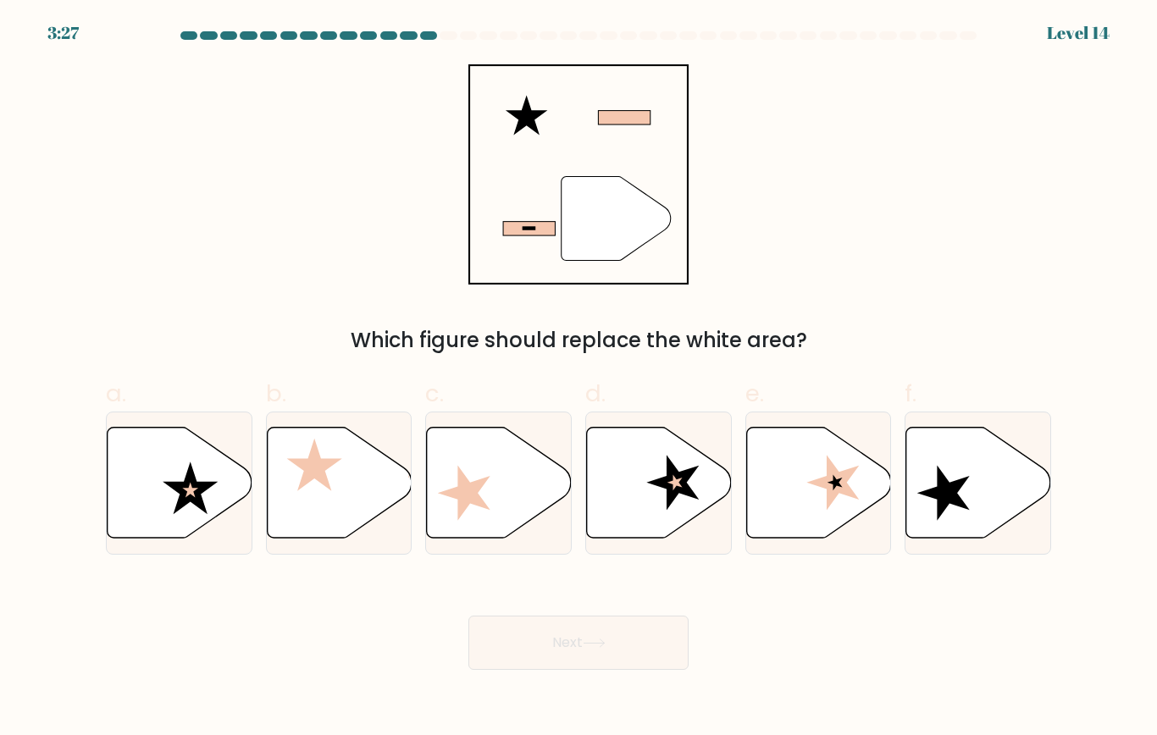
click at [181, 506] on icon at bounding box center [190, 488] width 55 height 53
click at [578, 379] on input "a." at bounding box center [578, 373] width 1 height 11
radio input "true"
click at [526, 644] on button "Next" at bounding box center [578, 643] width 220 height 54
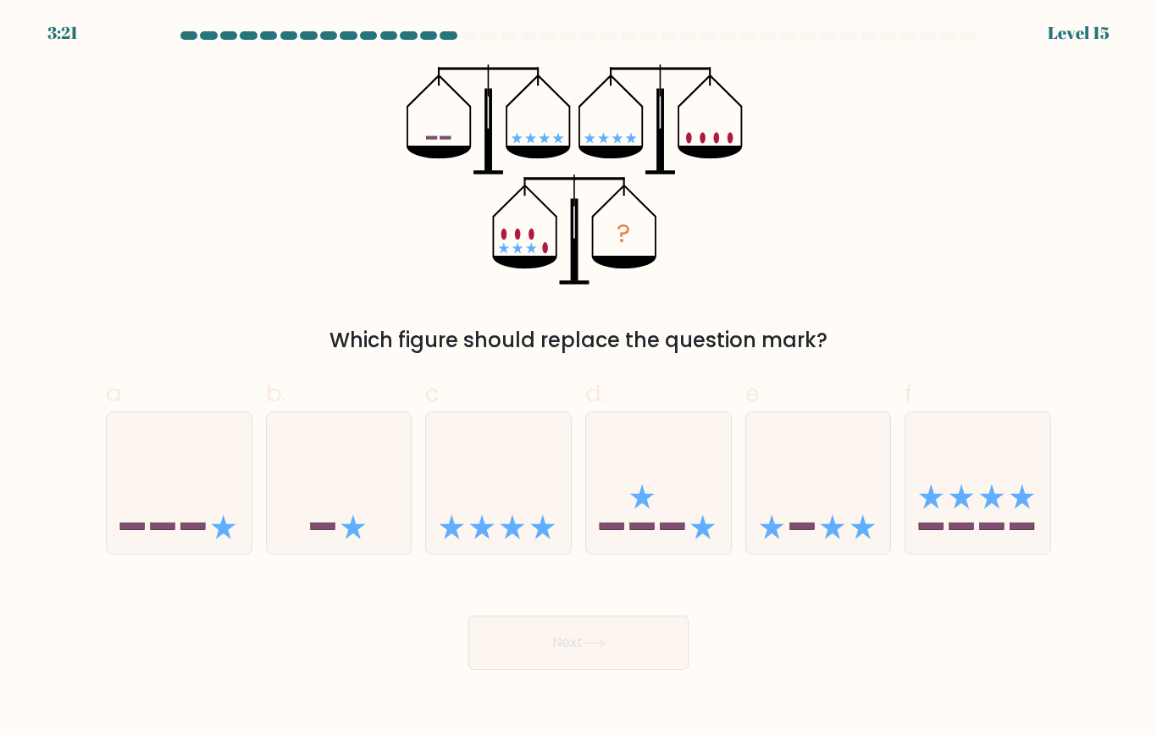
click at [551, 641] on button "Next" at bounding box center [578, 643] width 220 height 54
click at [176, 534] on icon at bounding box center [179, 482] width 145 height 119
click at [578, 379] on input "a." at bounding box center [578, 373] width 1 height 11
radio input "true"
click at [538, 639] on button "Next" at bounding box center [578, 643] width 220 height 54
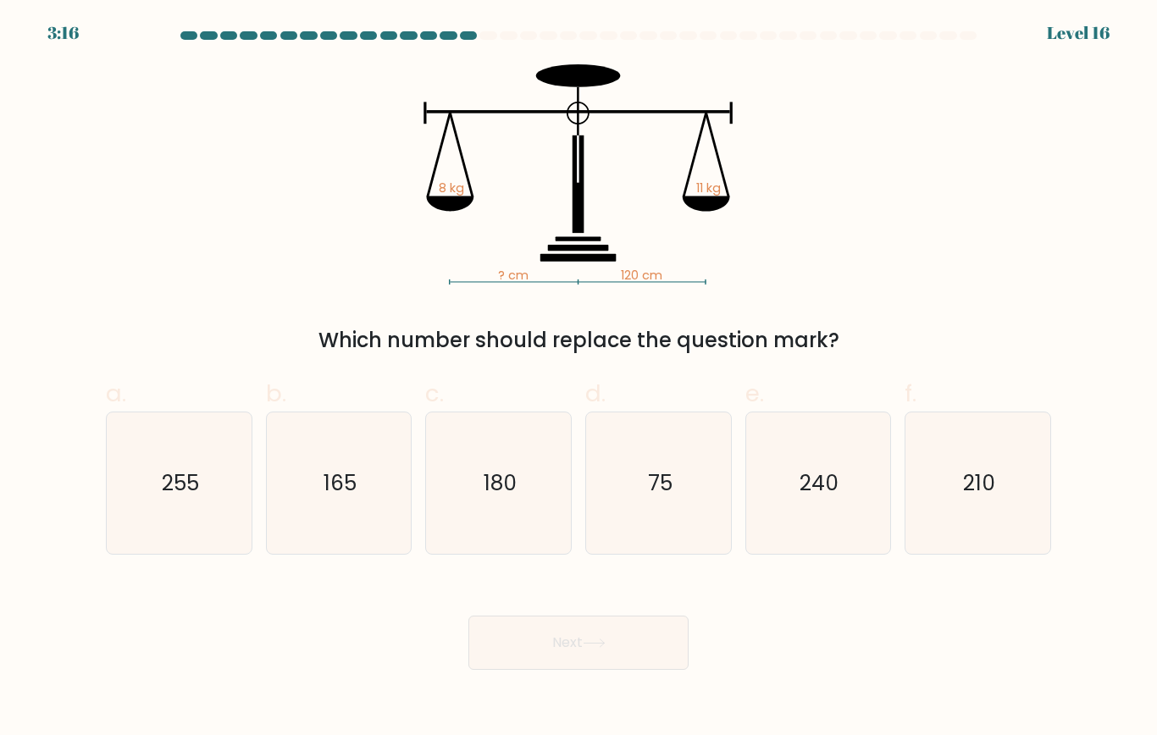
click at [498, 503] on icon "180" at bounding box center [498, 482] width 141 height 141
click at [578, 379] on input "c. 180" at bounding box center [578, 373] width 1 height 11
radio input "true"
click at [556, 656] on button "Next" at bounding box center [578, 643] width 220 height 54
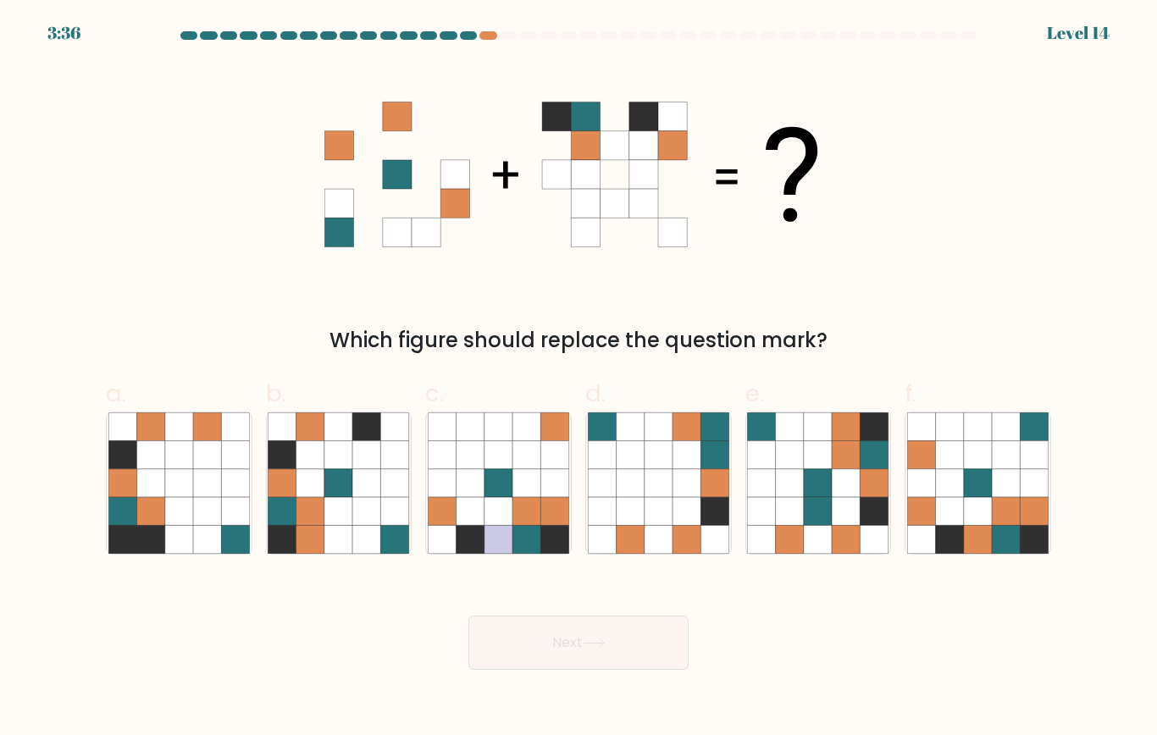
click at [988, 514] on icon at bounding box center [978, 511] width 28 height 28
click at [579, 379] on input "f." at bounding box center [578, 373] width 1 height 11
radio input "true"
click at [616, 657] on button "Next" at bounding box center [578, 643] width 220 height 54
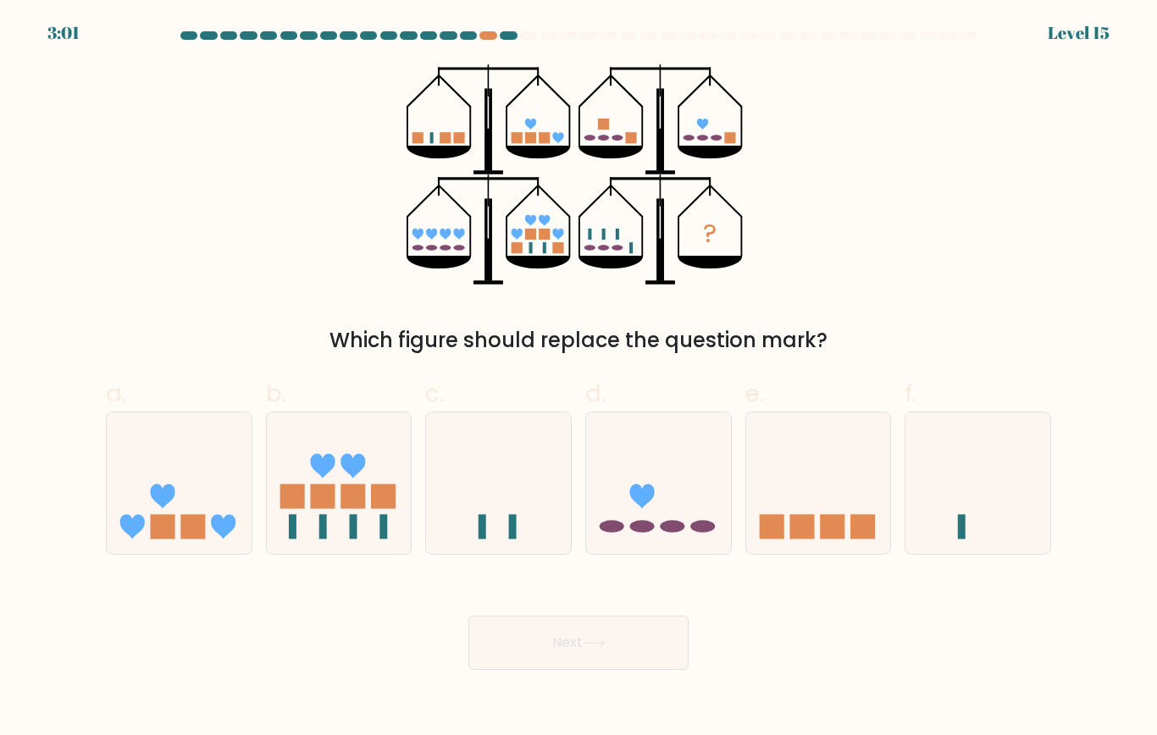
click at [324, 516] on rect at bounding box center [323, 526] width 8 height 25
click at [578, 379] on input "b." at bounding box center [578, 373] width 1 height 11
radio input "true"
click at [515, 668] on button "Next" at bounding box center [578, 643] width 220 height 54
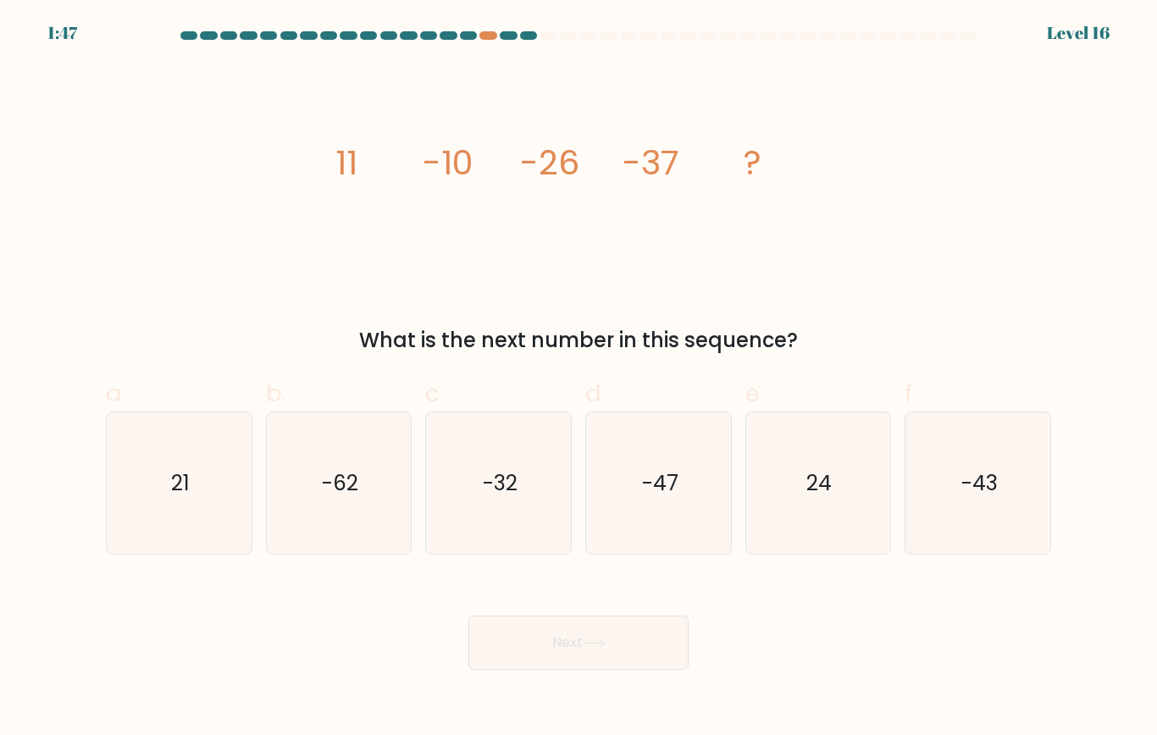
click at [624, 236] on icon "image/svg+xml 11 -10 -26 -37 ?" at bounding box center [578, 174] width 508 height 220
click at [174, 489] on text "21" at bounding box center [180, 483] width 19 height 30
click at [578, 379] on input "a. 21" at bounding box center [578, 373] width 1 height 11
radio input "true"
click at [629, 660] on button "Next" at bounding box center [578, 643] width 220 height 54
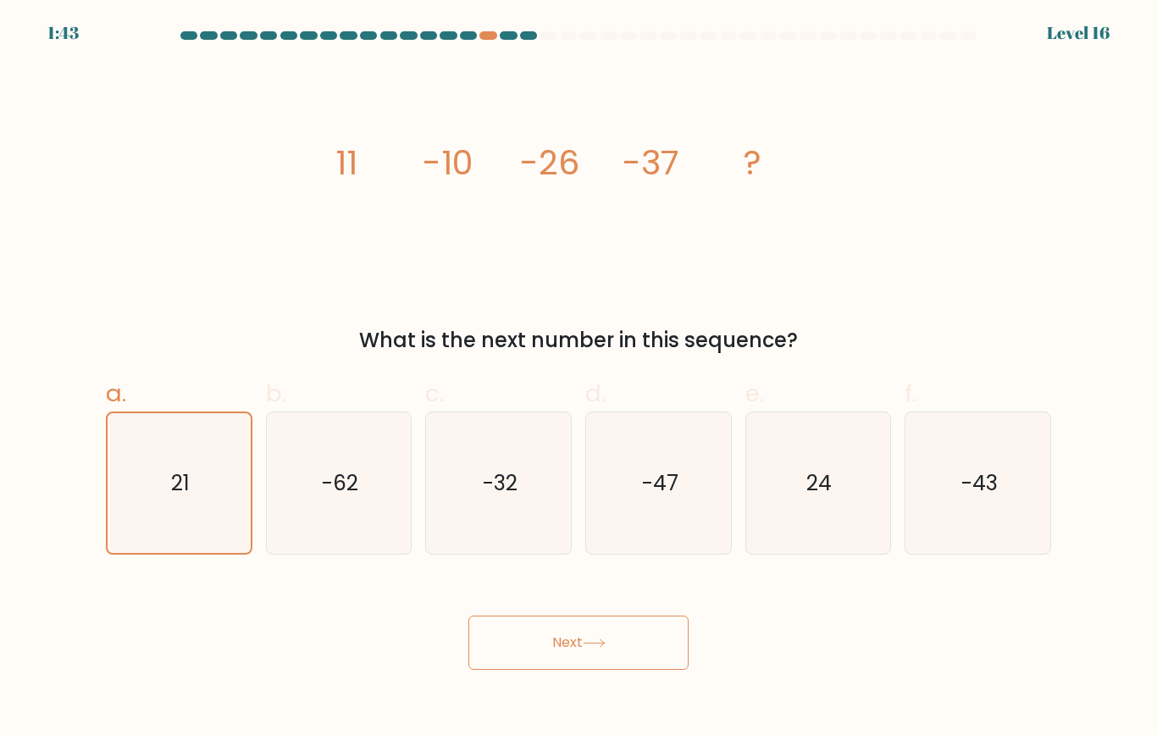
click at [636, 643] on button "Next" at bounding box center [578, 643] width 220 height 54
click at [624, 654] on button "Next" at bounding box center [578, 643] width 220 height 54
click at [587, 634] on button "Next" at bounding box center [578, 643] width 220 height 54
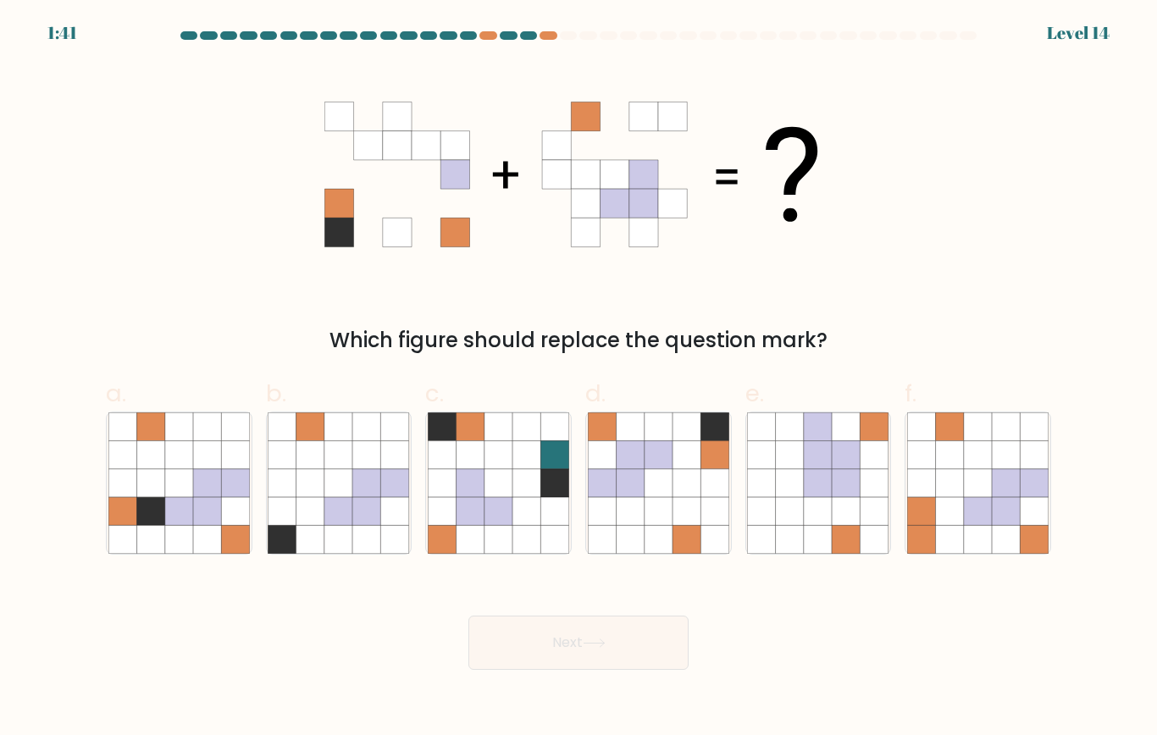
click at [644, 497] on icon at bounding box center [630, 511] width 28 height 28
click at [579, 379] on input "d." at bounding box center [578, 373] width 1 height 11
radio input "true"
click at [559, 639] on button "Next" at bounding box center [578, 643] width 220 height 54
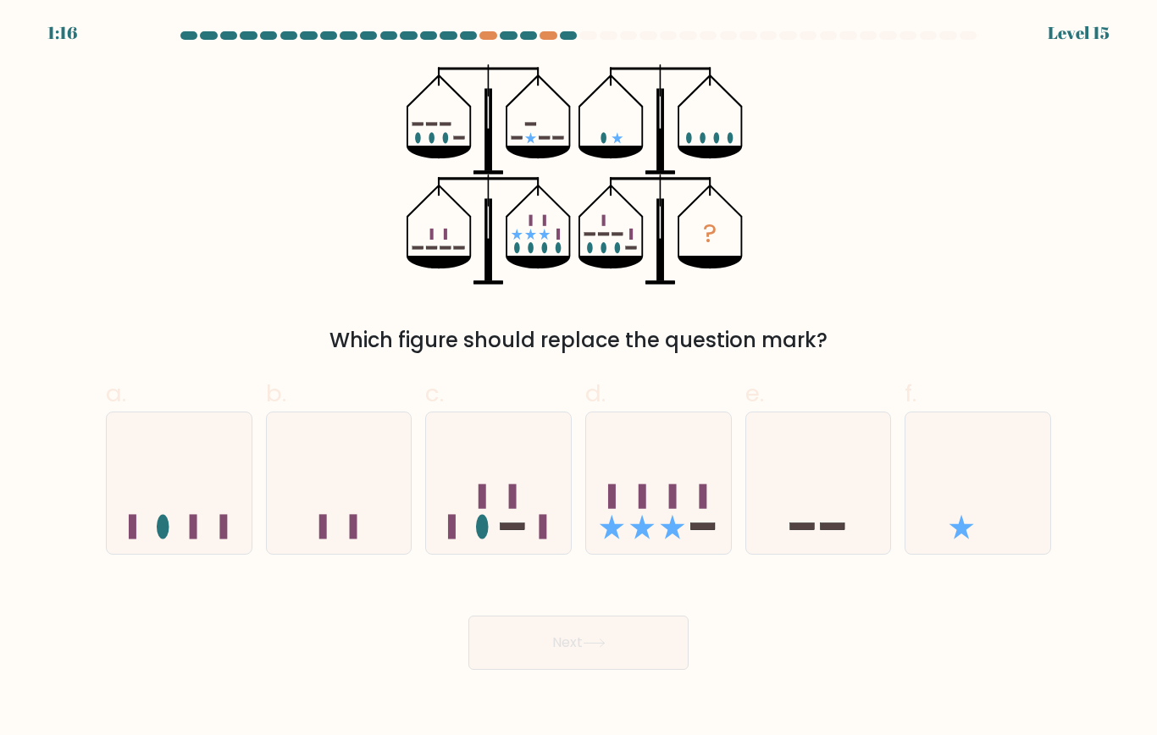
click at [665, 507] on icon at bounding box center [658, 482] width 145 height 119
click at [579, 379] on input "d." at bounding box center [578, 373] width 1 height 11
radio input "true"
click at [604, 650] on button "Next" at bounding box center [578, 643] width 220 height 54
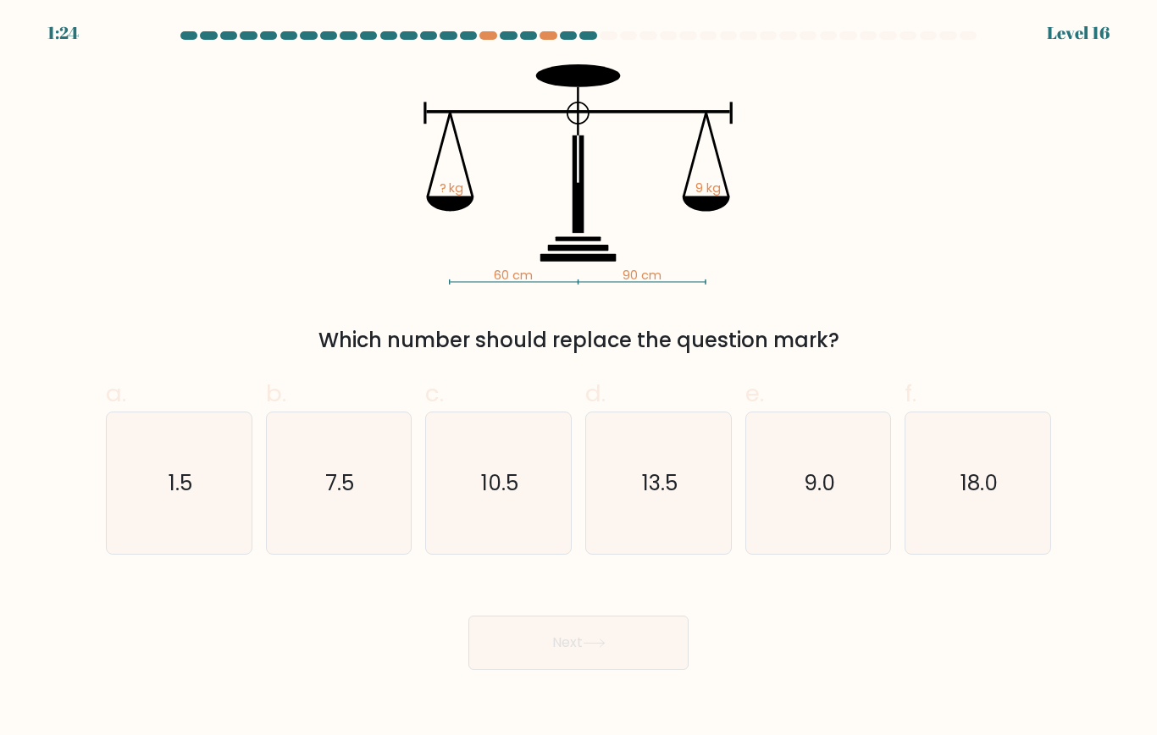
click at [392, 540] on icon "7.5" at bounding box center [338, 482] width 141 height 141
click at [578, 379] on input "b. 7.5" at bounding box center [578, 373] width 1 height 11
radio input "true"
click at [519, 650] on button "Next" at bounding box center [578, 643] width 220 height 54
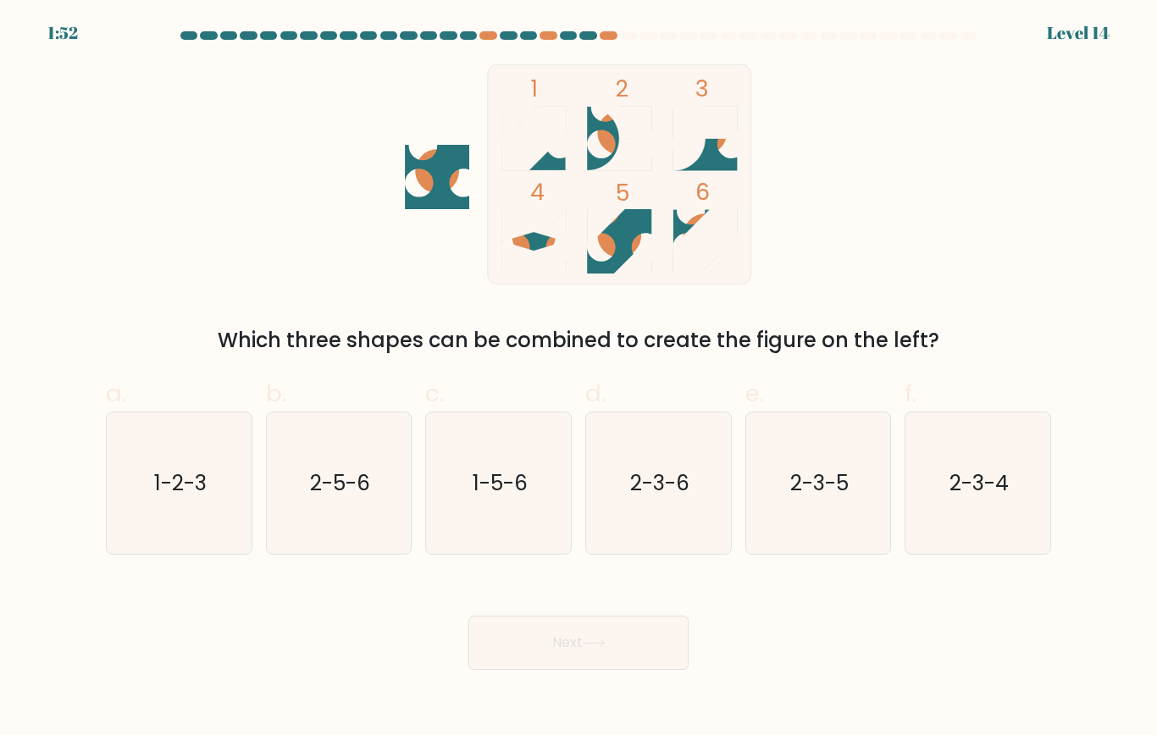
click at [499, 509] on icon "1-5-6" at bounding box center [498, 482] width 141 height 141
click at [578, 379] on input "c. 1-5-6" at bounding box center [578, 373] width 1 height 11
radio input "true"
click at [584, 656] on button "Next" at bounding box center [578, 643] width 220 height 54
